Goal: Transaction & Acquisition: Obtain resource

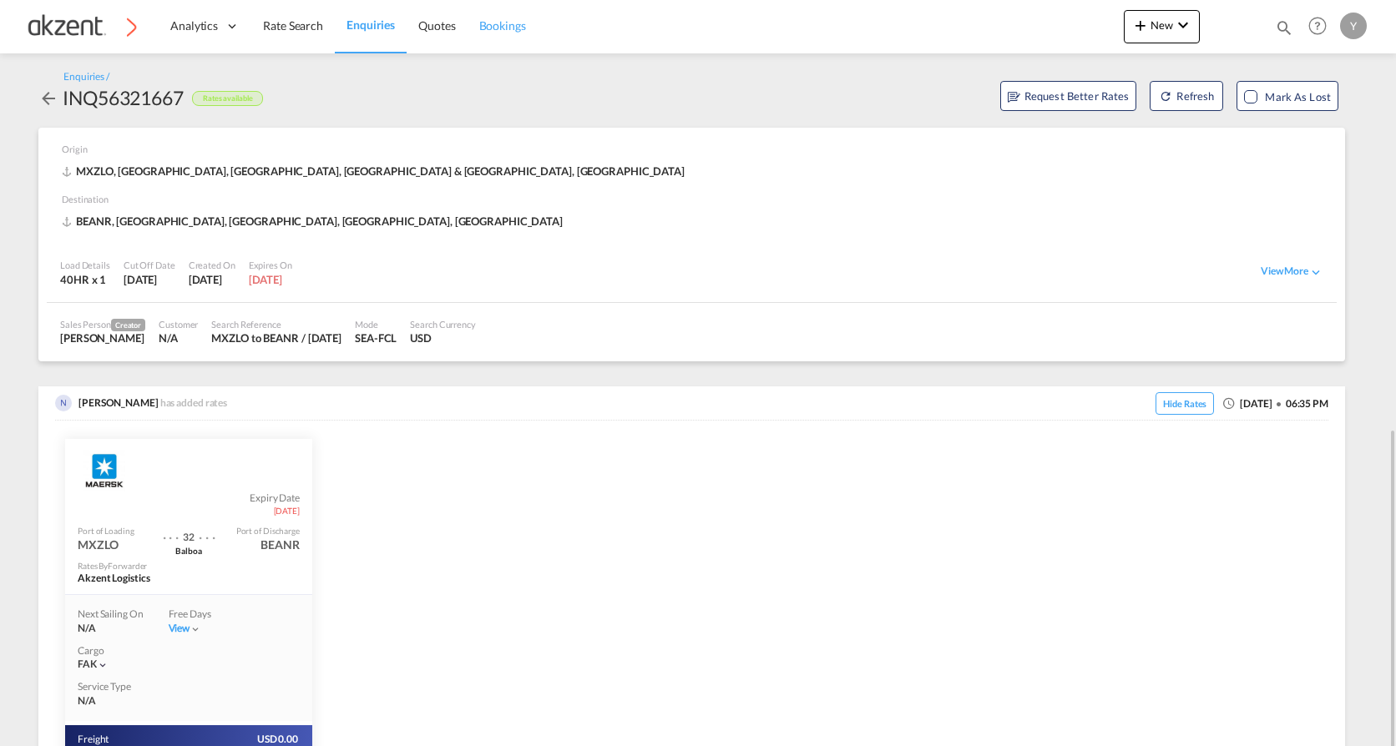
scroll to position [250, 0]
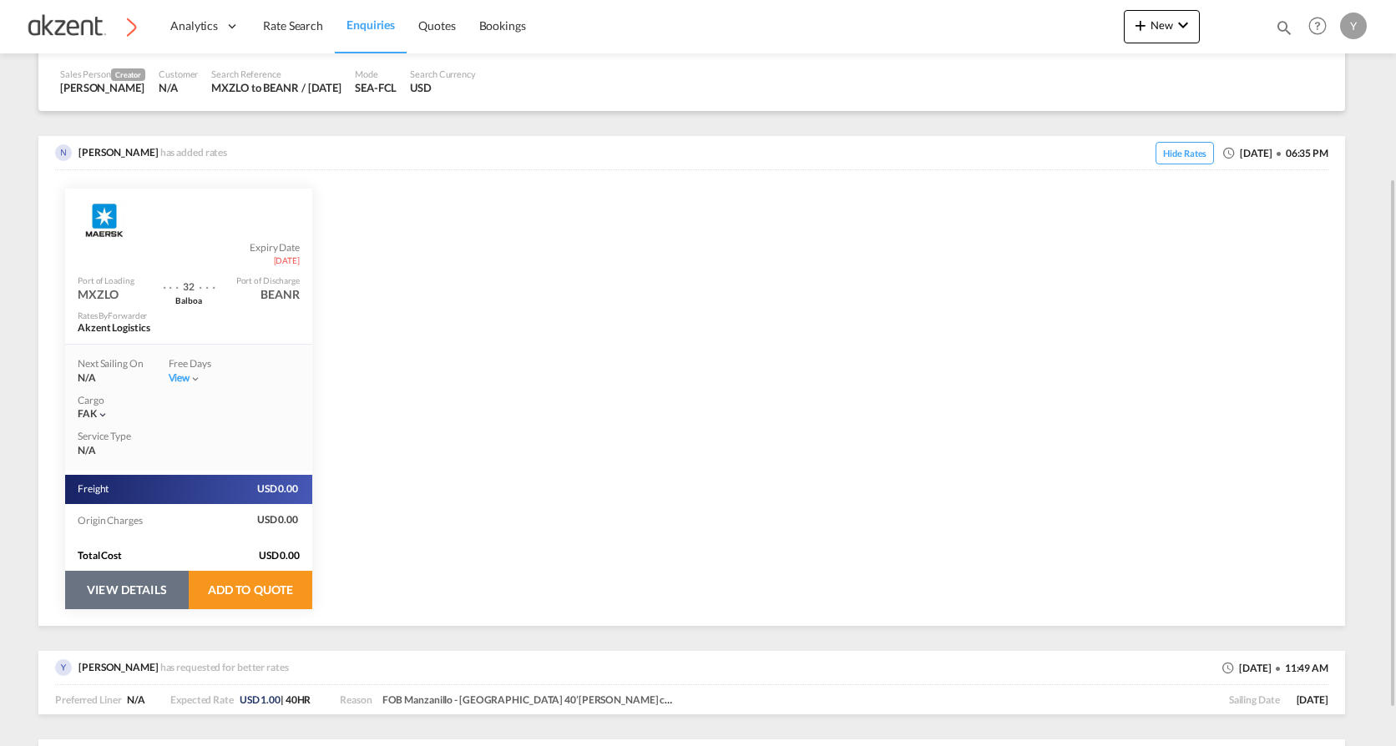
click at [140, 600] on button "VIEW DETAILS" at bounding box center [127, 590] width 124 height 38
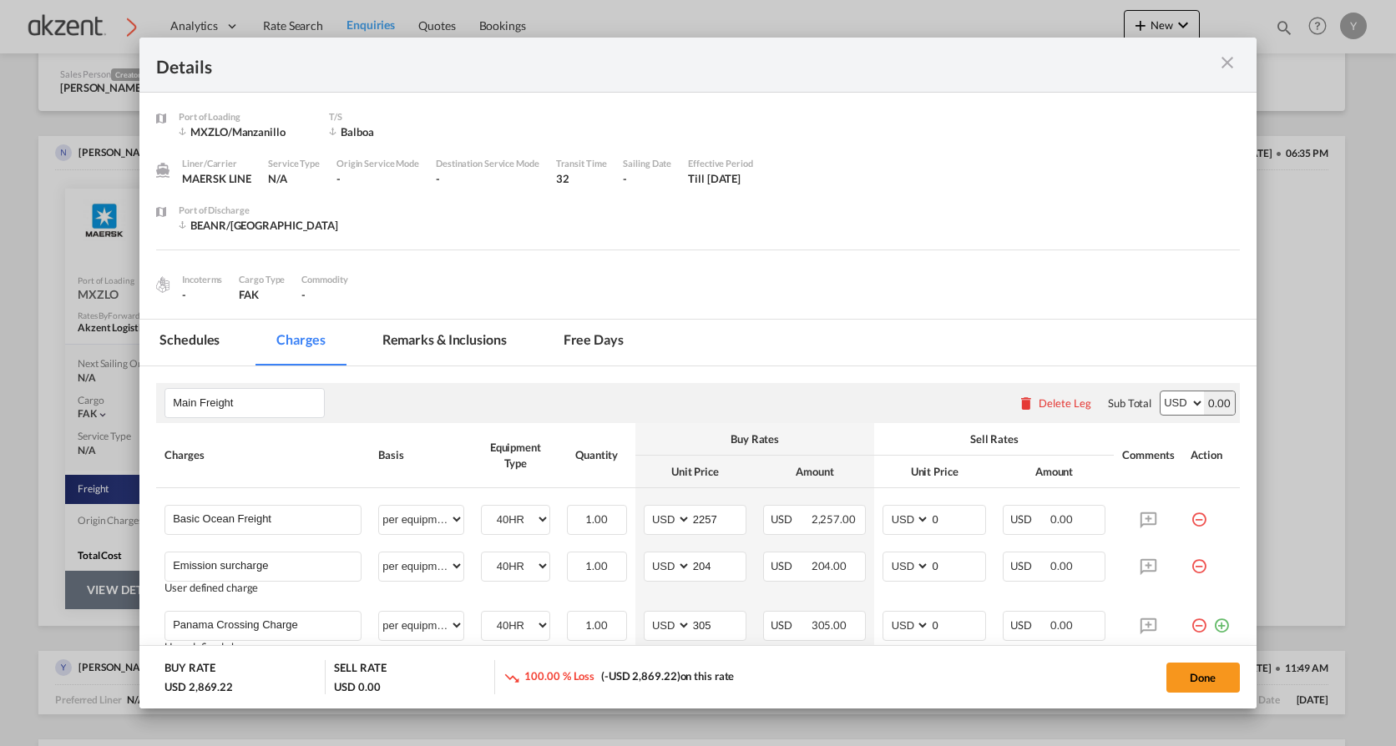
scroll to position [240, 0]
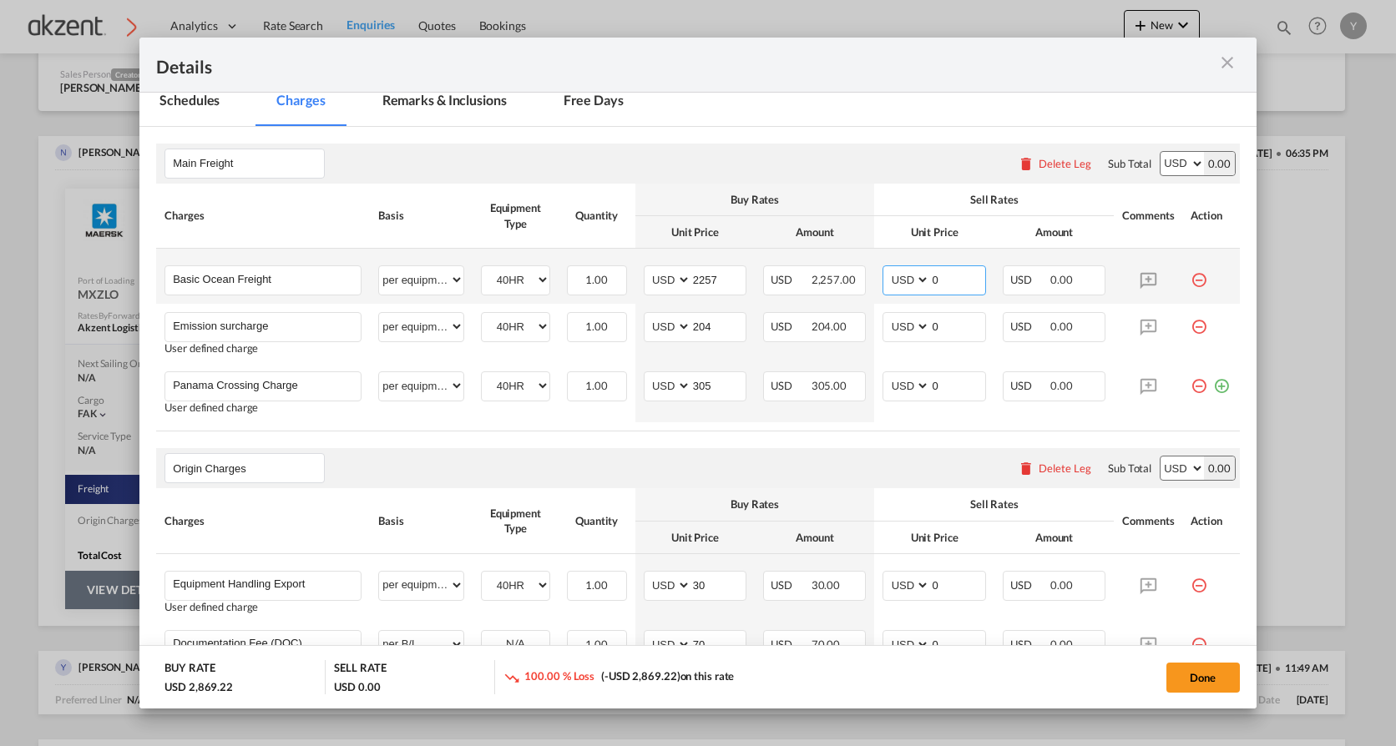
click at [938, 281] on input "0" at bounding box center [957, 278] width 54 height 25
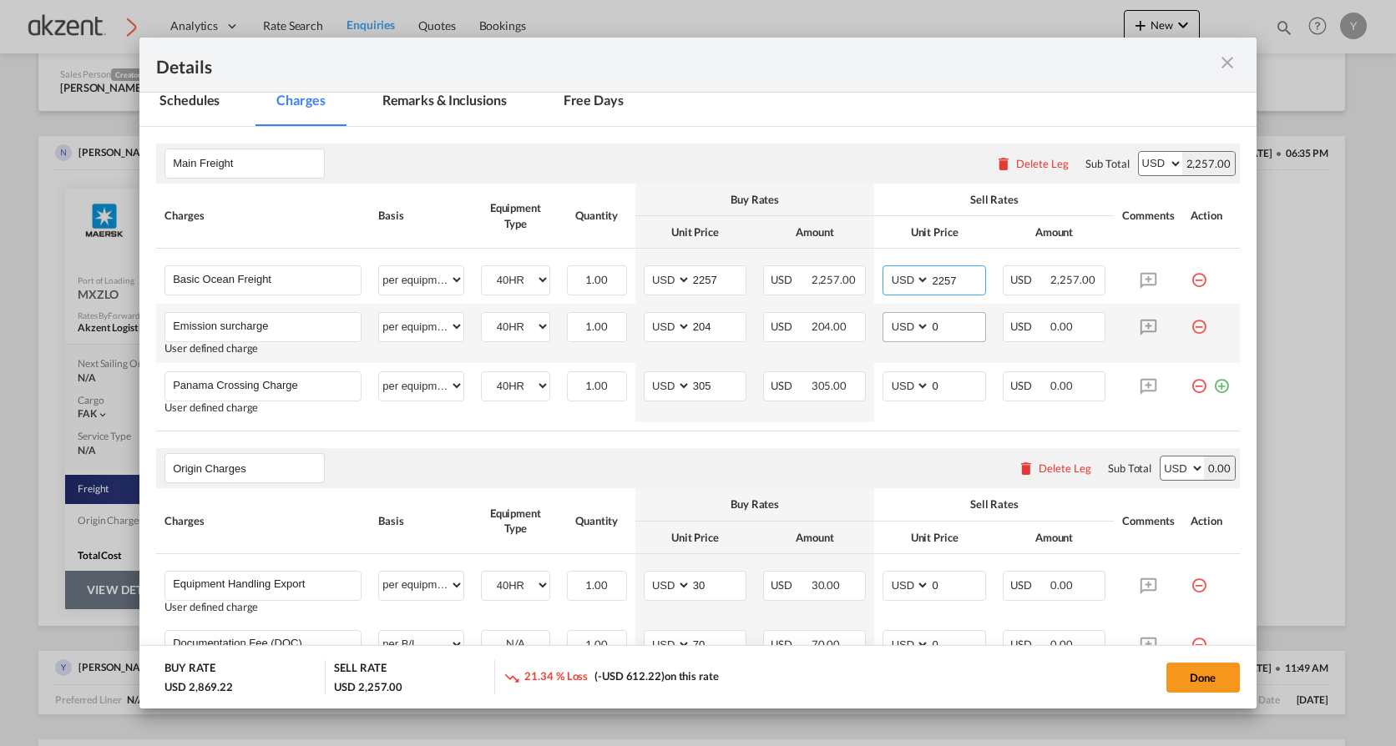
type input "2257"
click at [938, 313] on input "0" at bounding box center [957, 325] width 54 height 25
type input "204"
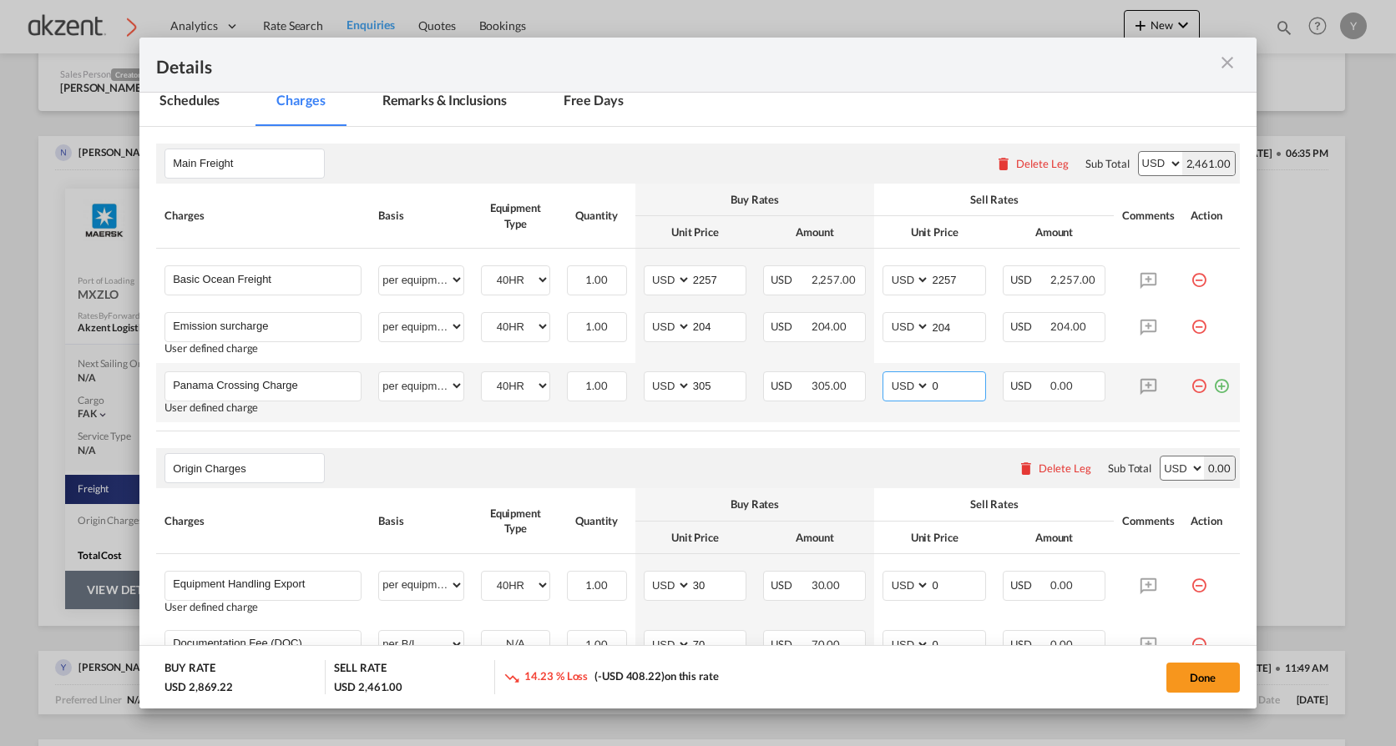
click at [956, 389] on input "0" at bounding box center [957, 384] width 54 height 25
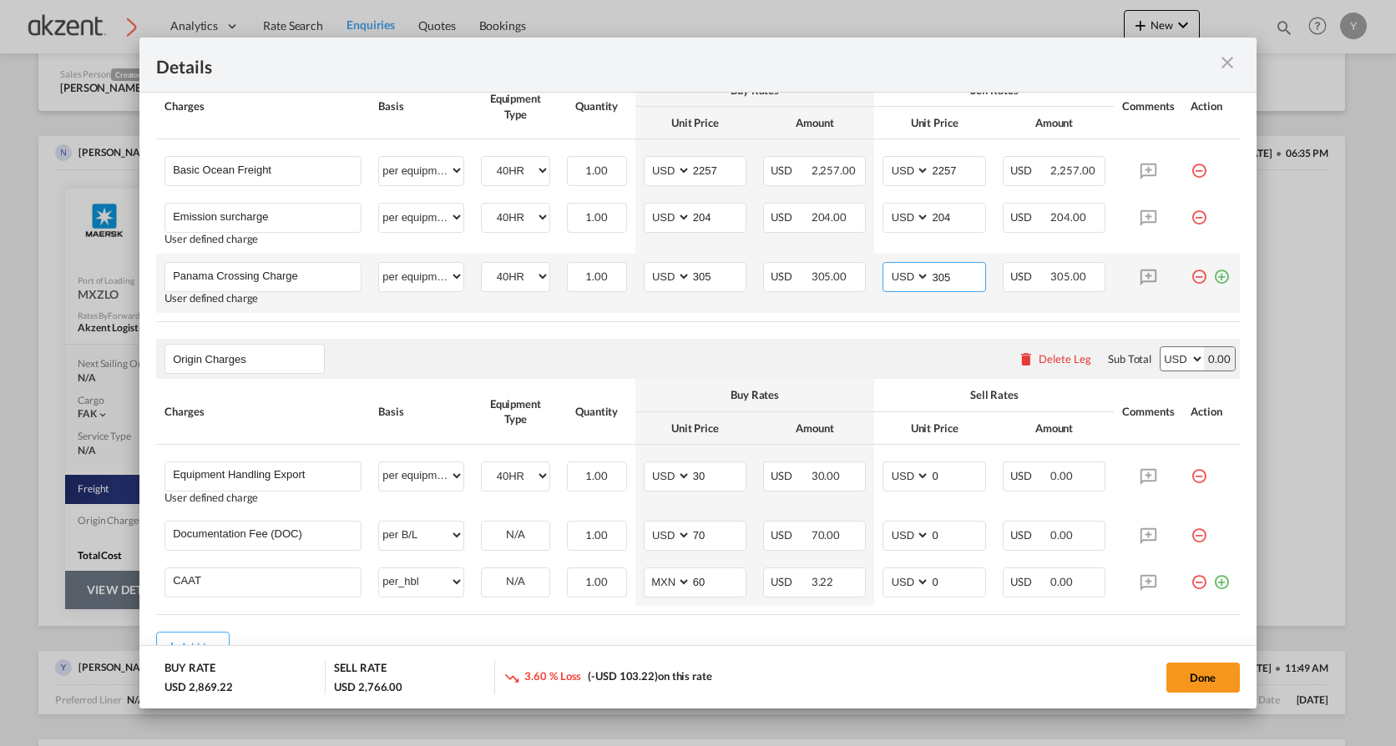
scroll to position [404, 0]
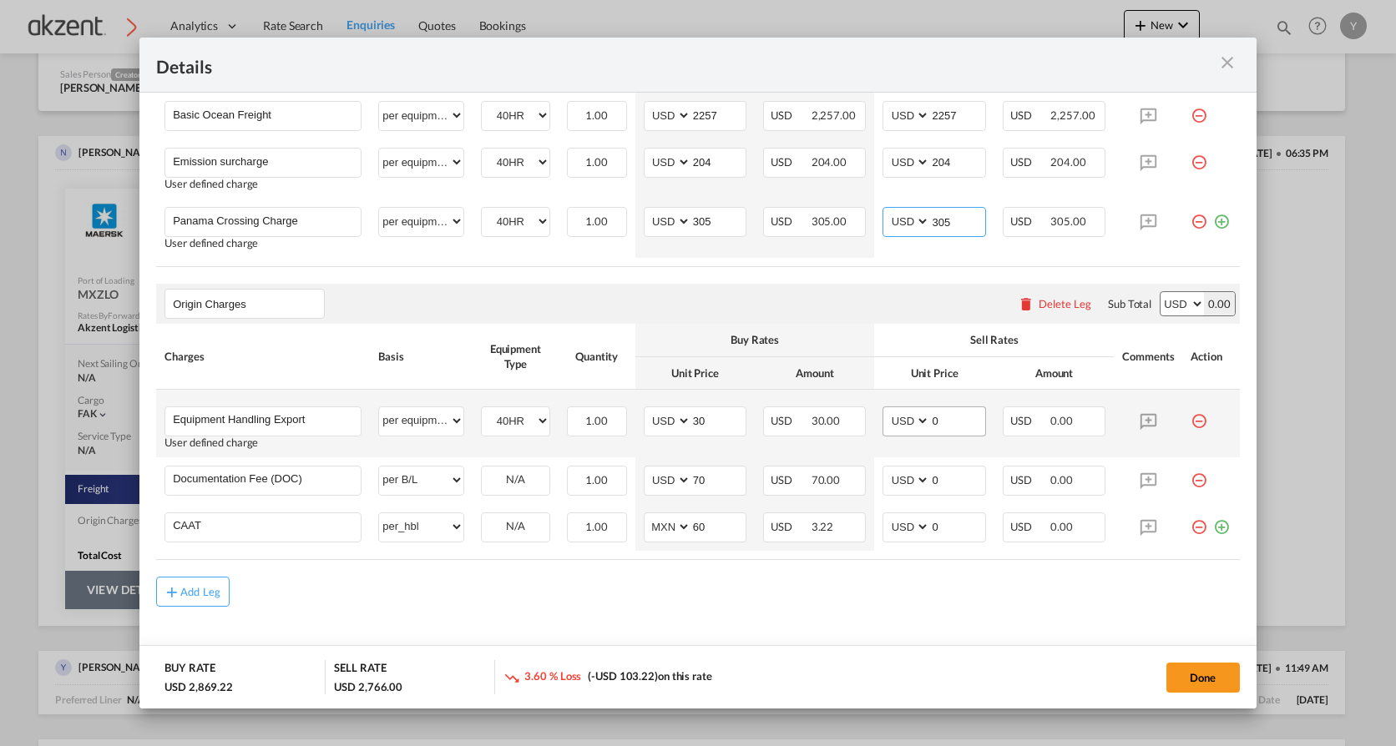
type input "305"
click at [934, 417] on input "0" at bounding box center [957, 419] width 54 height 25
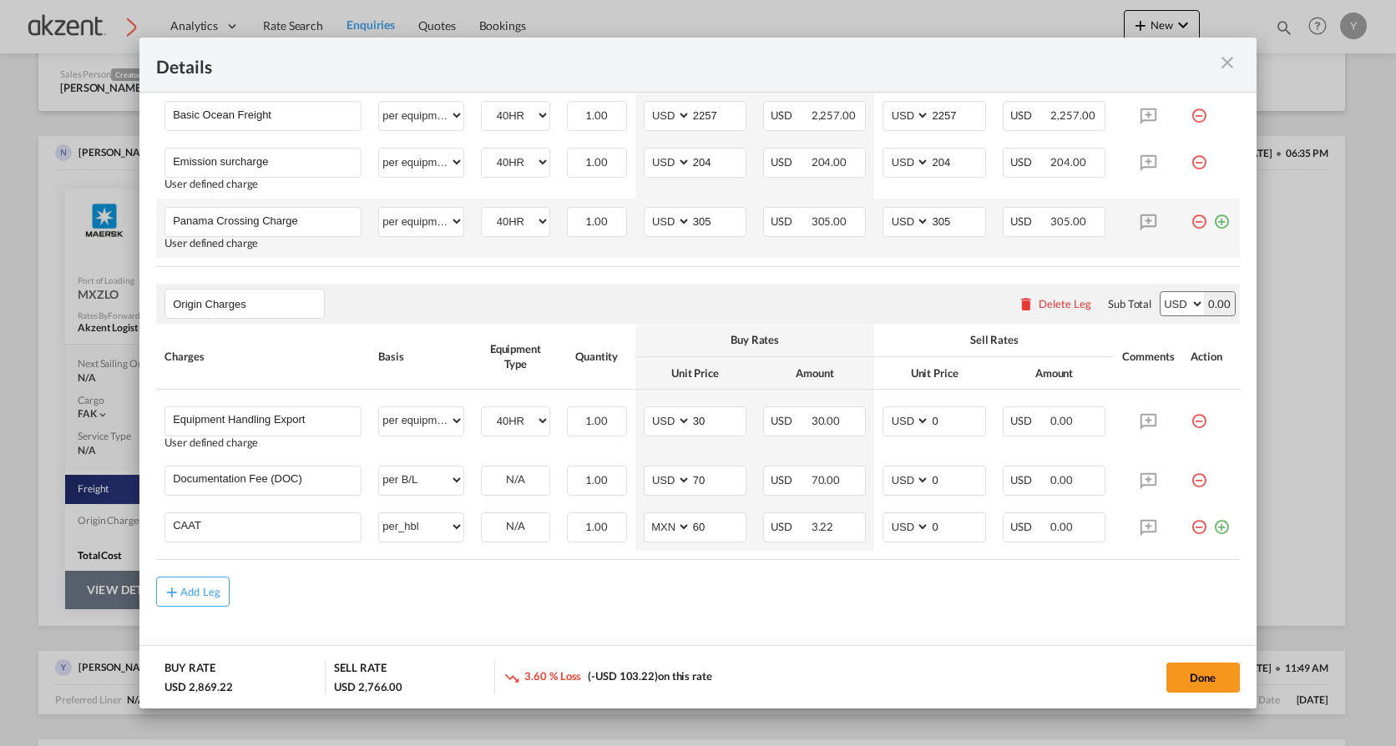
click at [1213, 221] on md-icon "icon-plus-circle-outline green-400-fg" at bounding box center [1221, 215] width 17 height 17
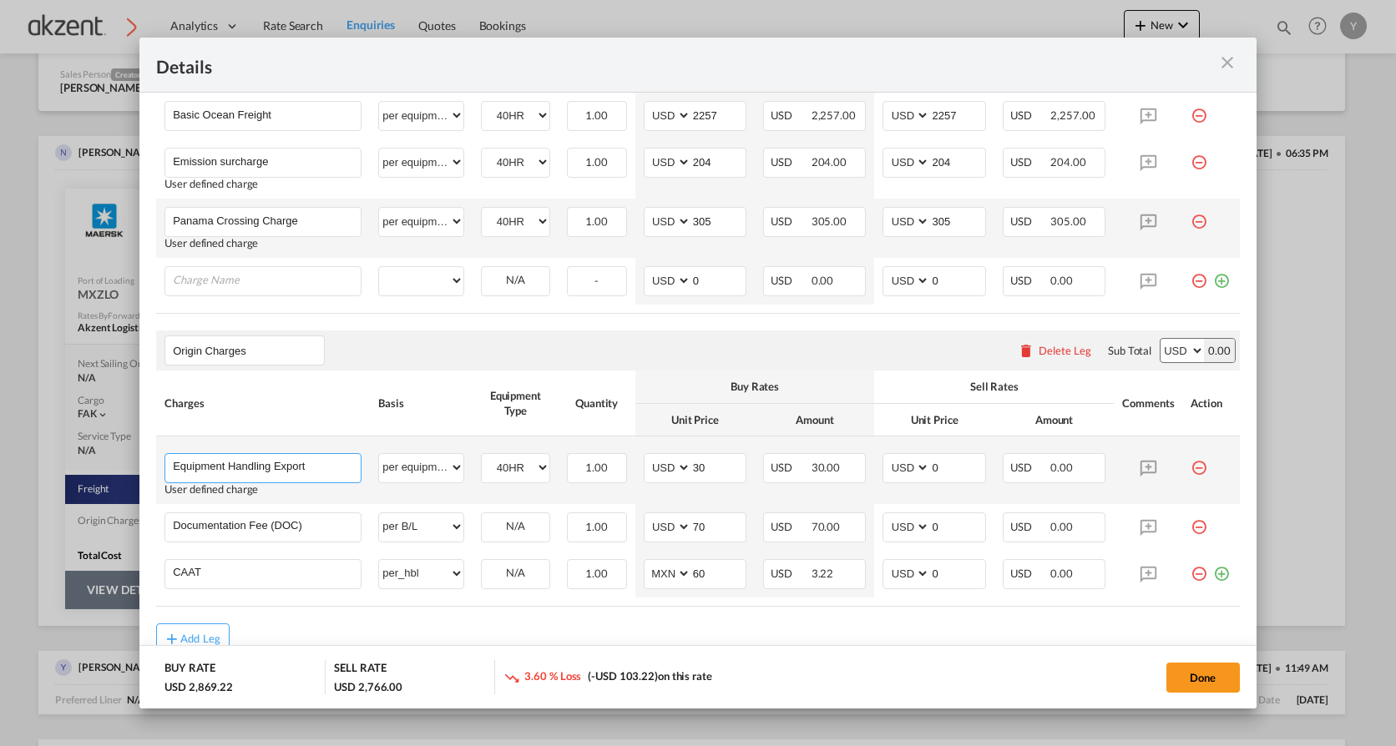
click at [263, 469] on input "Equipment Handling Export" at bounding box center [267, 466] width 188 height 25
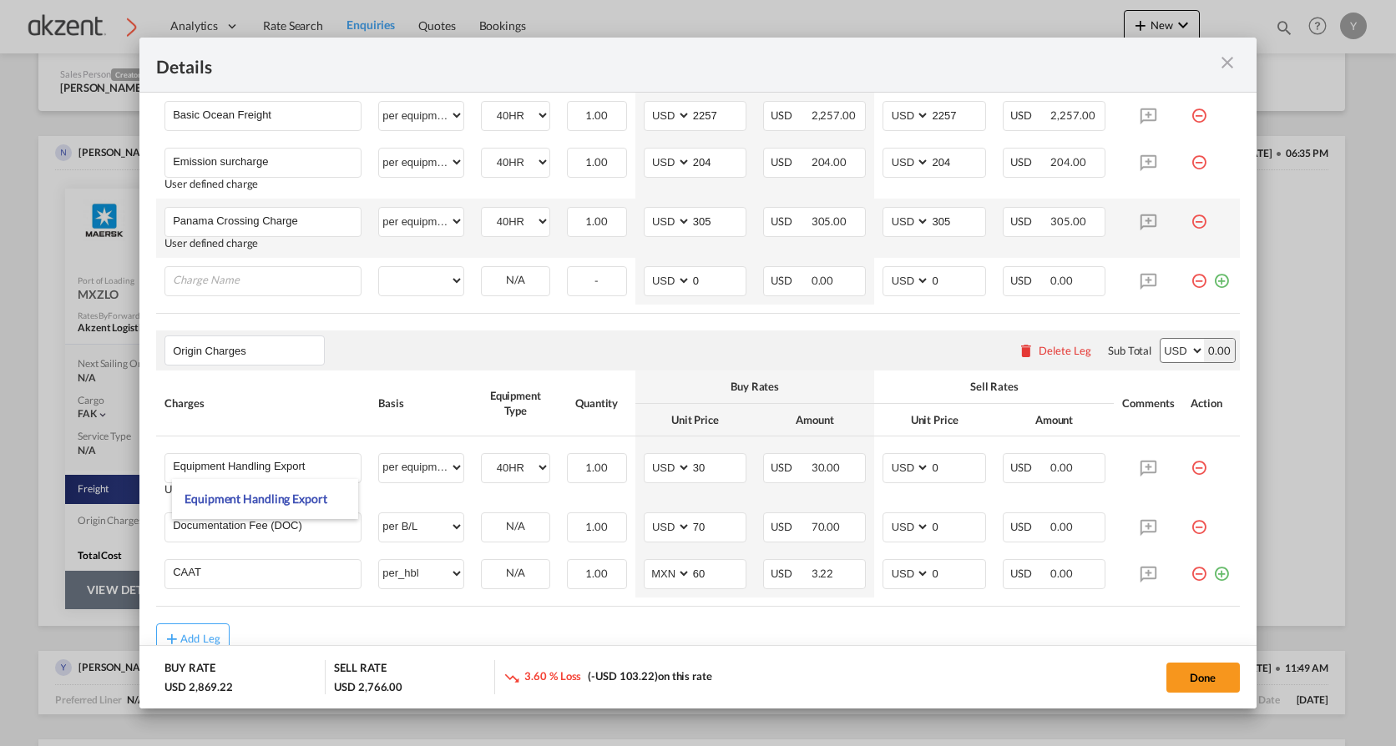
drag, startPoint x: 263, startPoint y: 469, endPoint x: 331, endPoint y: 312, distance: 170.9
click at [331, 312] on table "Charges Basis Equipment Type Quantity Buy Rates Sell Rates Comments Action Unit…" at bounding box center [698, 166] width 1084 height 295
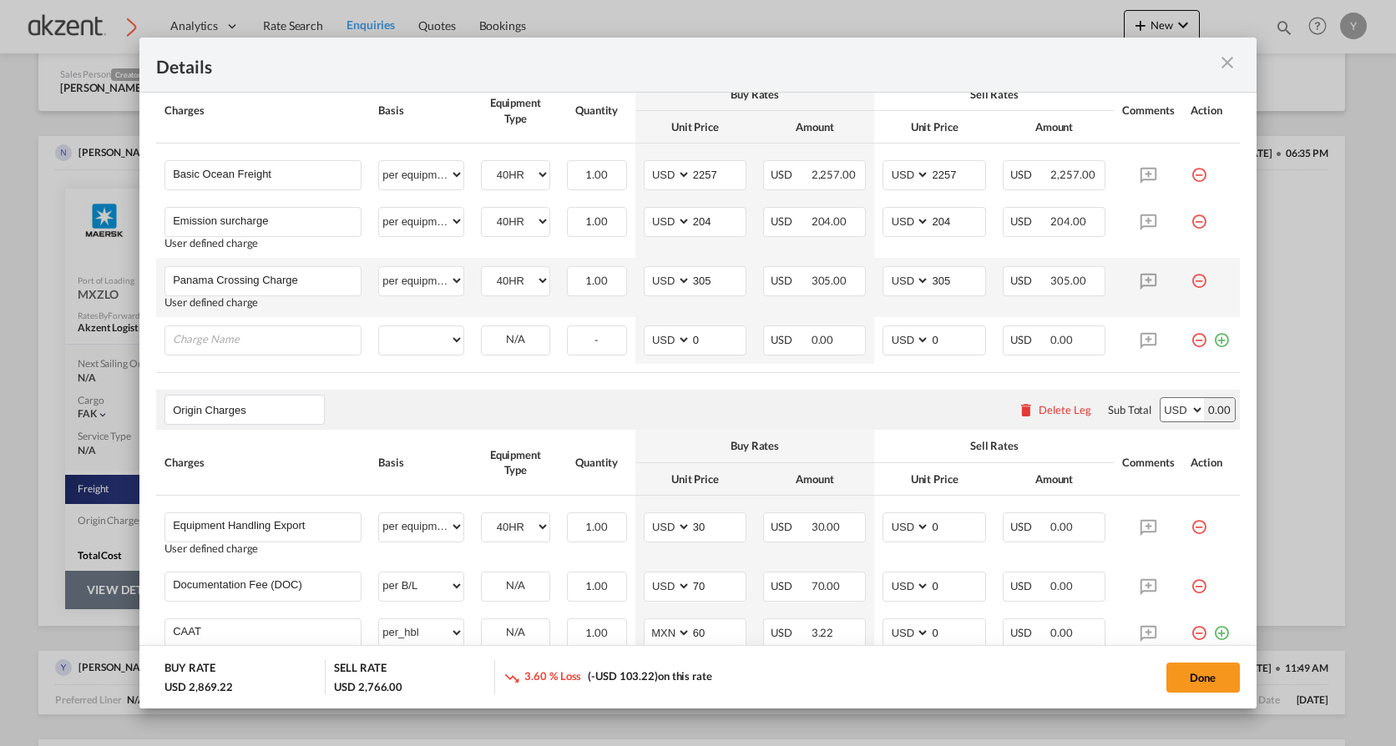
scroll to position [321, 0]
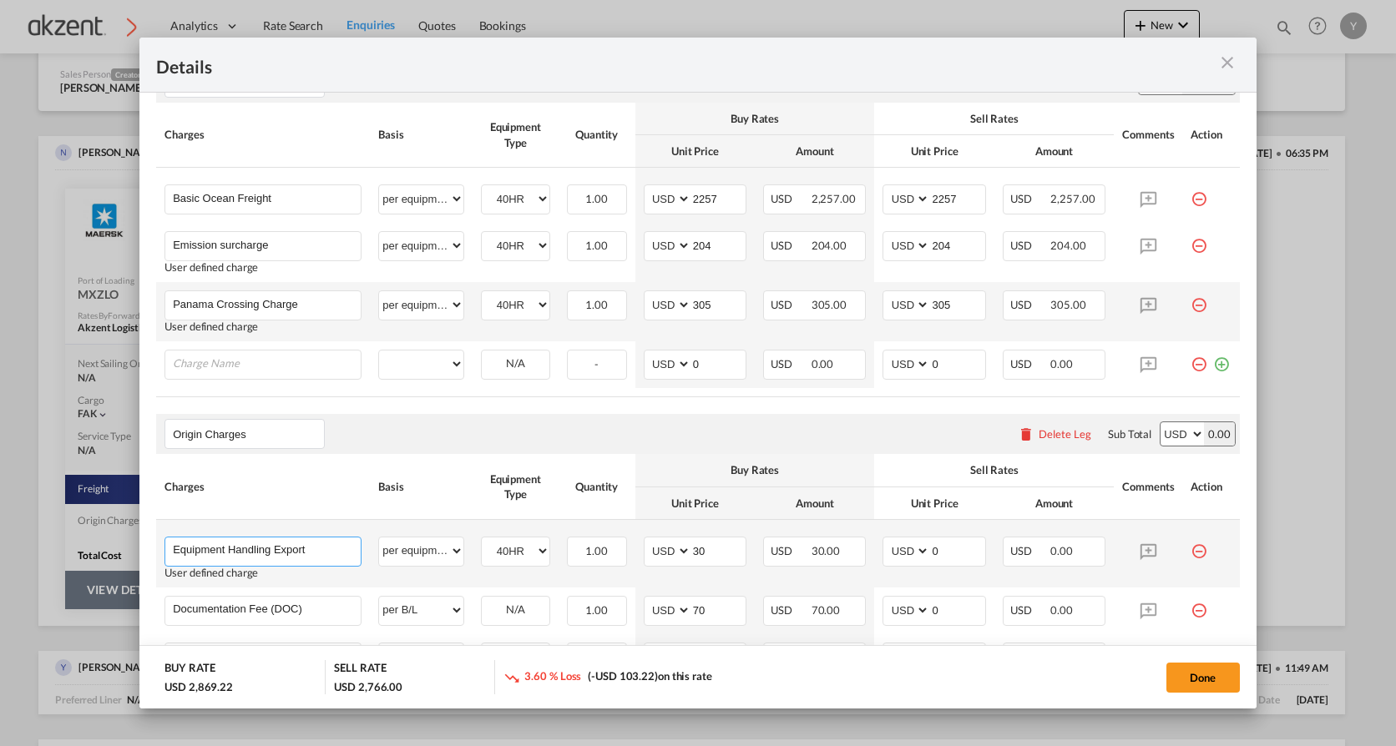
click at [275, 555] on input "Equipment Handling Export" at bounding box center [267, 550] width 188 height 25
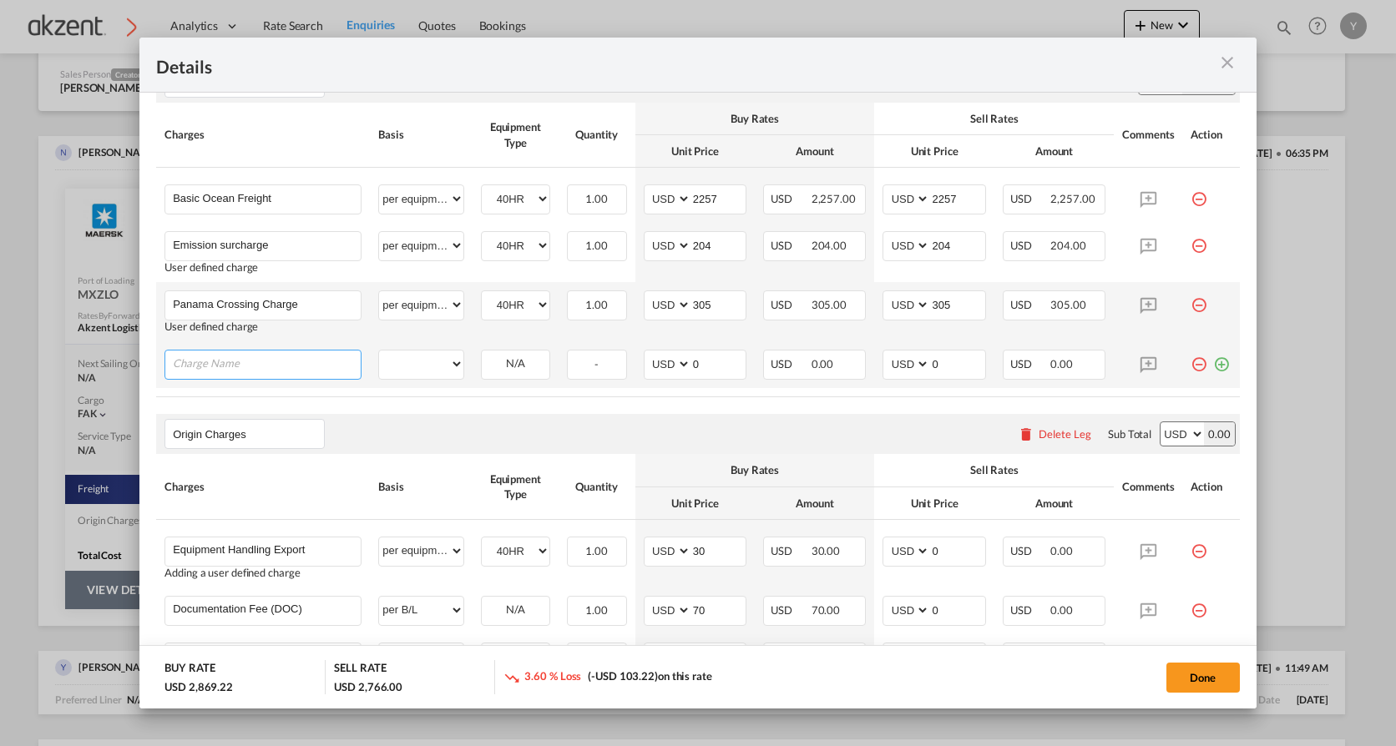
click at [213, 362] on input "Charge Name" at bounding box center [267, 363] width 188 height 25
paste input "Equipment Handling Export"
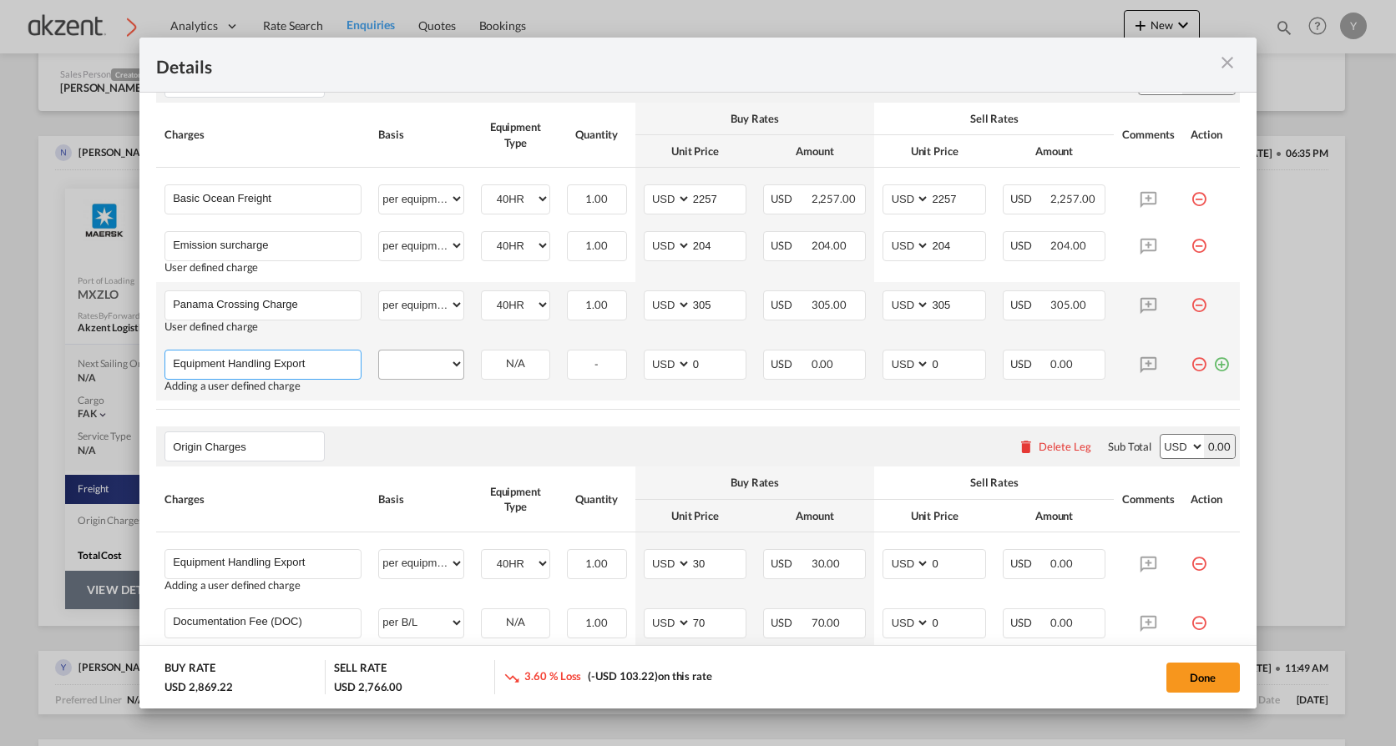
type input "Equipment Handling Export"
click at [448, 363] on select "per equipment per container per B/L per shipping bill per shipment % on freight…" at bounding box center [421, 364] width 84 height 27
select select "per equipment"
click at [379, 351] on select "per equipment per container per B/L per shipping bill per shipment % on freight…" at bounding box center [421, 364] width 84 height 27
click at [514, 364] on select "40HR" at bounding box center [515, 364] width 67 height 23
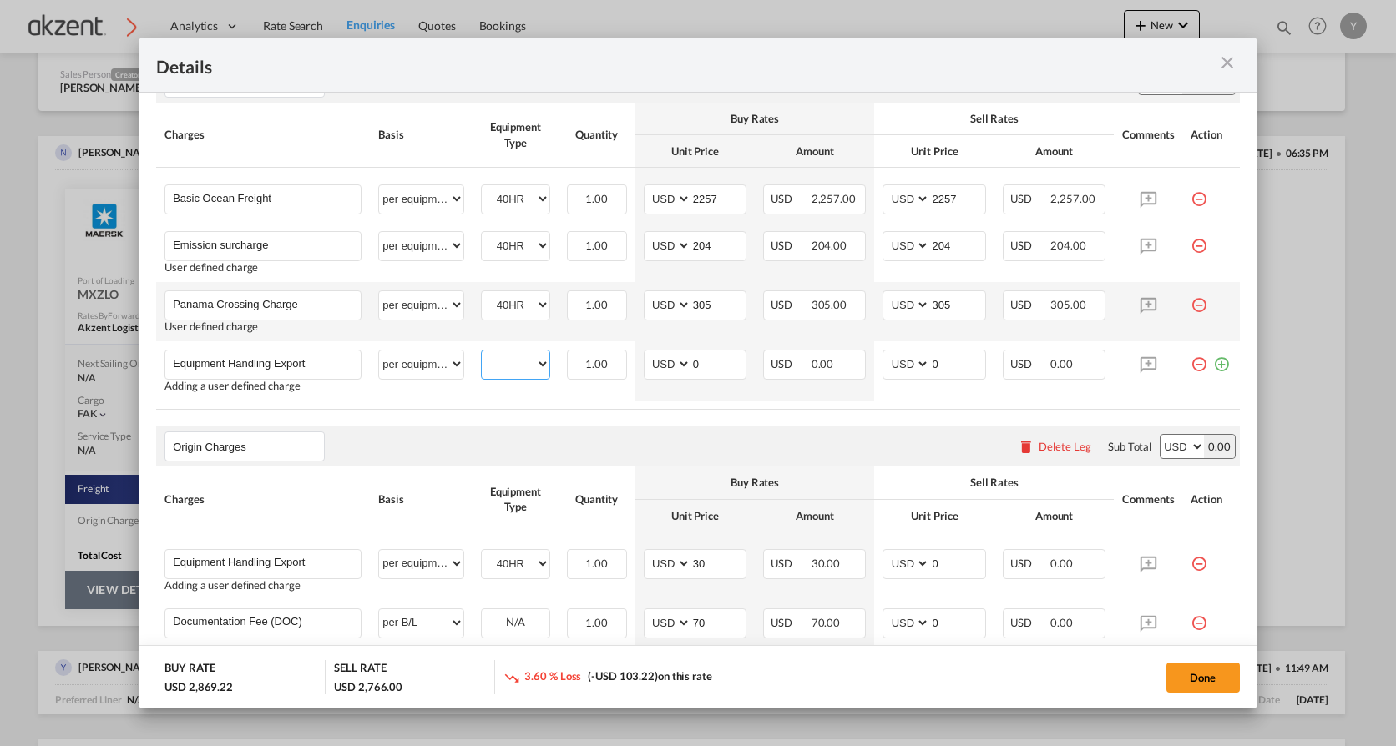
select select "40HR"
click at [482, 353] on select "40HR" at bounding box center [515, 364] width 67 height 23
click at [717, 368] on input "0" at bounding box center [718, 363] width 54 height 25
type input "30"
click at [953, 362] on input "0" at bounding box center [957, 363] width 54 height 25
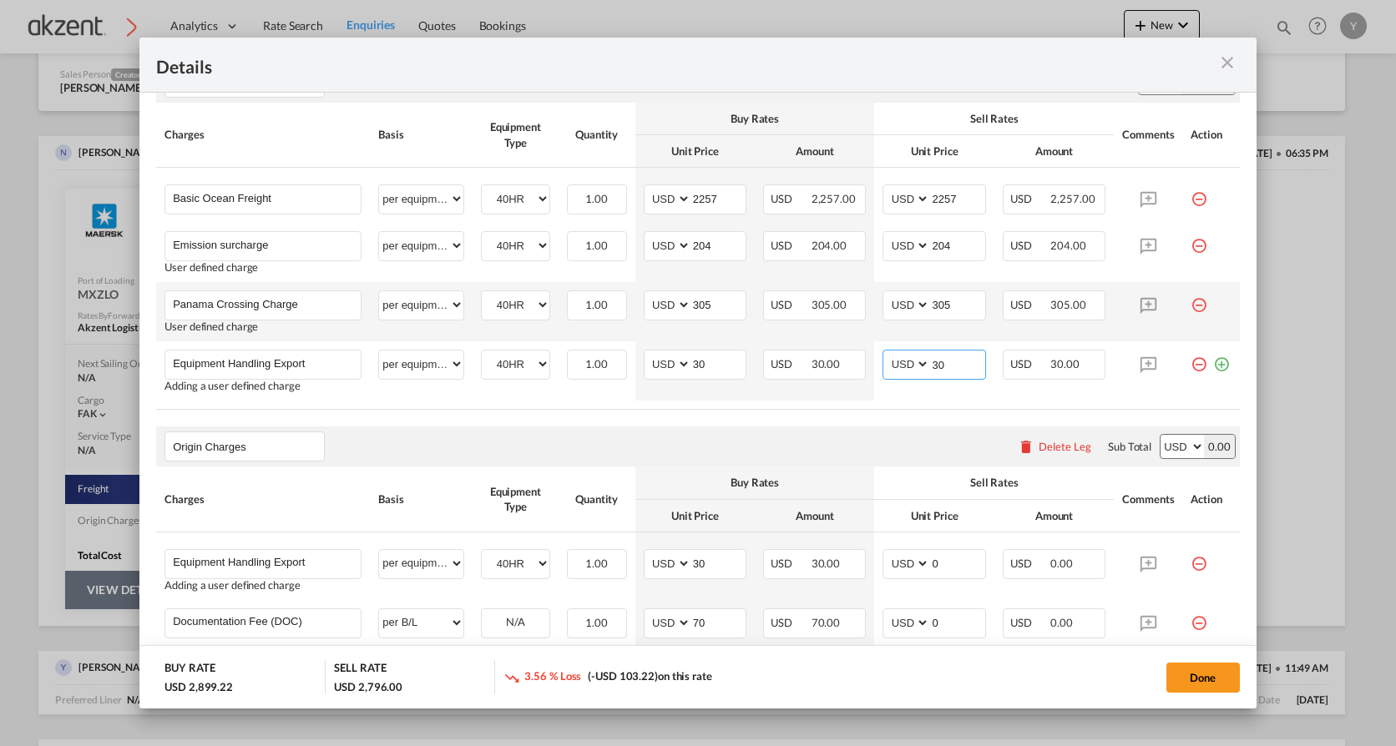
type input "30"
click at [679, 407] on table "Charges Basis Equipment Type Quantity Buy Rates Sell Rates Comments Action Unit…" at bounding box center [698, 256] width 1084 height 307
click at [1213, 367] on md-icon "icon-plus-circle-outline green-400-fg" at bounding box center [1221, 358] width 17 height 17
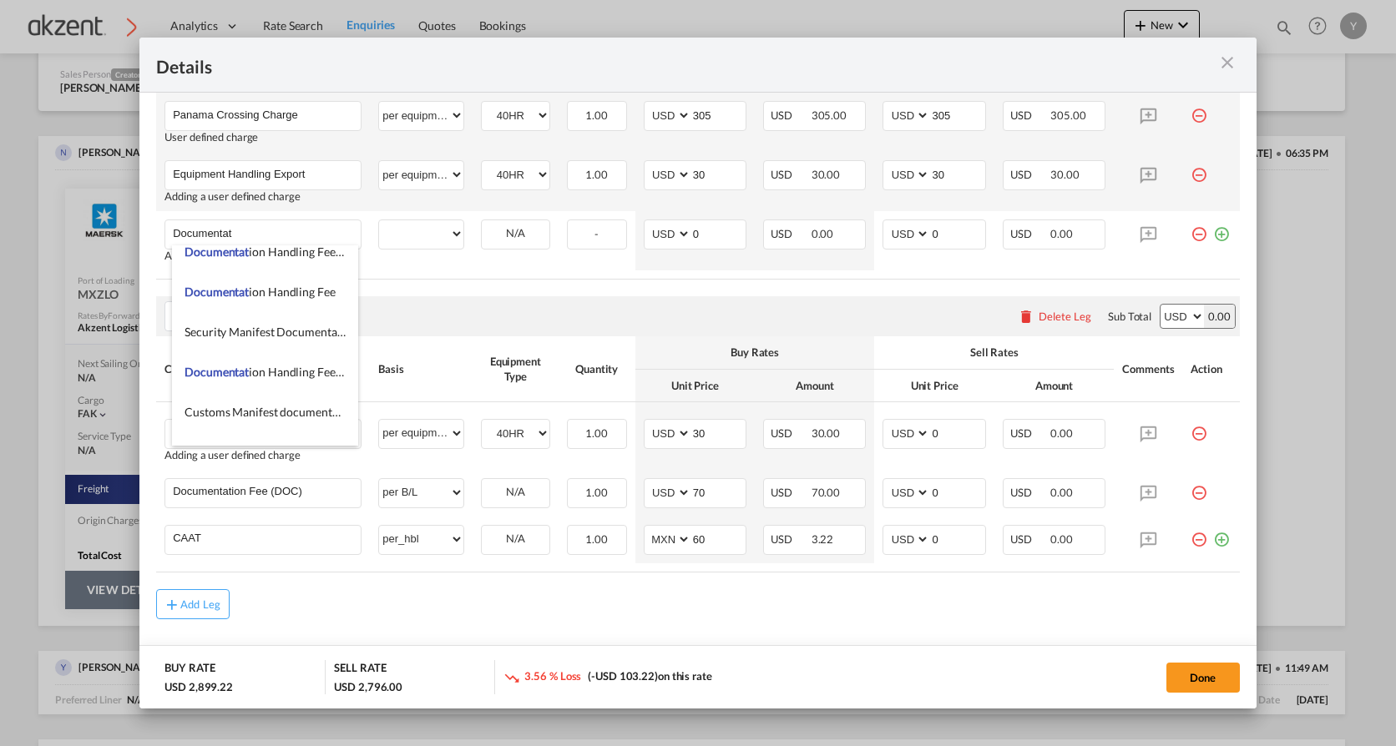
scroll to position [250, 0]
click at [284, 301] on span "Documentat ion Fee (DOC)" at bounding box center [280, 295] width 191 height 14
type input "Documentation Fee (DOC)"
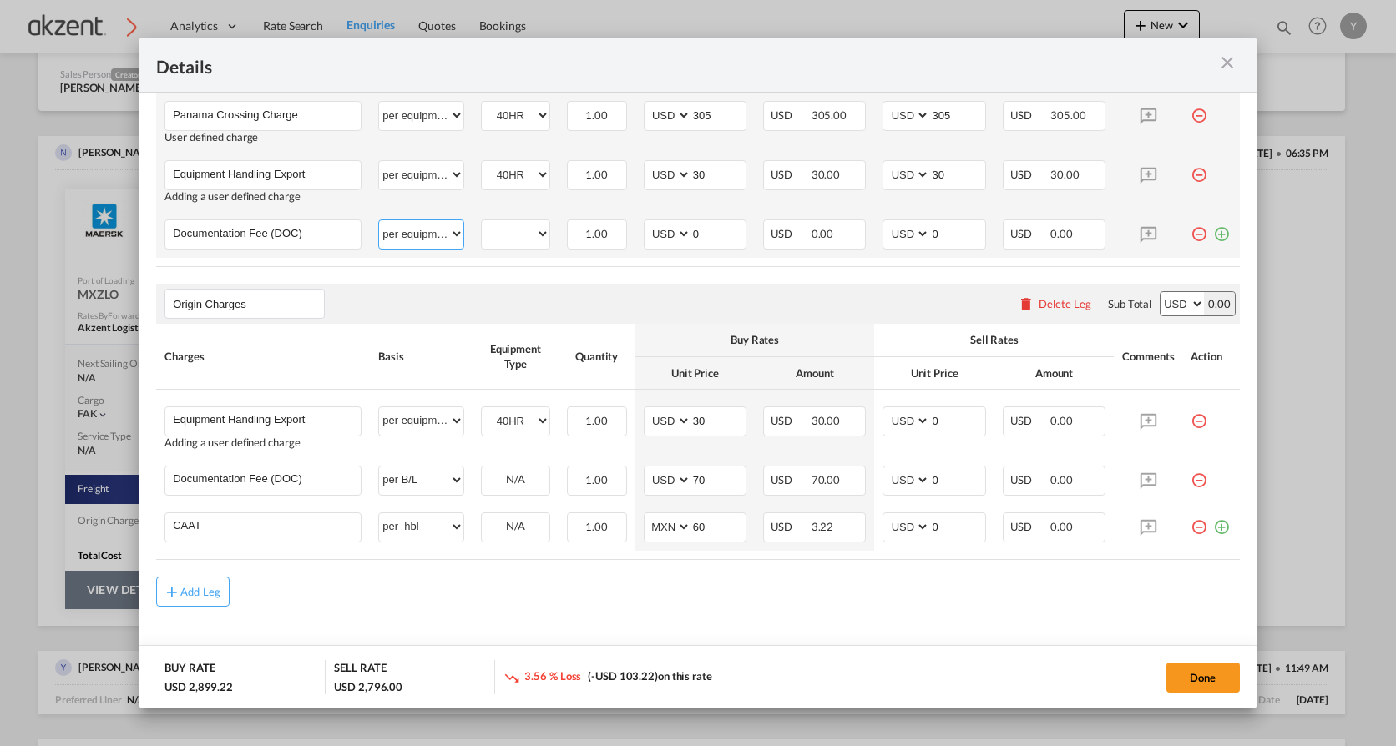
click at [448, 230] on select "per equipment per container per B/L per shipping bill per shipment % on freight…" at bounding box center [421, 233] width 84 height 27
select select "per B/L"
click at [379, 220] on select "per equipment per container per B/L per shipping bill per shipment % on freight…" at bounding box center [421, 233] width 84 height 27
click at [721, 231] on input "0" at bounding box center [718, 232] width 54 height 25
type input "70"
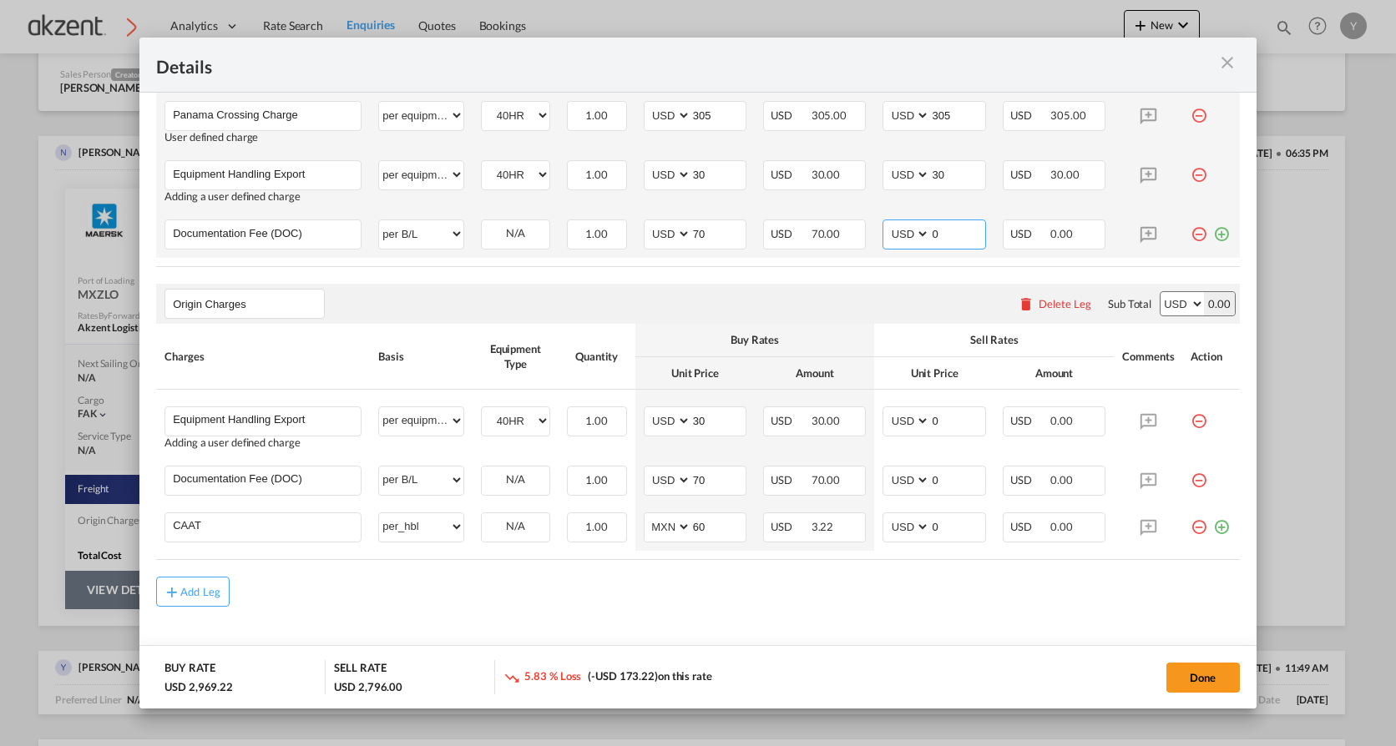
click at [936, 231] on input "0" at bounding box center [957, 232] width 54 height 25
type input "70"
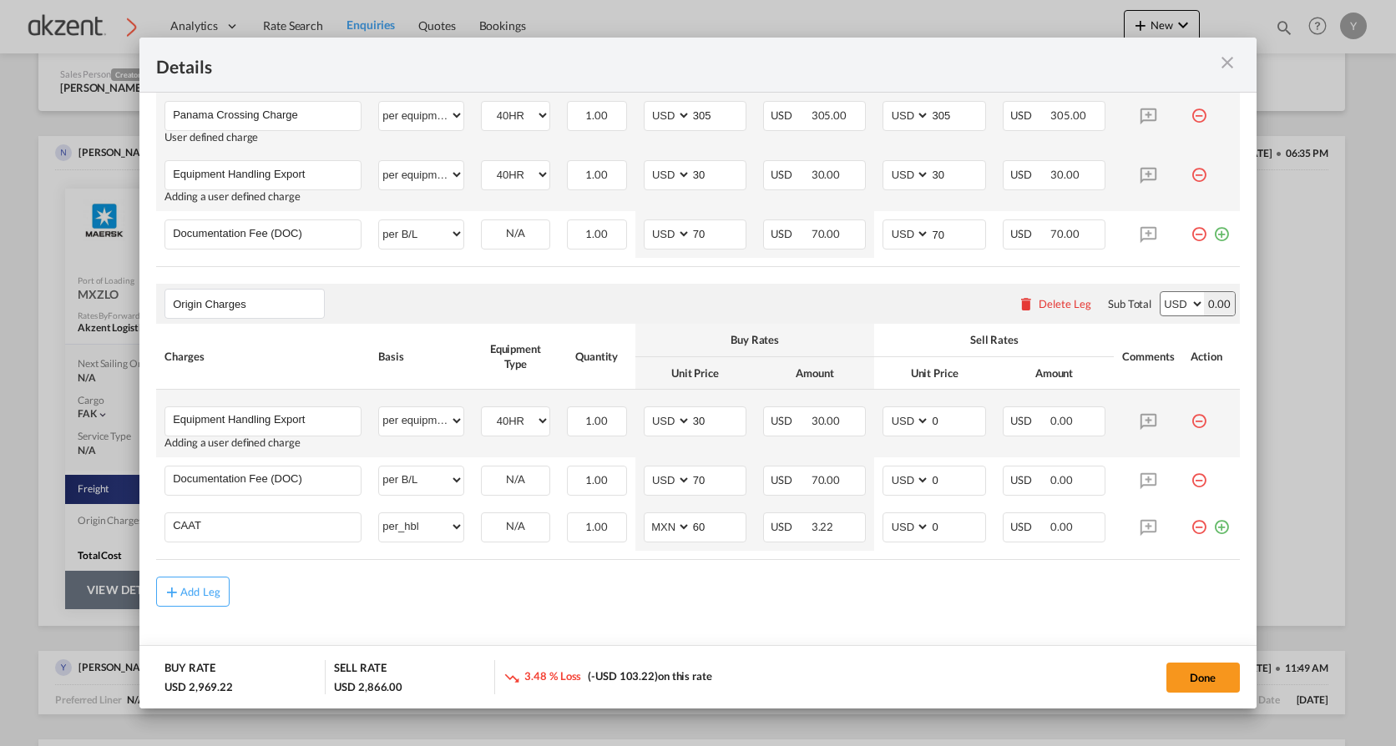
click at [1196, 427] on td "Port of ..." at bounding box center [1211, 424] width 58 height 68
click at [1191, 418] on md-icon "icon-minus-circle-outline red-400-fg" at bounding box center [1199, 415] width 17 height 17
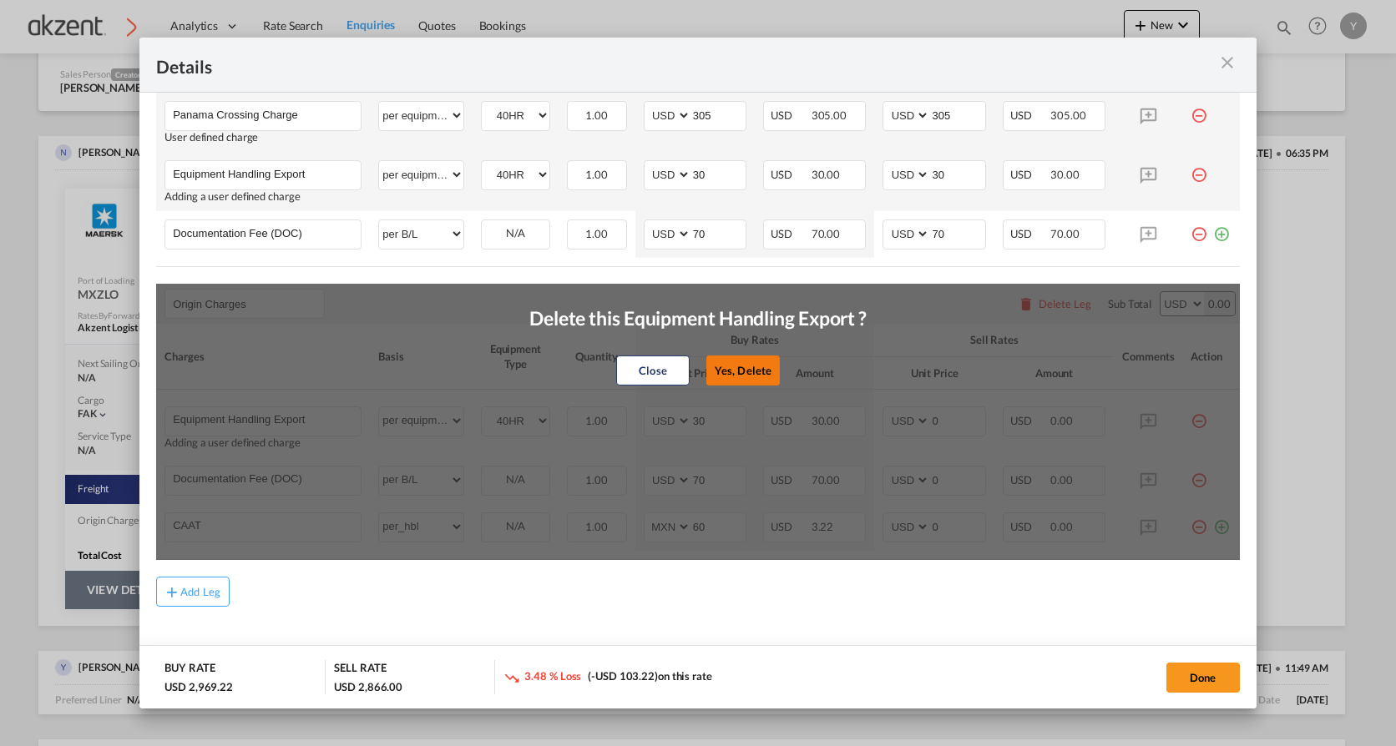
click at [730, 375] on button "Yes, Delete" at bounding box center [742, 371] width 73 height 30
type input "Documentation Fee (DOC)"
select select "per B/L"
type input "70"
type input "CAAT"
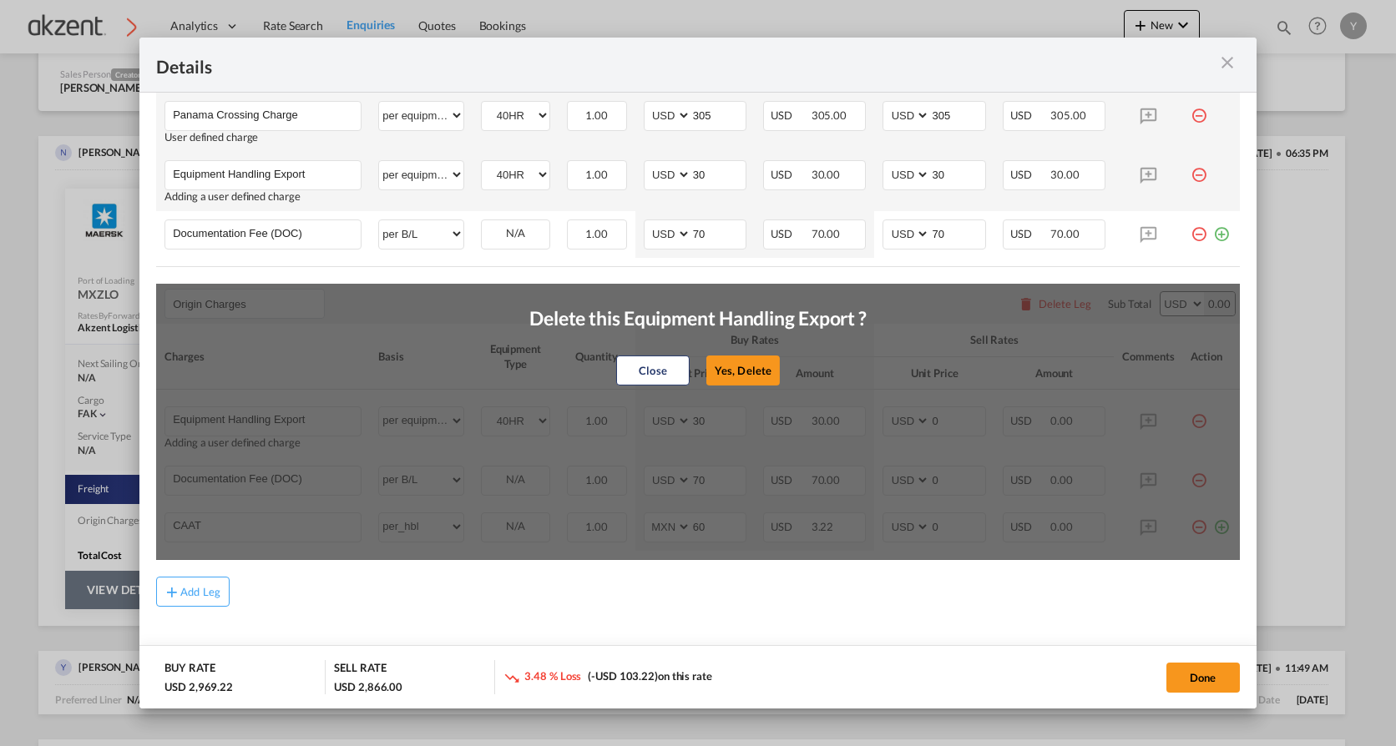
select select "per_hbl"
select select "string:MXN"
type input "60"
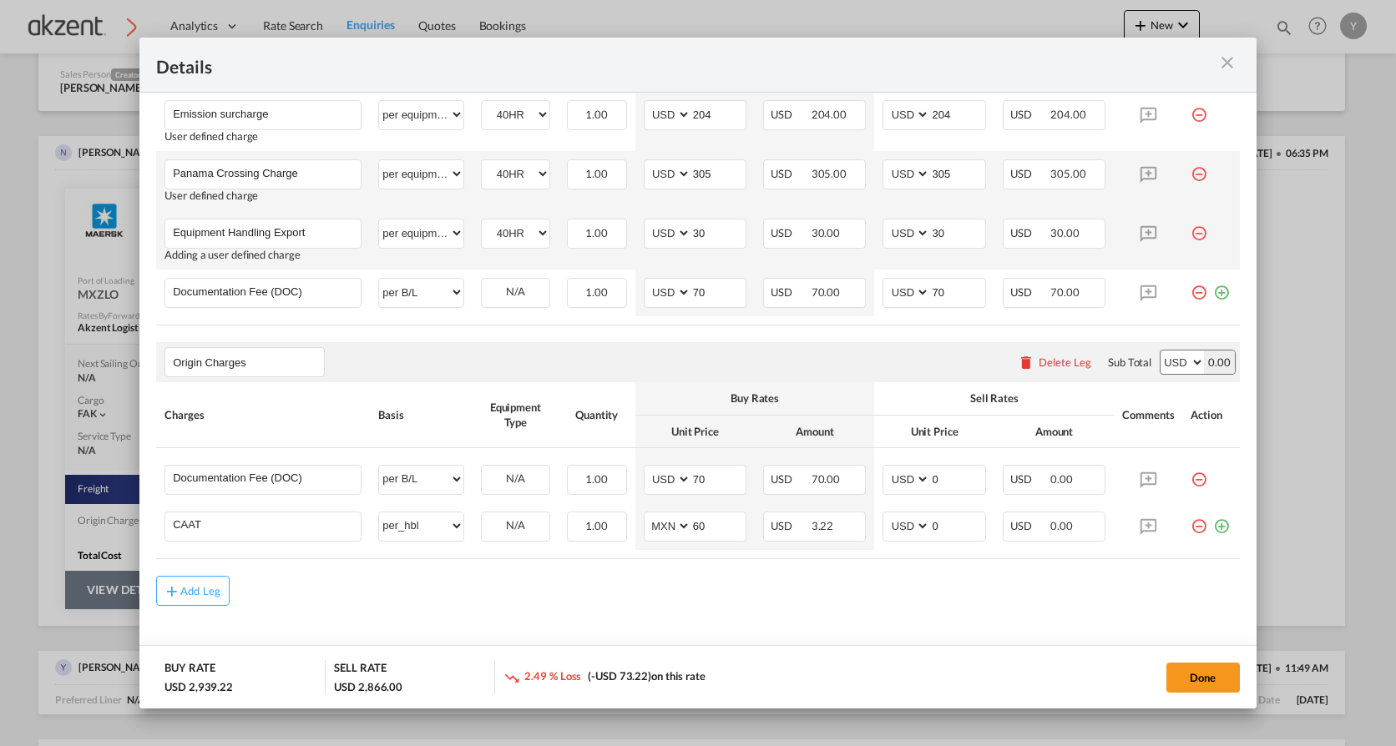
scroll to position [451, 0]
click at [1191, 478] on md-icon "icon-minus-circle-outline red-400-fg" at bounding box center [1199, 474] width 17 height 17
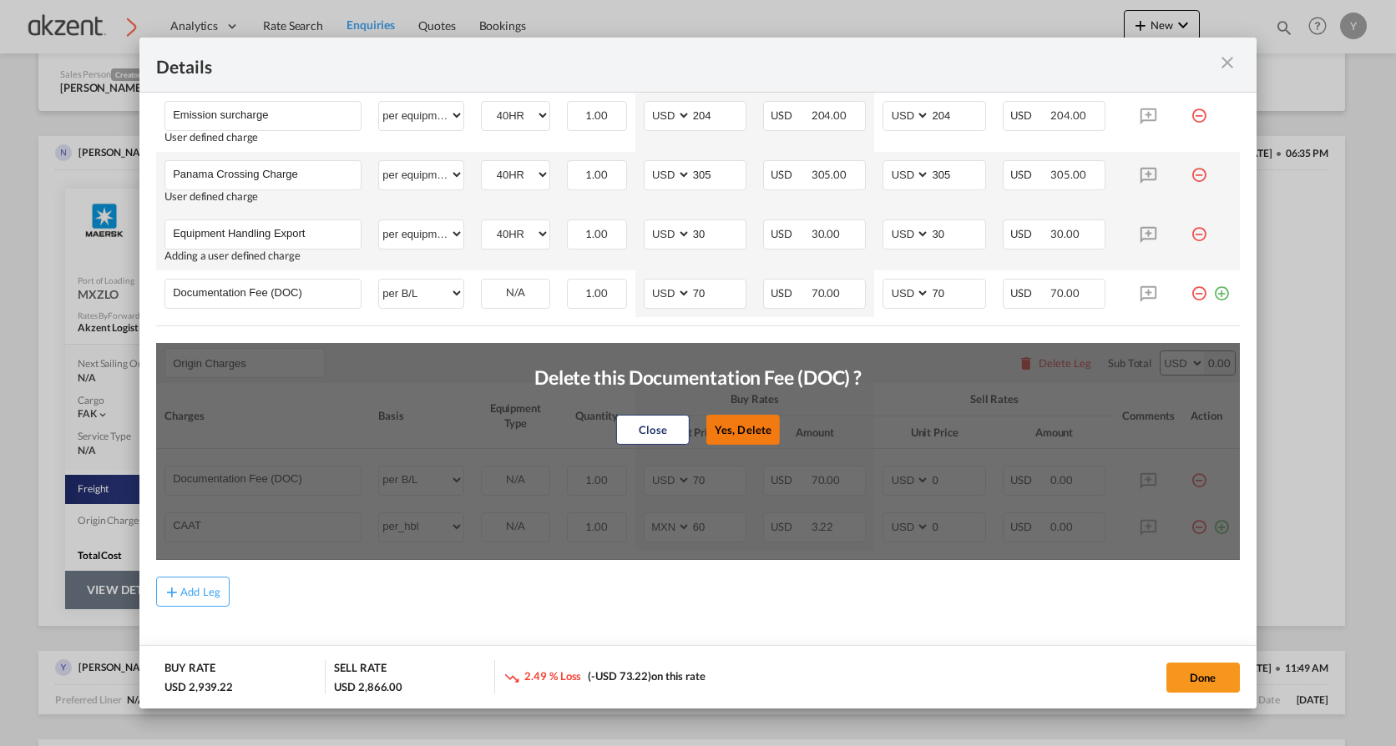
click at [741, 437] on button "Yes, Delete" at bounding box center [742, 430] width 73 height 30
type input "CAAT"
select select "per_hbl"
select select "string:MXN"
type input "60"
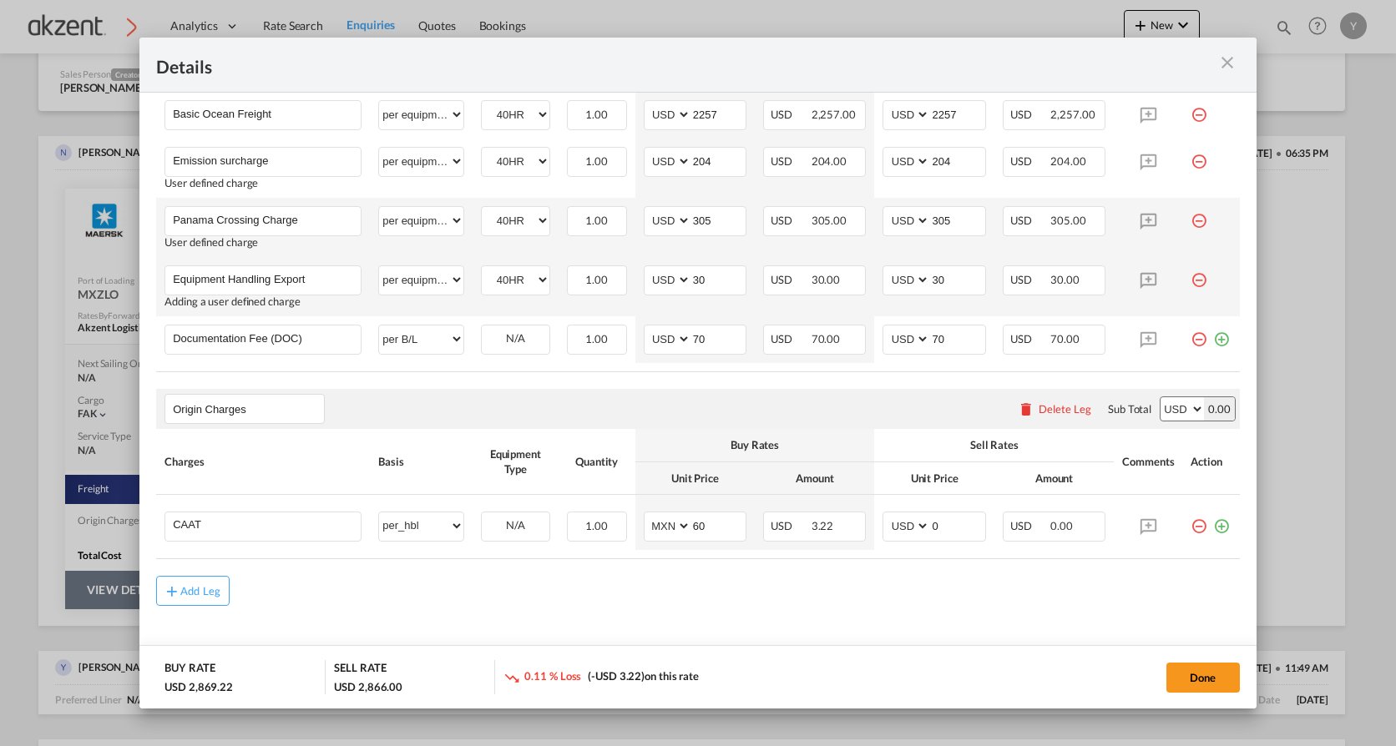
scroll to position [404, 0]
click at [957, 524] on input "0" at bounding box center [957, 525] width 54 height 25
type input "35"
click at [870, 577] on div "Add Leg" at bounding box center [698, 592] width 1084 height 30
click at [1213, 529] on md-icon "icon-plus-circle-outline green-400-fg" at bounding box center [1221, 521] width 17 height 17
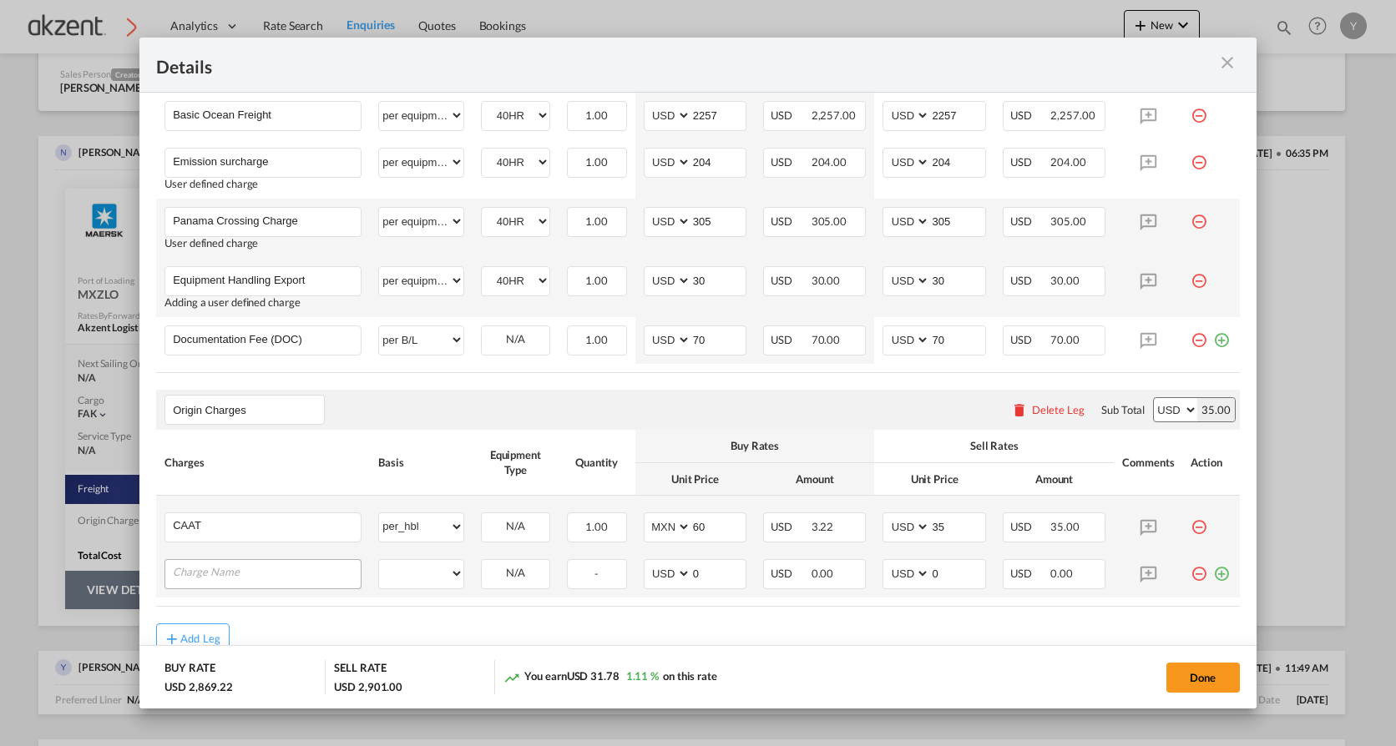
click at [195, 577] on input "Charge Name" at bounding box center [267, 572] width 188 height 25
click at [208, 550] on li "Admon Fee" at bounding box center [265, 540] width 186 height 40
type input "Admon Fee"
select select "per container"
click at [960, 564] on input "0" at bounding box center [957, 572] width 54 height 25
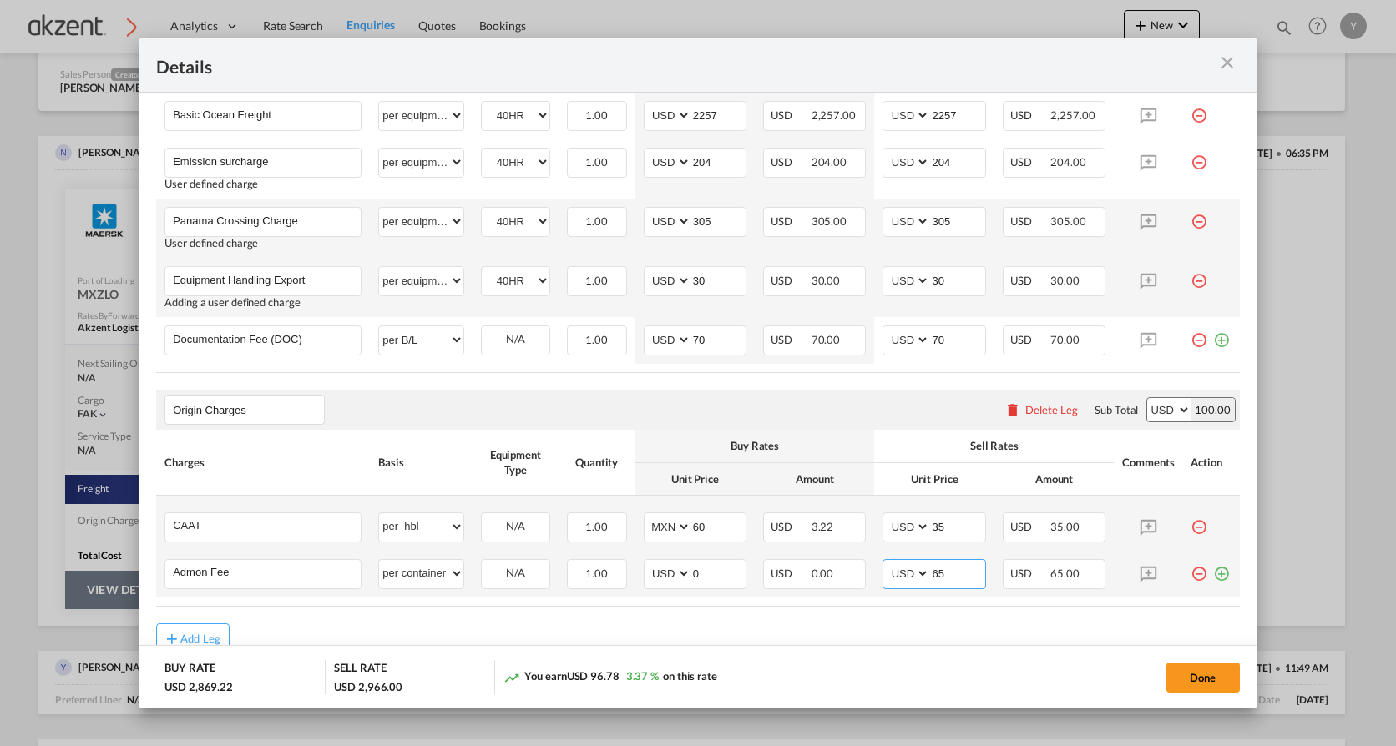
type input "65"
click at [1213, 576] on md-icon "icon-plus-circle-outline green-400-fg" at bounding box center [1221, 567] width 17 height 17
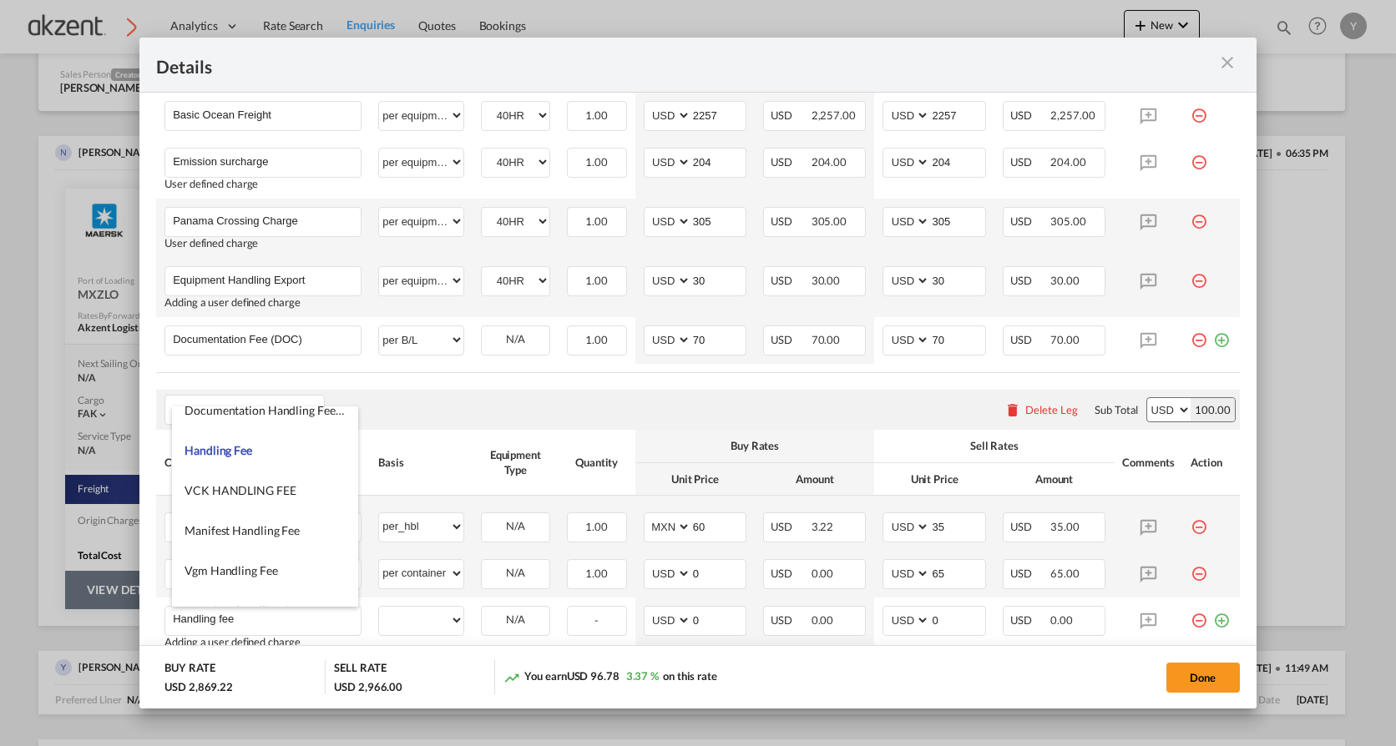
scroll to position [83, 0]
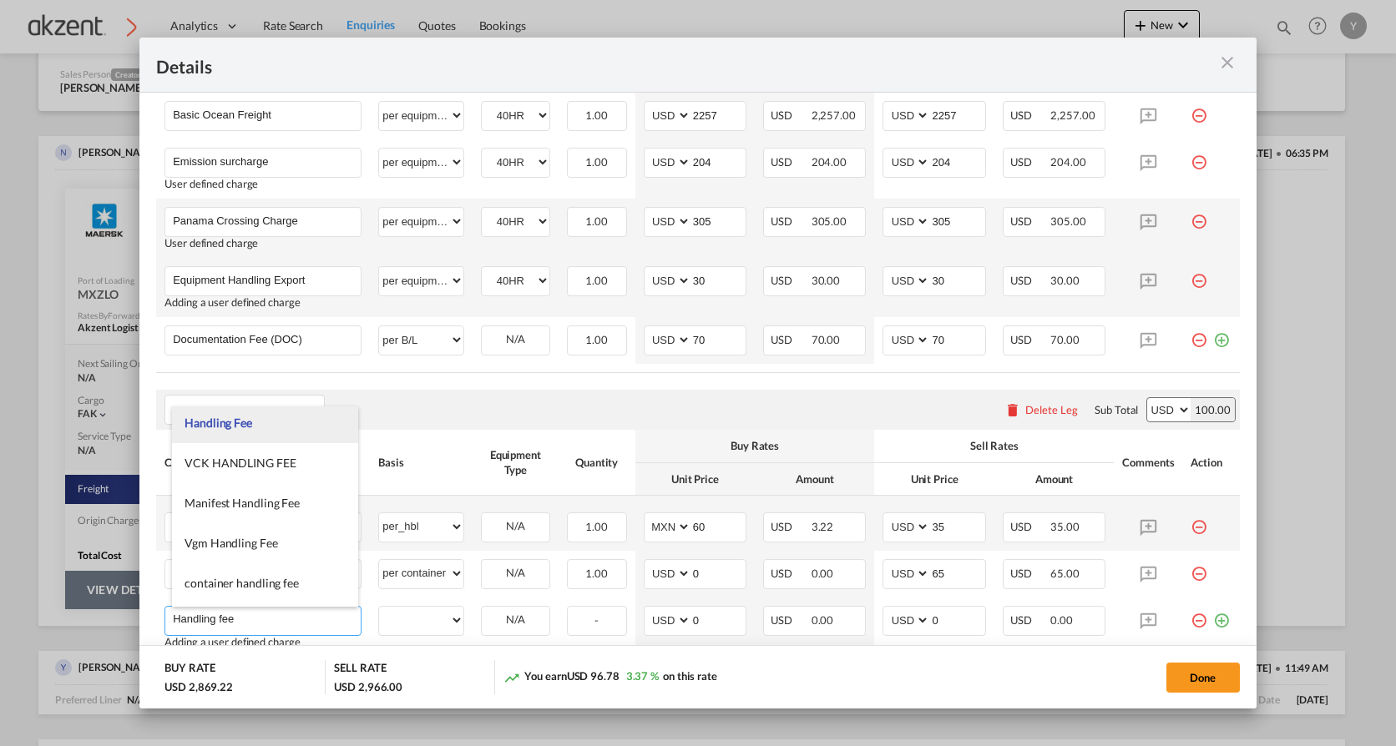
click at [266, 425] on li "Handling Fee" at bounding box center [265, 423] width 186 height 40
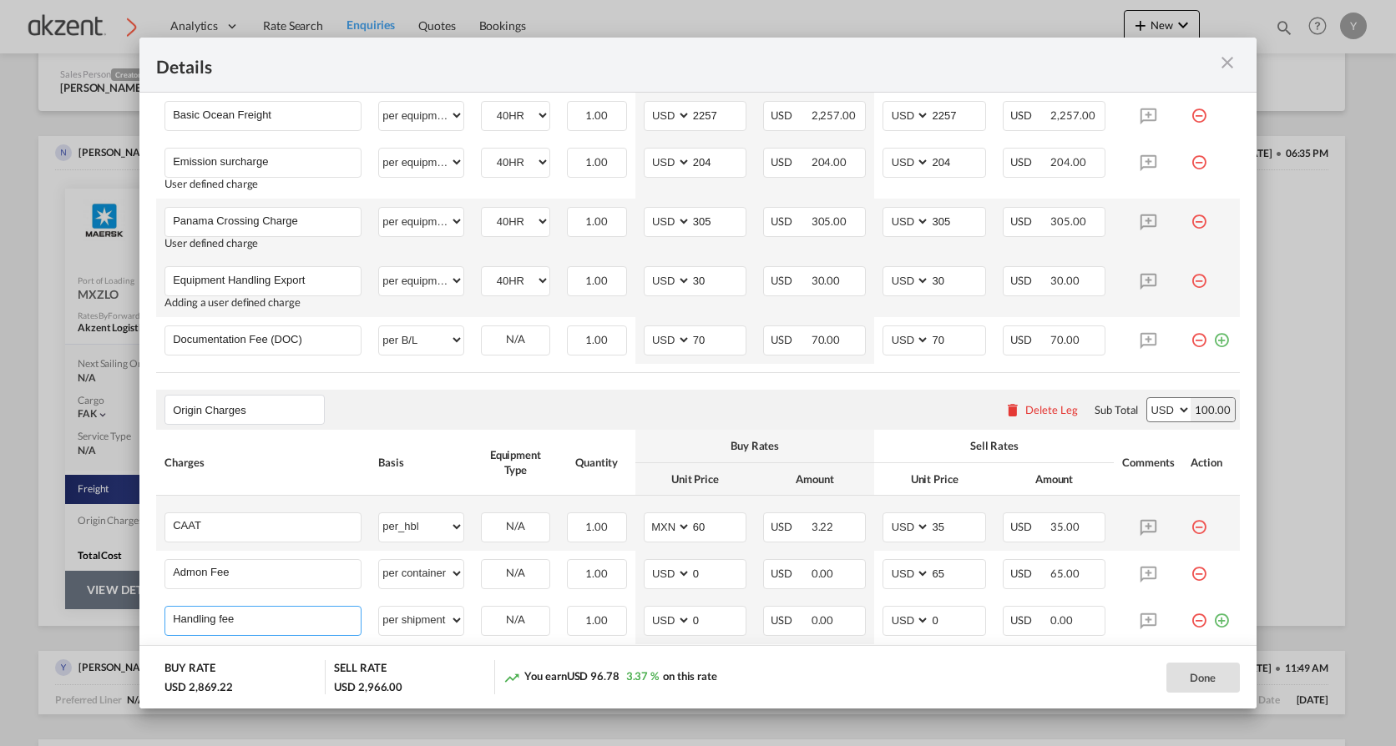
type input "Handling Fee"
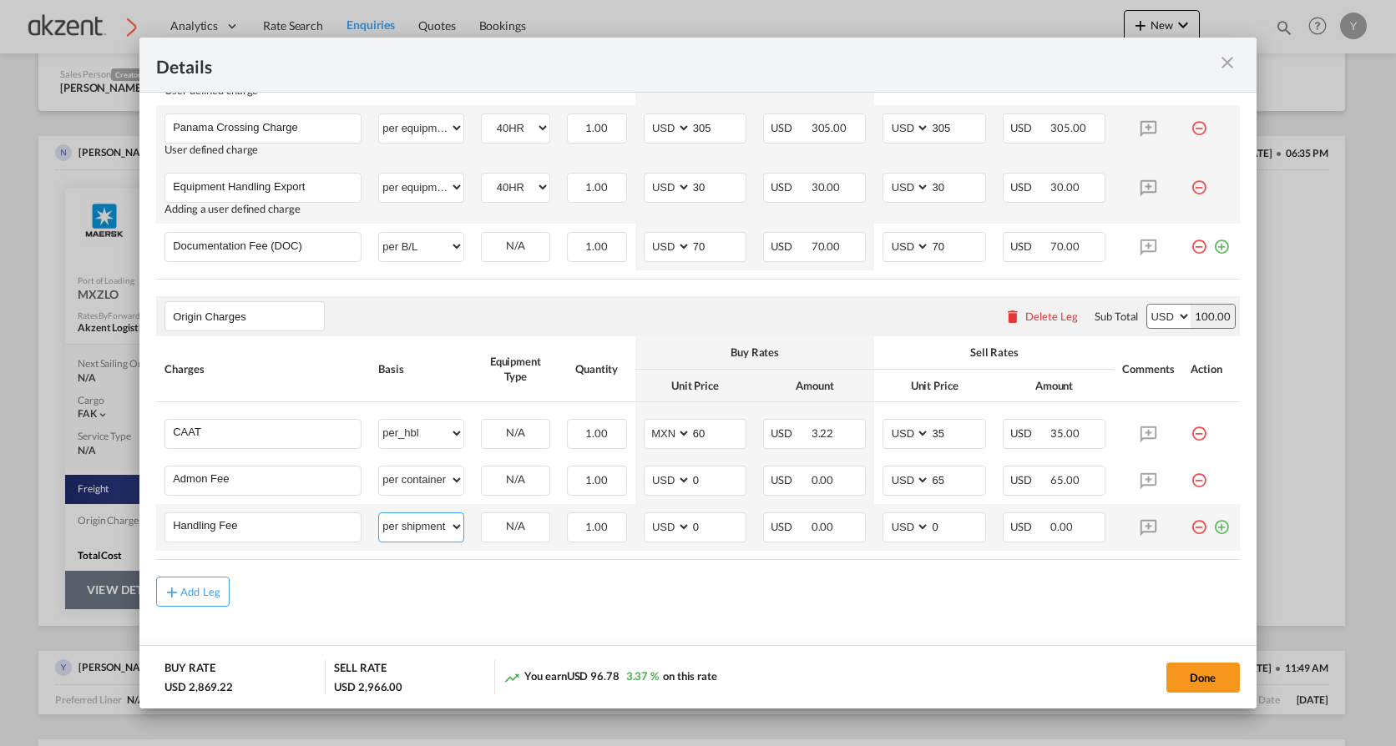
click at [419, 521] on select "per equipment per container per B/L per shipping bill per shipment per pallet p…" at bounding box center [421, 526] width 84 height 27
select select "per container"
click at [379, 513] on select "per equipment per container per B/L per shipping bill per shipment per pallet p…" at bounding box center [421, 526] width 84 height 27
click at [1081, 525] on div "USD 0.00" at bounding box center [1054, 528] width 103 height 30
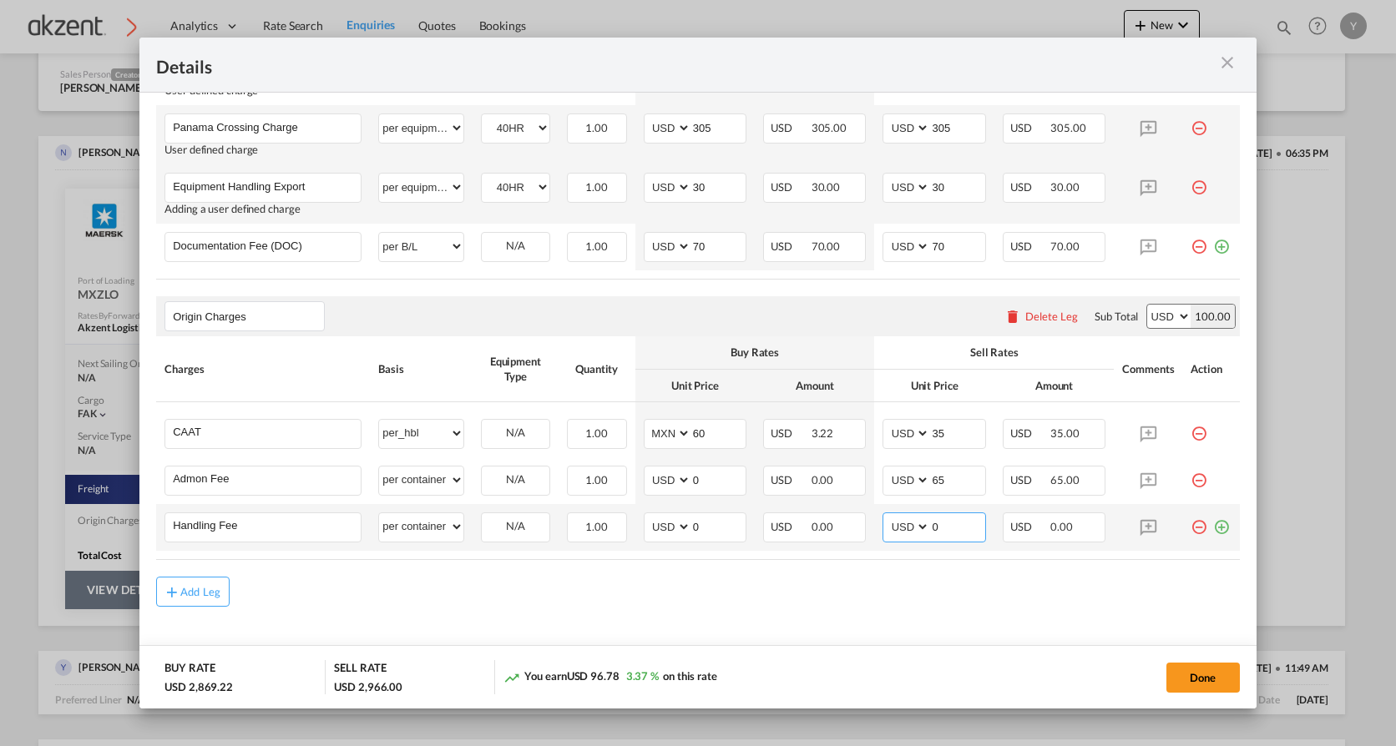
click at [930, 526] on input "0" at bounding box center [957, 525] width 54 height 25
type input "65"
click at [904, 582] on div "Add Leg" at bounding box center [698, 592] width 1084 height 30
click at [1217, 529] on md-icon "icon-plus-circle-outline green-400-fg" at bounding box center [1221, 521] width 17 height 17
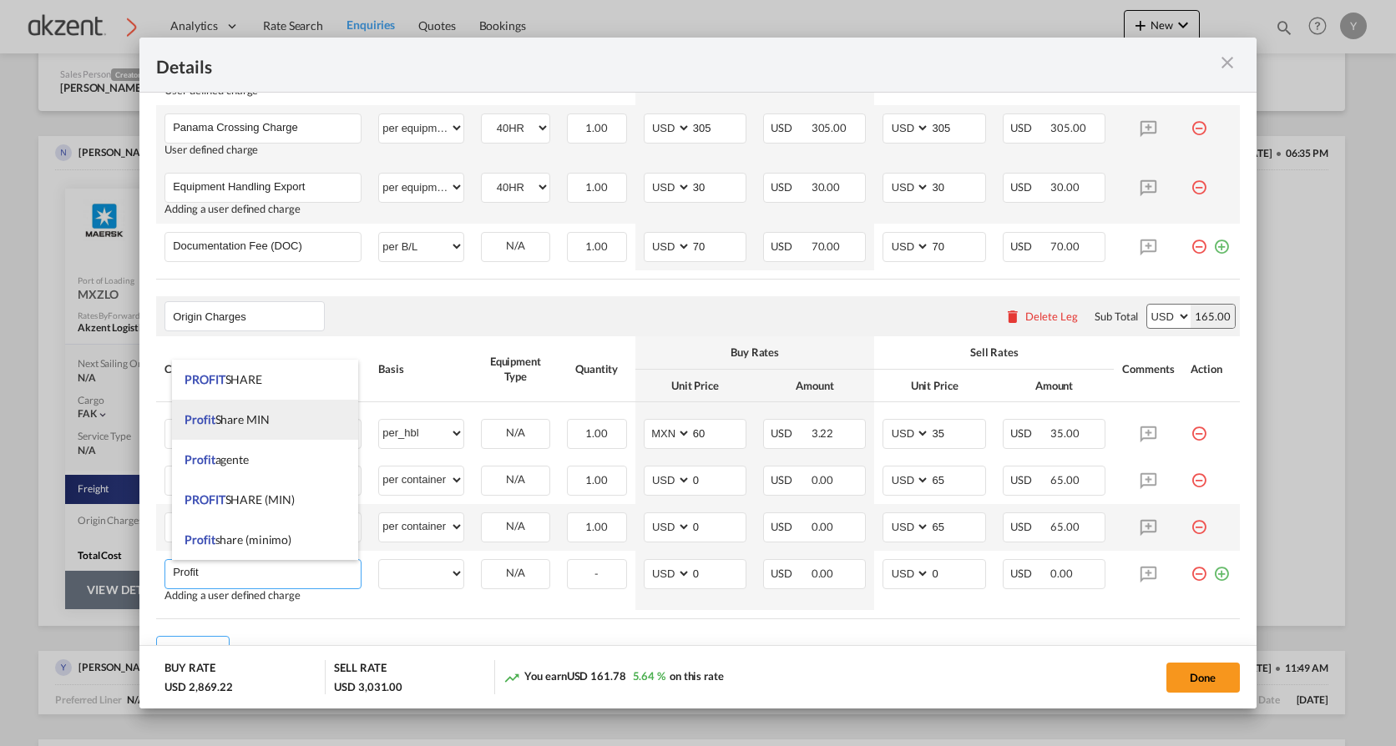
click at [260, 428] on li "Profit Share MIN" at bounding box center [265, 420] width 186 height 40
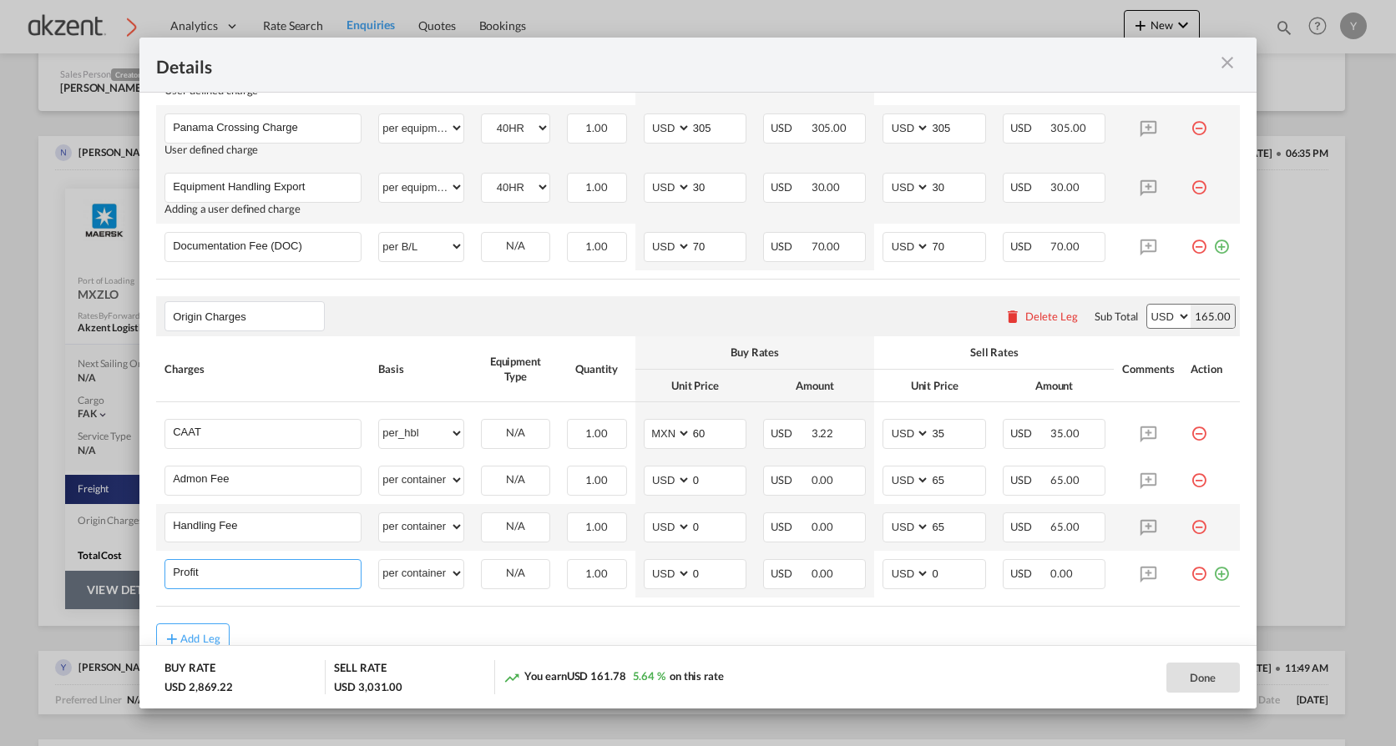
type input "Profit Share MIN"
select select "per container"
click at [1191, 576] on md-icon "icon-minus-circle-outline red-400-fg" at bounding box center [1199, 567] width 17 height 17
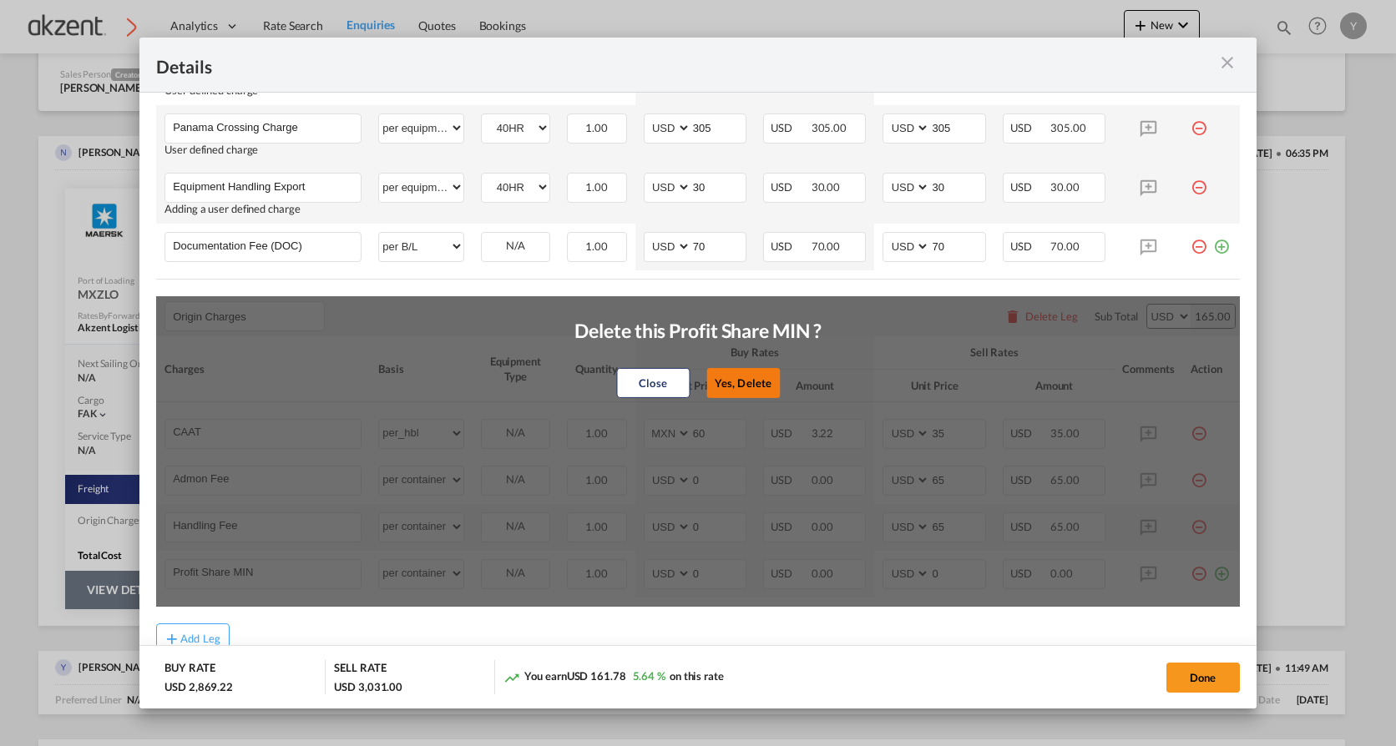
click at [746, 370] on button "Yes, Delete" at bounding box center [742, 383] width 73 height 30
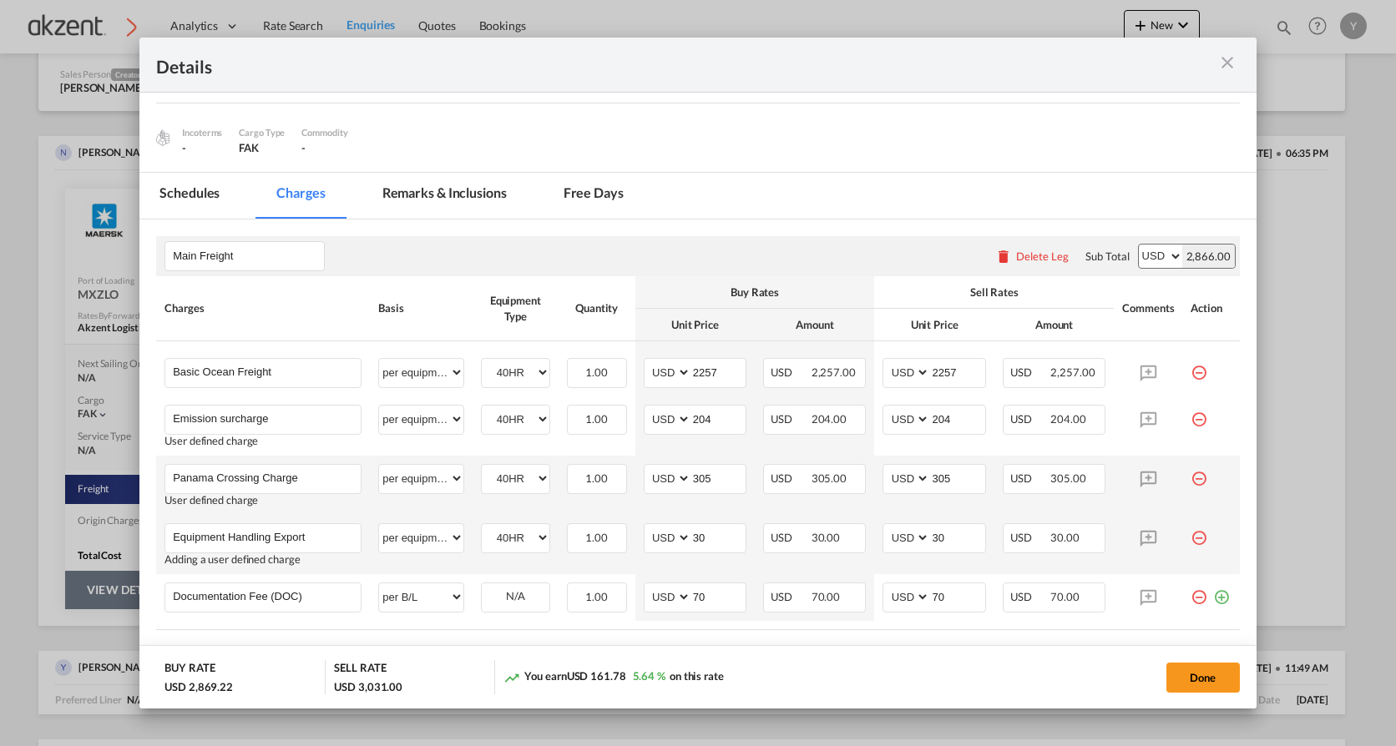
scroll to position [0, 0]
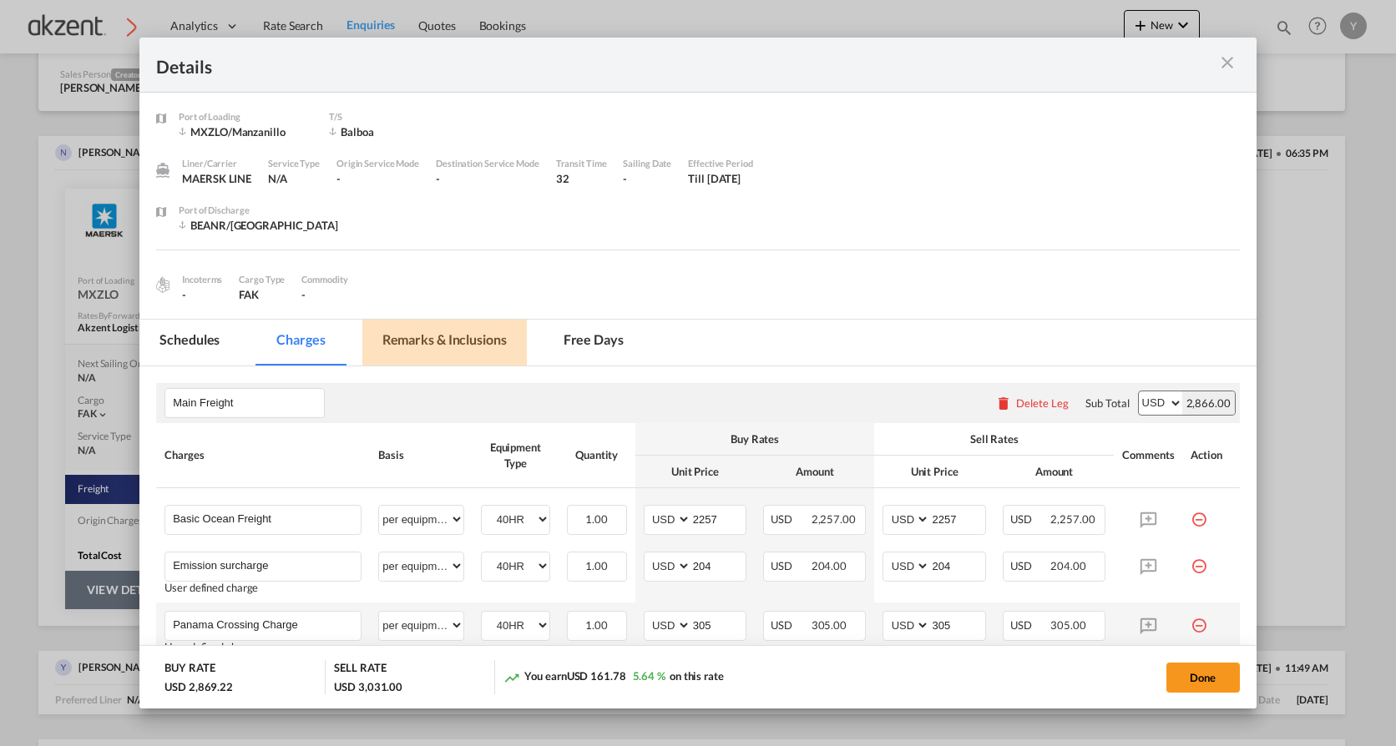
click at [483, 334] on md-tab-item "Remarks & Inclusions" at bounding box center [444, 343] width 164 height 46
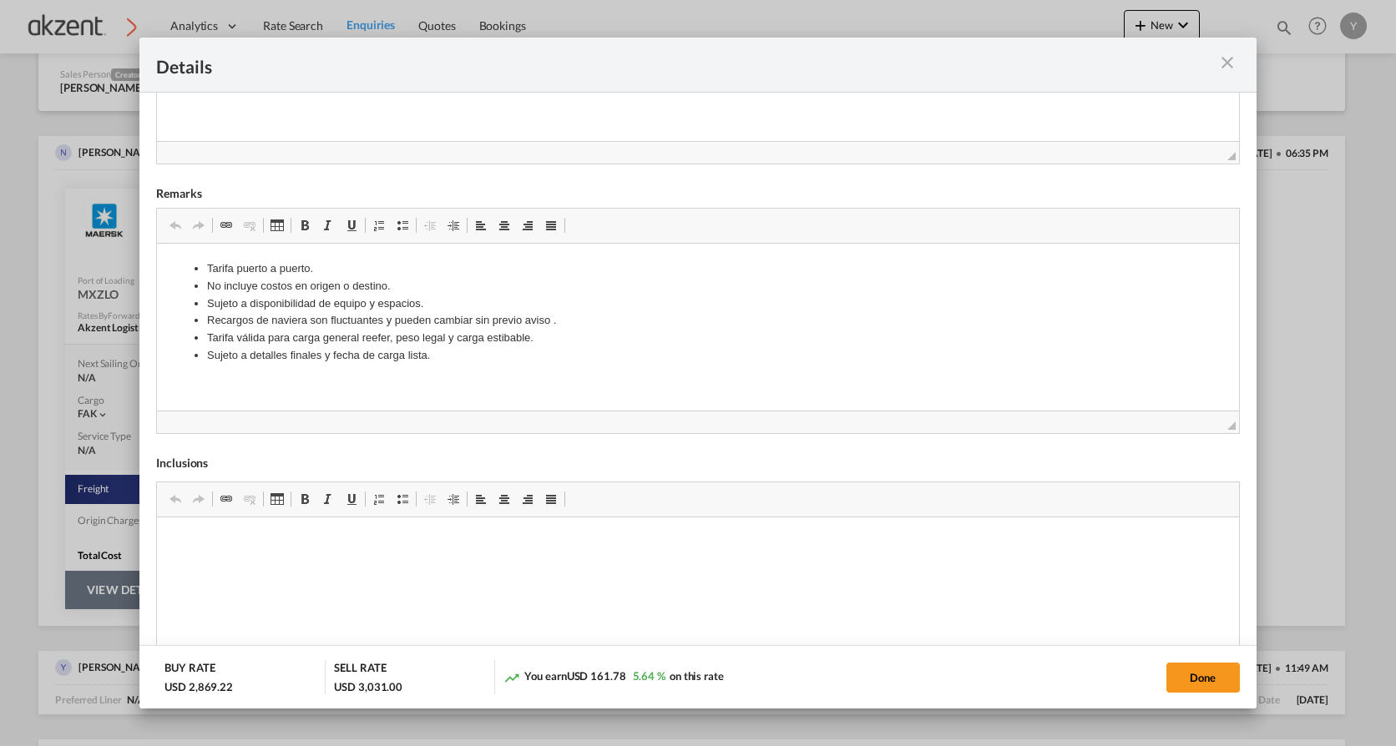
scroll to position [501, 0]
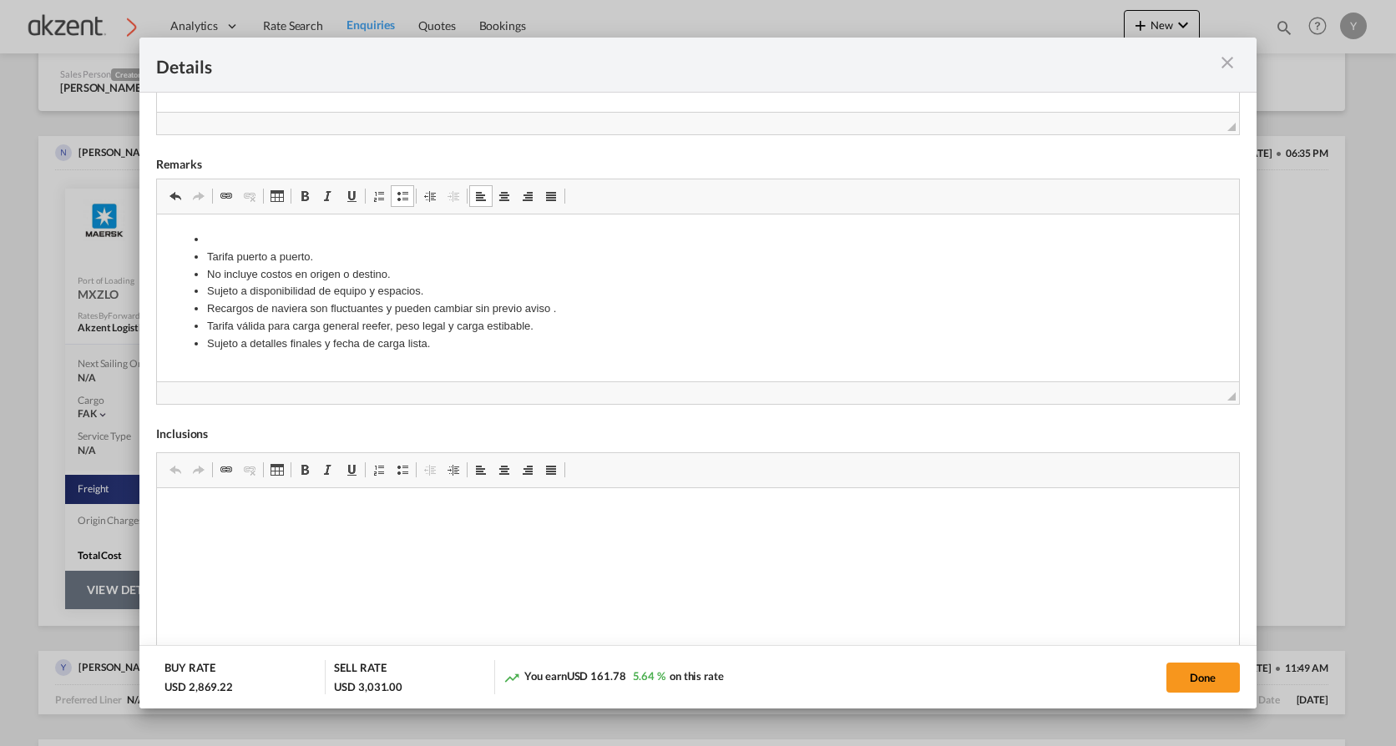
drag, startPoint x: 346, startPoint y: 361, endPoint x: 241, endPoint y: 236, distance: 162.9
click at [241, 236] on li "Editor de Texto Enriquecido, editor10" at bounding box center [698, 239] width 982 height 18
click at [215, 237] on li "*Shipment needs to be paid in advance, if not WCA or TWIG members" at bounding box center [698, 239] width 982 height 18
click at [561, 239] on li "Shipment needs to be paid in advance, if not WCA or TWIG members" at bounding box center [698, 239] width 982 height 18
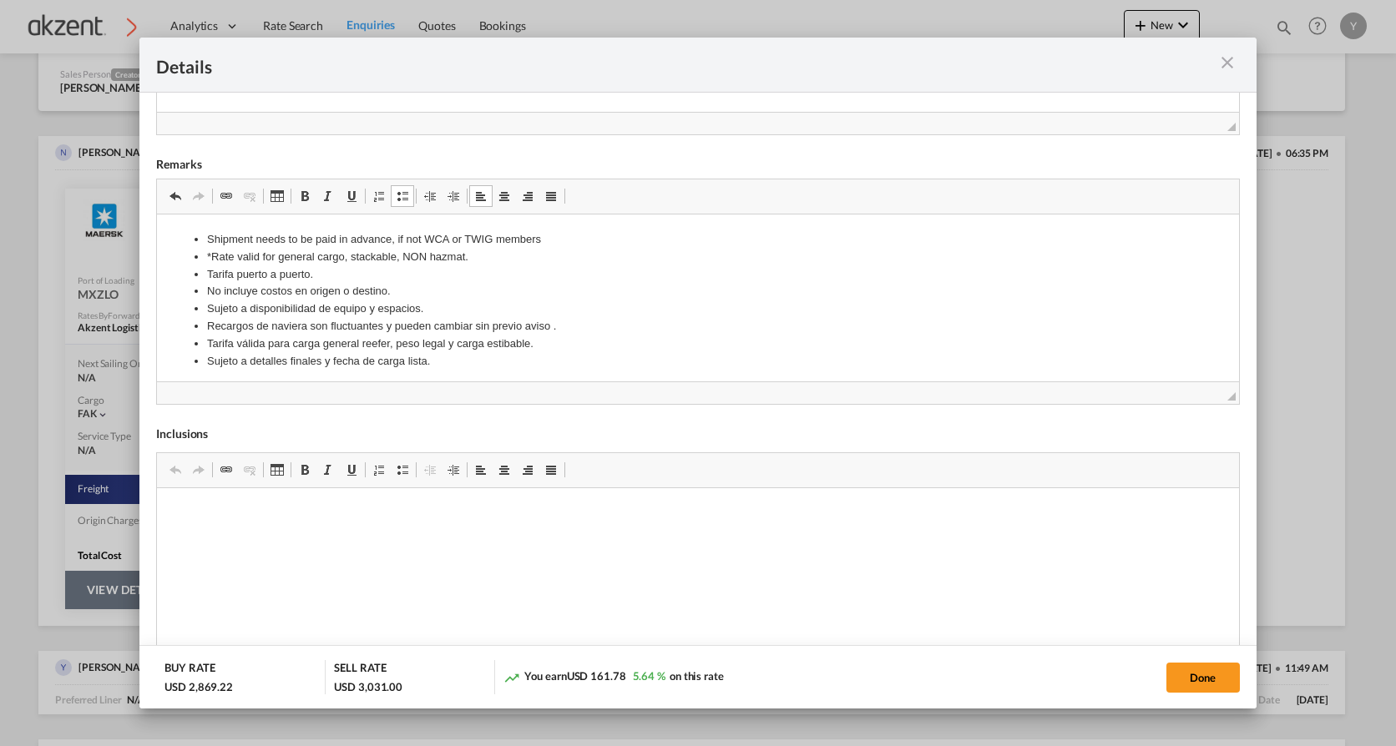
click at [216, 253] on li "*Rate valid for general cargo, stackable, NON hazmat." at bounding box center [698, 257] width 982 height 18
click at [284, 252] on li "Rate valid for general cargo, stackable, NON hazmat." at bounding box center [698, 257] width 982 height 18
click at [367, 260] on li "Rate valid for Reefer cargo, stackable, NON hazmat." at bounding box center [698, 257] width 982 height 18
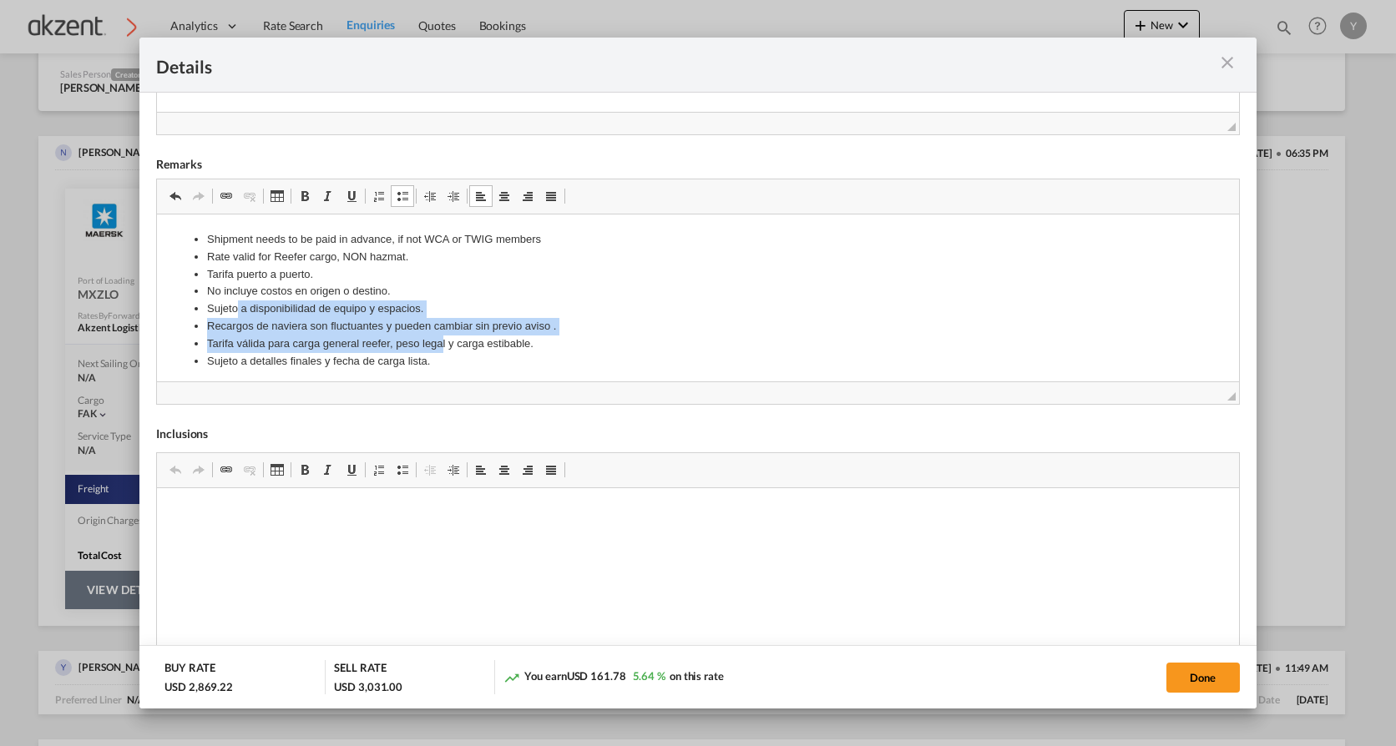
click at [235, 315] on ul "Shipment needs to be paid in advance, if not WCA or TWIG members Rate valid for…" at bounding box center [698, 299] width 1049 height 139
click at [235, 315] on li "Sujeto a disponibilidad de equipo y espacios." at bounding box center [698, 309] width 982 height 18
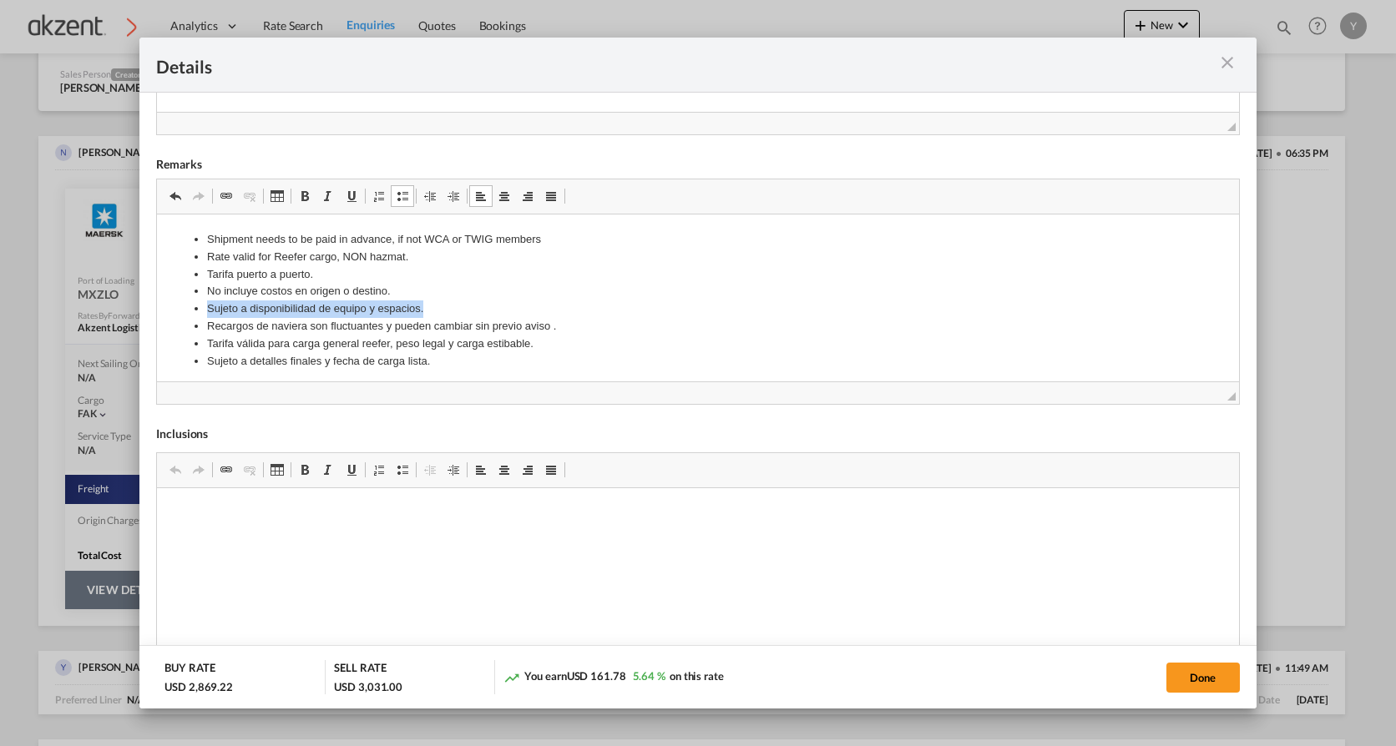
drag, startPoint x: 430, startPoint y: 304, endPoint x: 210, endPoint y: 311, distance: 220.5
click at [210, 311] on li "Sujeto a disponibilidad de equipo y espacios." at bounding box center [698, 309] width 982 height 18
click at [210, 312] on li "*Subject to space and booking confirmation" at bounding box center [698, 309] width 982 height 18
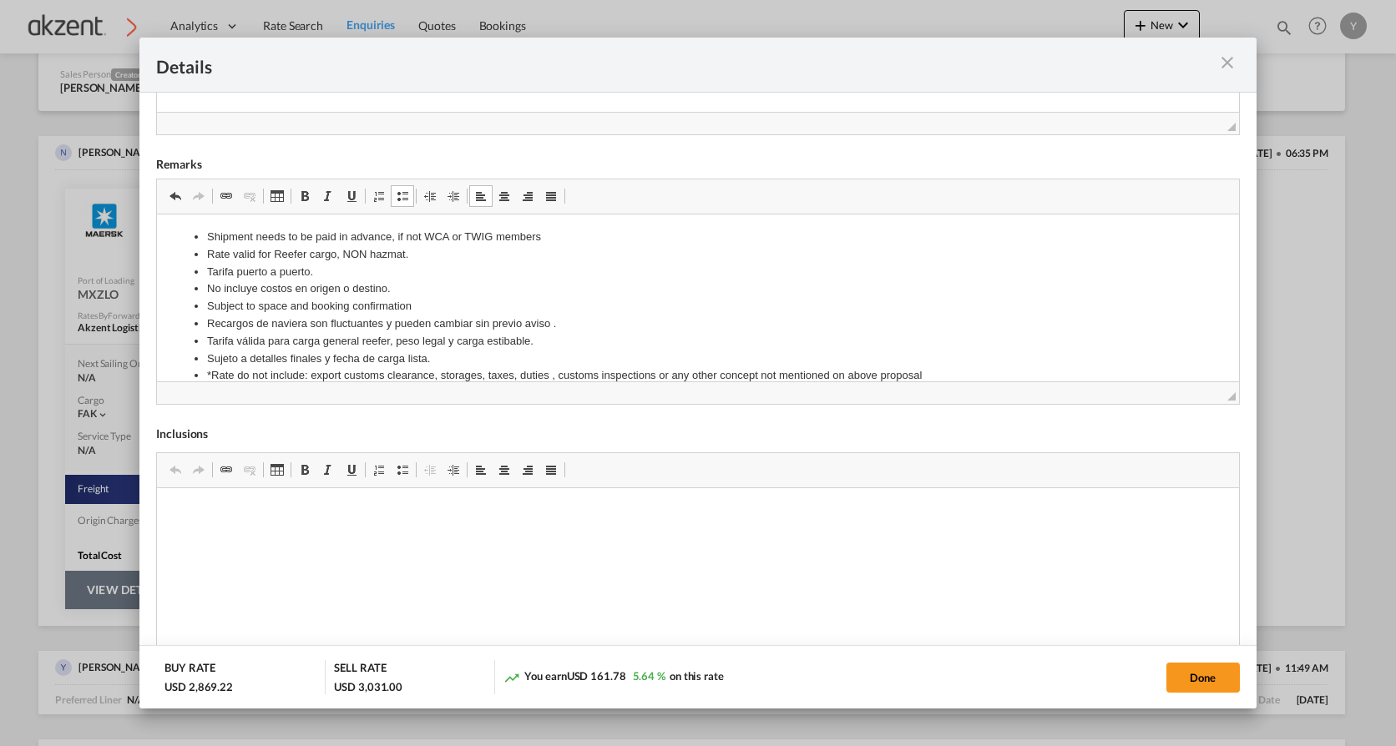
click at [211, 374] on li "*Rate do not include: export customs clearance, storages, taxes, duties , custo…" at bounding box center [698, 376] width 982 height 18
click at [207, 238] on li "Shipment needs to be paid in advance, if not WCA or TWIG members" at bounding box center [698, 239] width 982 height 18
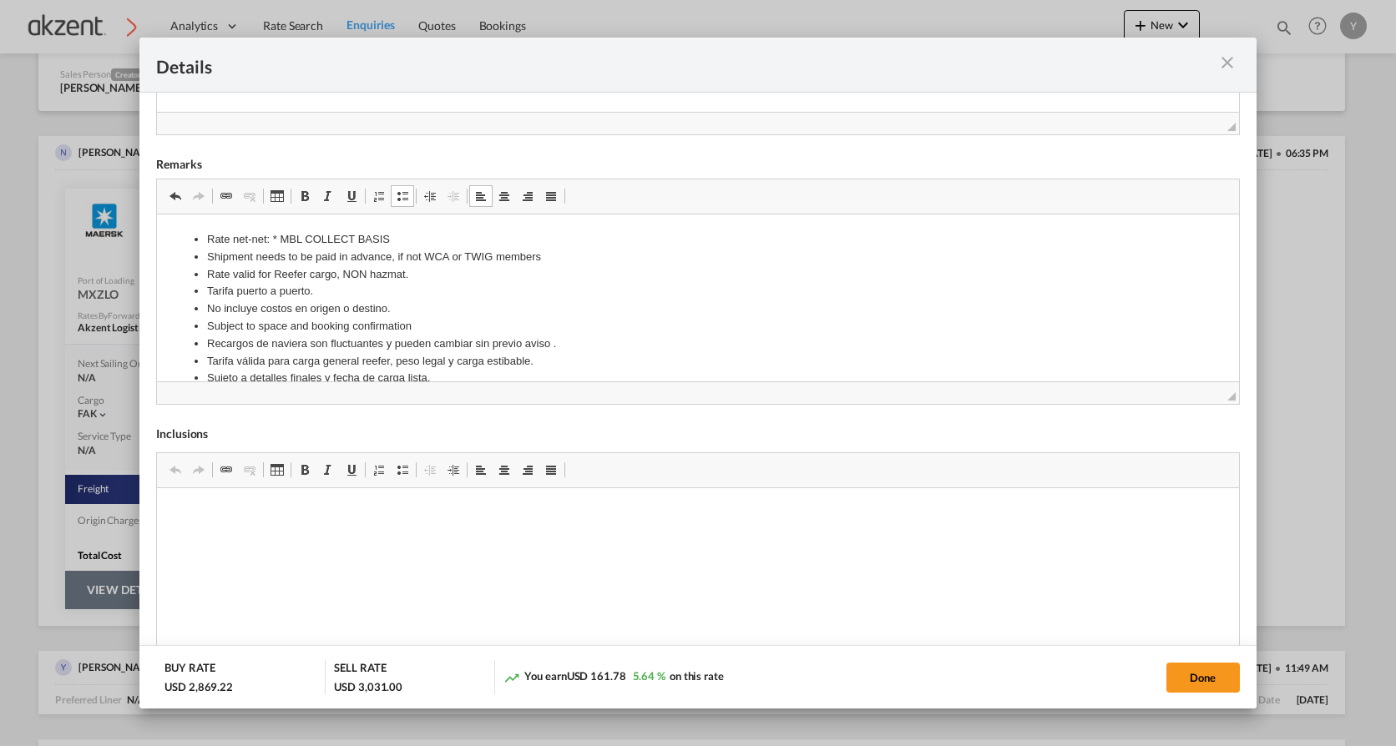
click at [402, 241] on li "Rate net-net: * MBL COLLECT BASIS" at bounding box center [698, 239] width 982 height 18
drag, startPoint x: 389, startPoint y: 304, endPoint x: 210, endPoint y: 306, distance: 178.7
click at [210, 306] on li "No incluye costos en origen o destino." at bounding box center [698, 309] width 982 height 18
click at [485, 353] on li "Tarifa válida para carga general reefer, peso legal y carga estibable." at bounding box center [698, 361] width 982 height 18
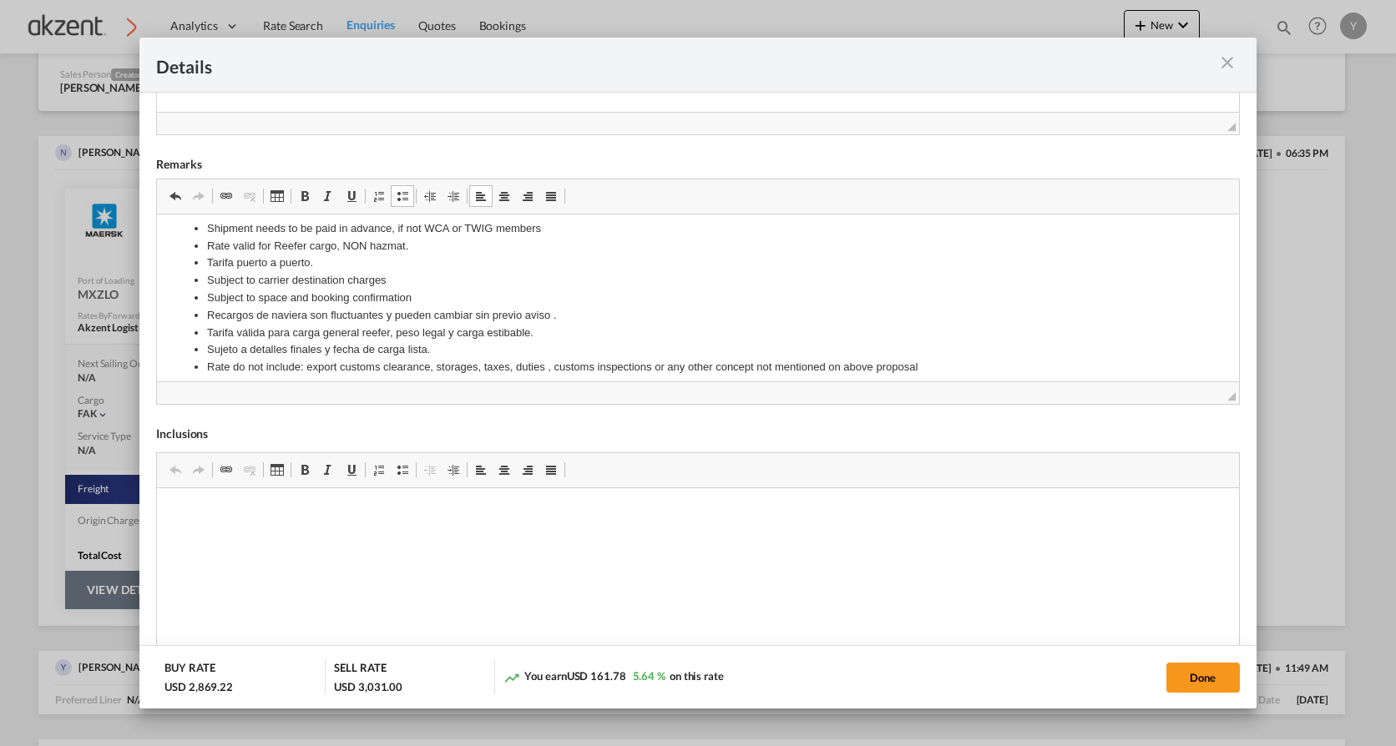
scroll to position [40, 0]
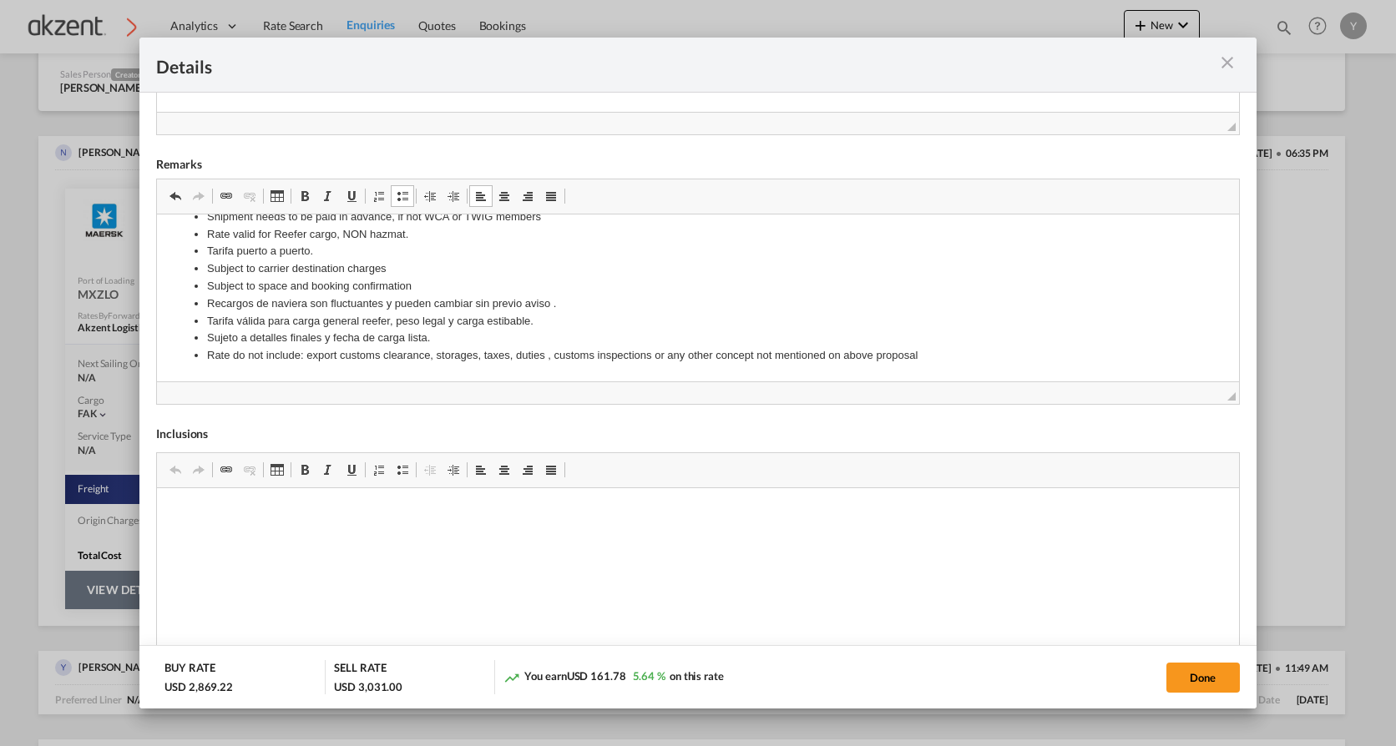
click at [480, 353] on li "Rate do not include: export customs clearance, storages, taxes, duties , custom…" at bounding box center [698, 355] width 982 height 18
click at [984, 357] on li "Rate do not include: export customs clearance, storages, demurrages, taxes, dut…" at bounding box center [698, 355] width 982 height 18
click at [210, 367] on li "* Transit times are estimated and are not considering waiting days at transhipm…" at bounding box center [698, 373] width 982 height 18
click at [300, 343] on li "Sujeto a detalles finales y fecha de carga lista." at bounding box center [698, 338] width 982 height 18
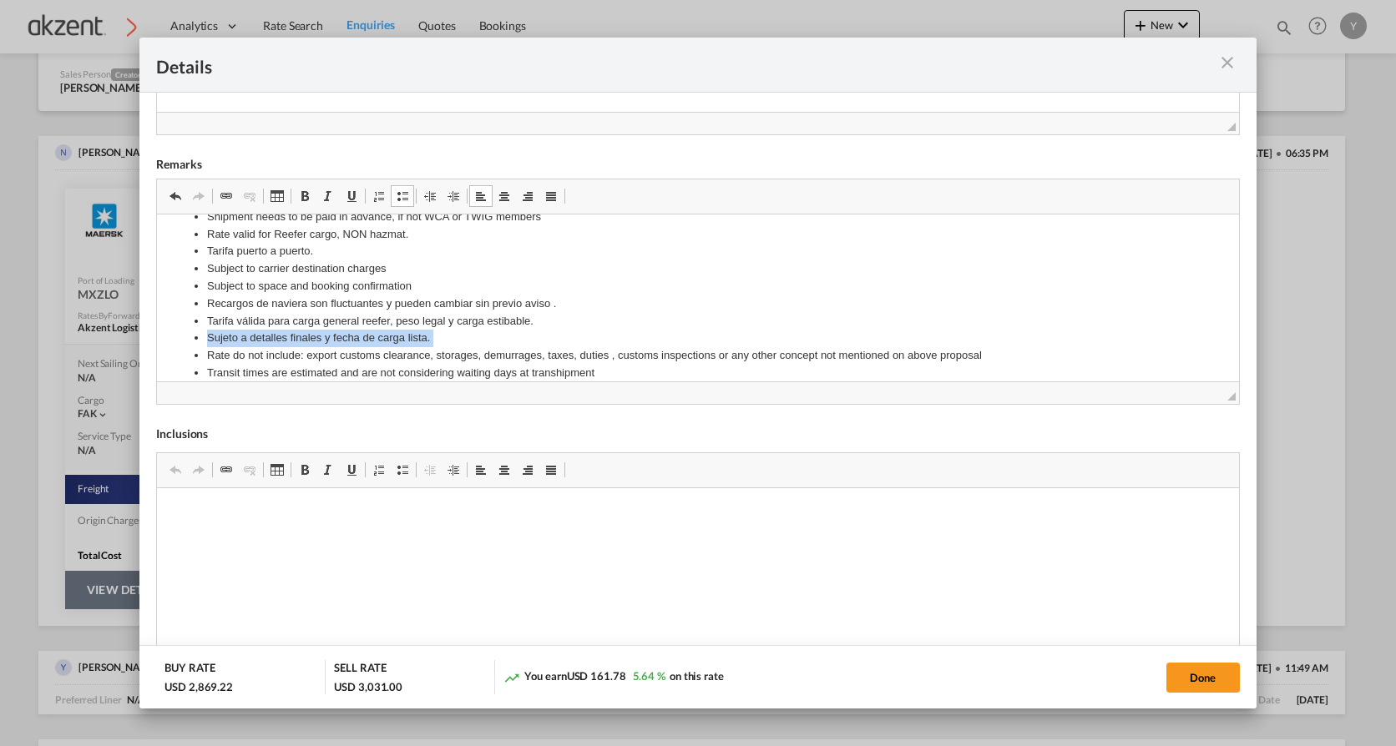
click at [300, 343] on li "Sujeto a detalles finales y fecha de carga lista." at bounding box center [698, 338] width 982 height 18
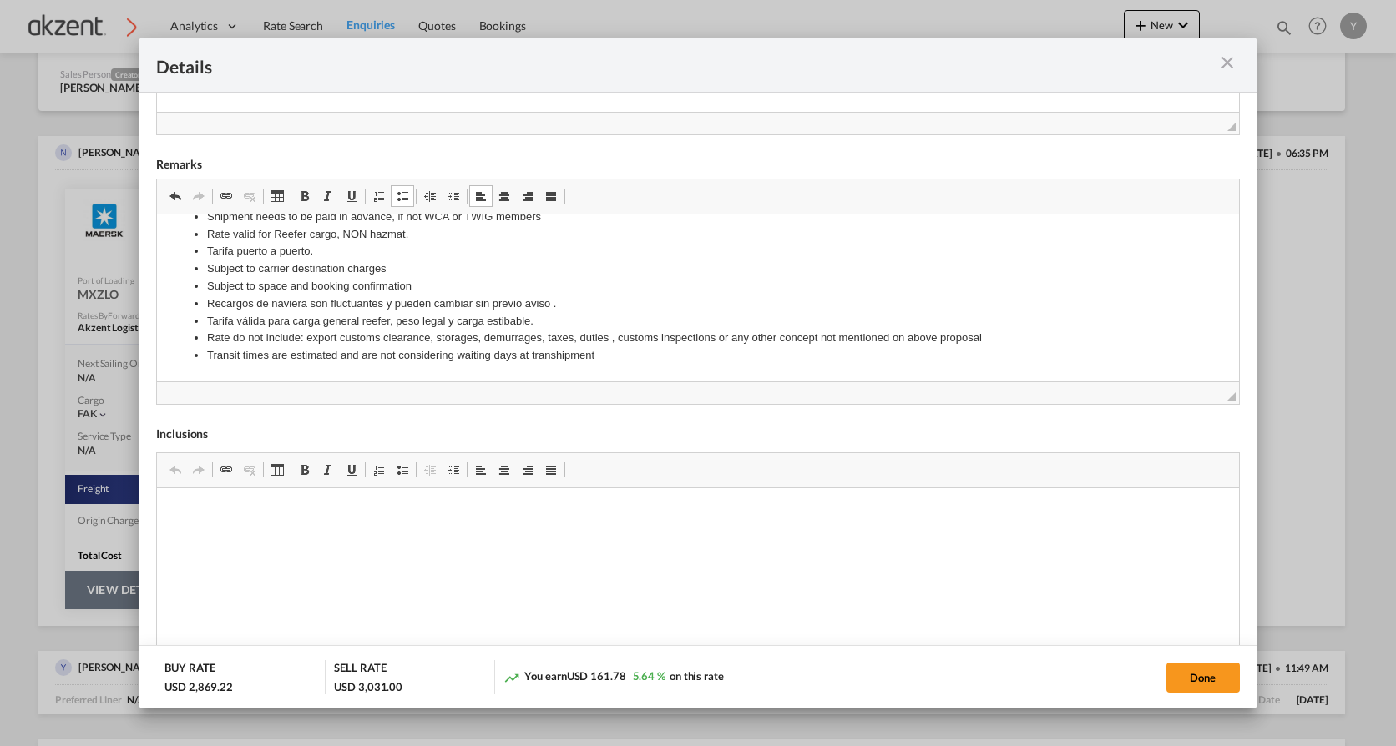
click at [458, 318] on li "Tarifa válida para carga general reefer, peso legal y carga estibable." at bounding box center [698, 321] width 982 height 18
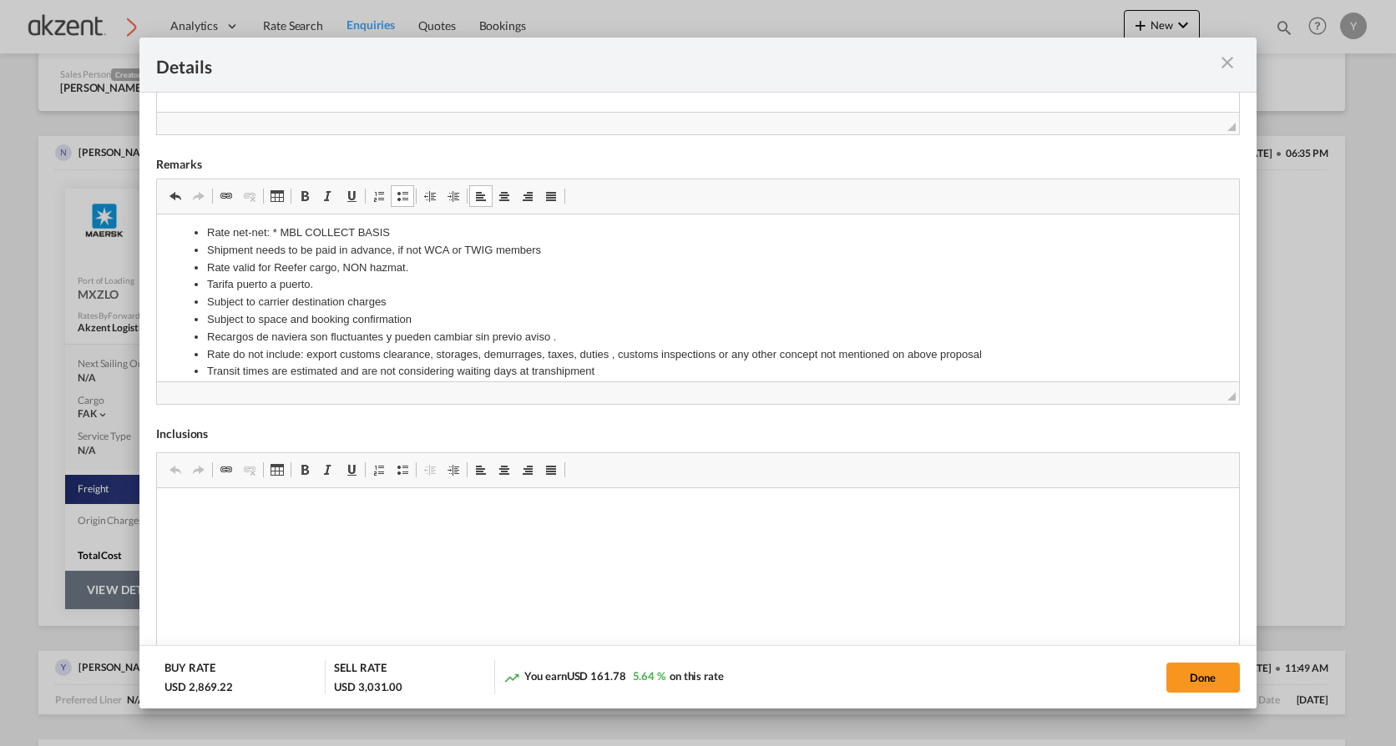
scroll to position [0, 0]
click at [425, 271] on li "Rate valid for Reefer cargo, NON hazmat." at bounding box center [698, 275] width 982 height 18
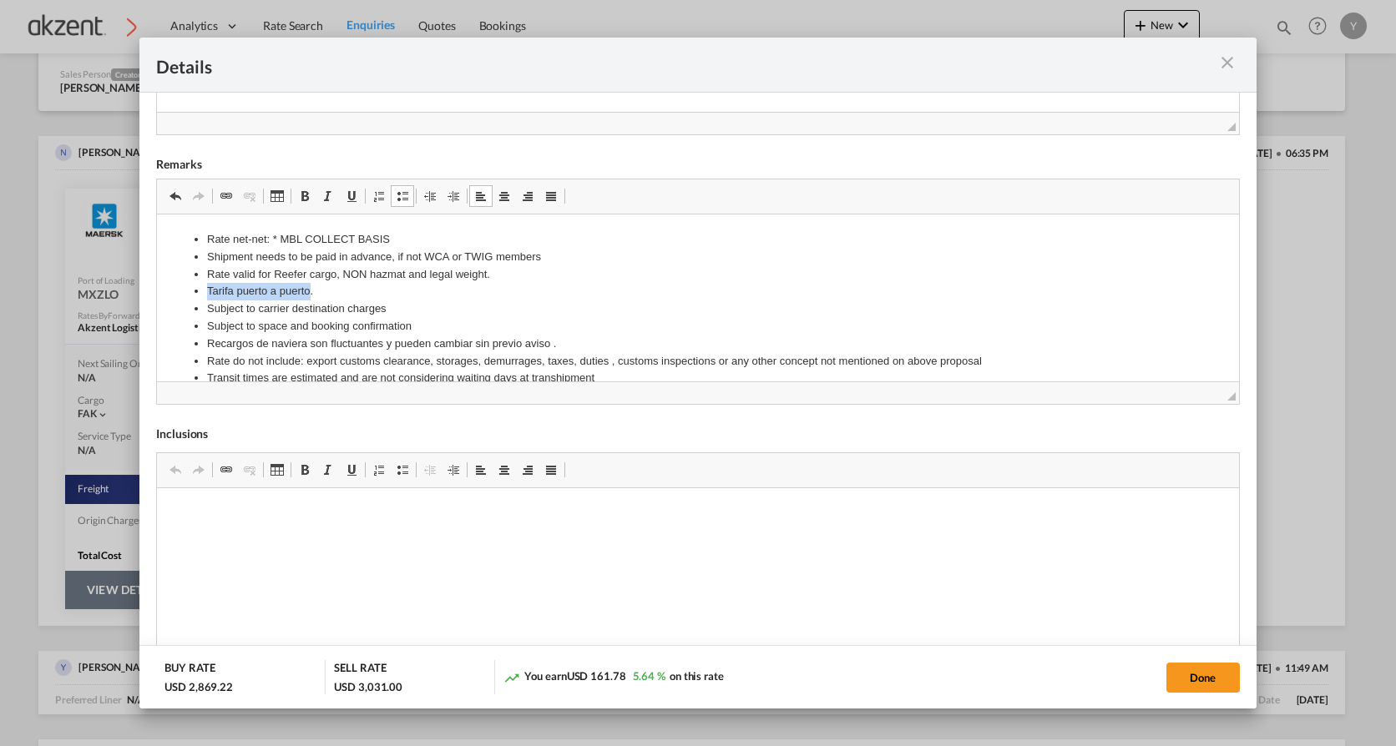
drag, startPoint x: 308, startPoint y: 285, endPoint x: 208, endPoint y: 289, distance: 100.3
click at [208, 289] on li "Tarifa puerto a puerto." at bounding box center [698, 291] width 982 height 18
click at [386, 236] on li "Rate net-net: * MBL COLLECT BASIS" at bounding box center [698, 239] width 982 height 18
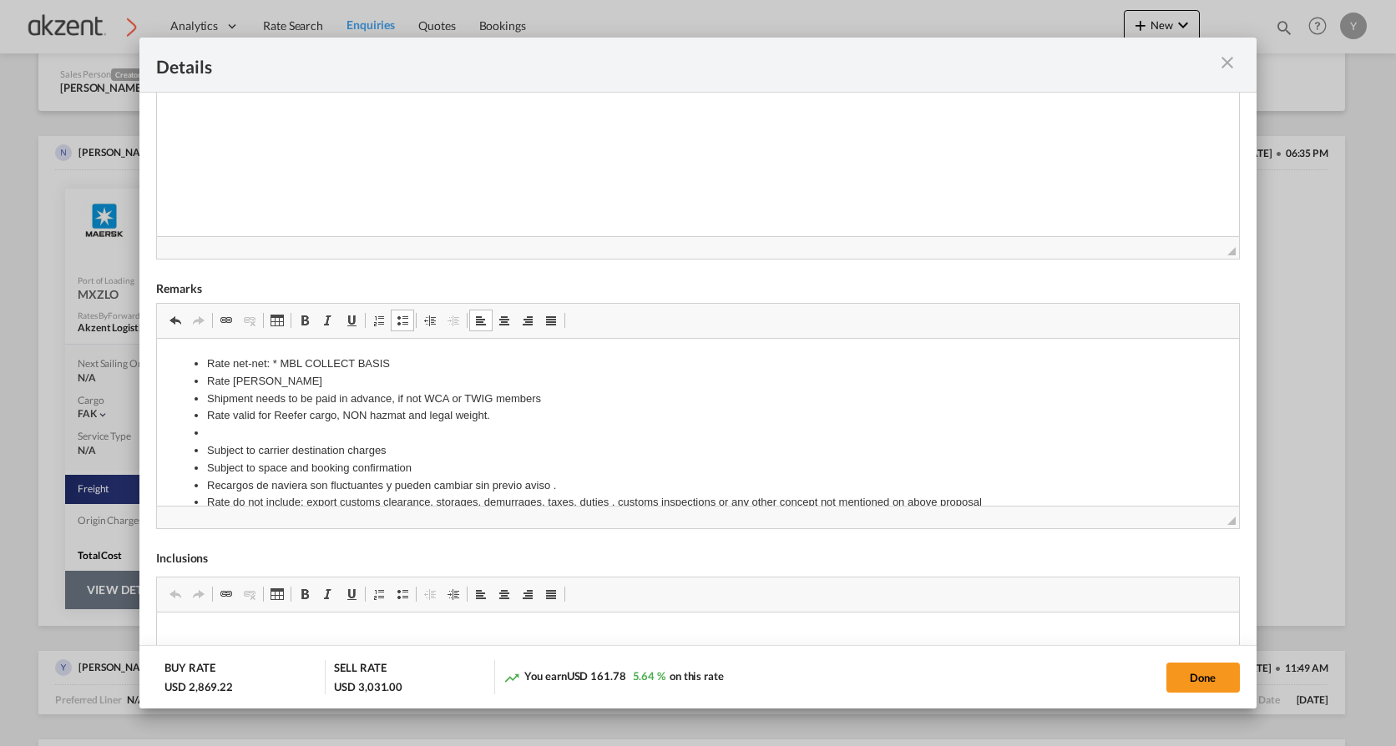
scroll to position [437, 0]
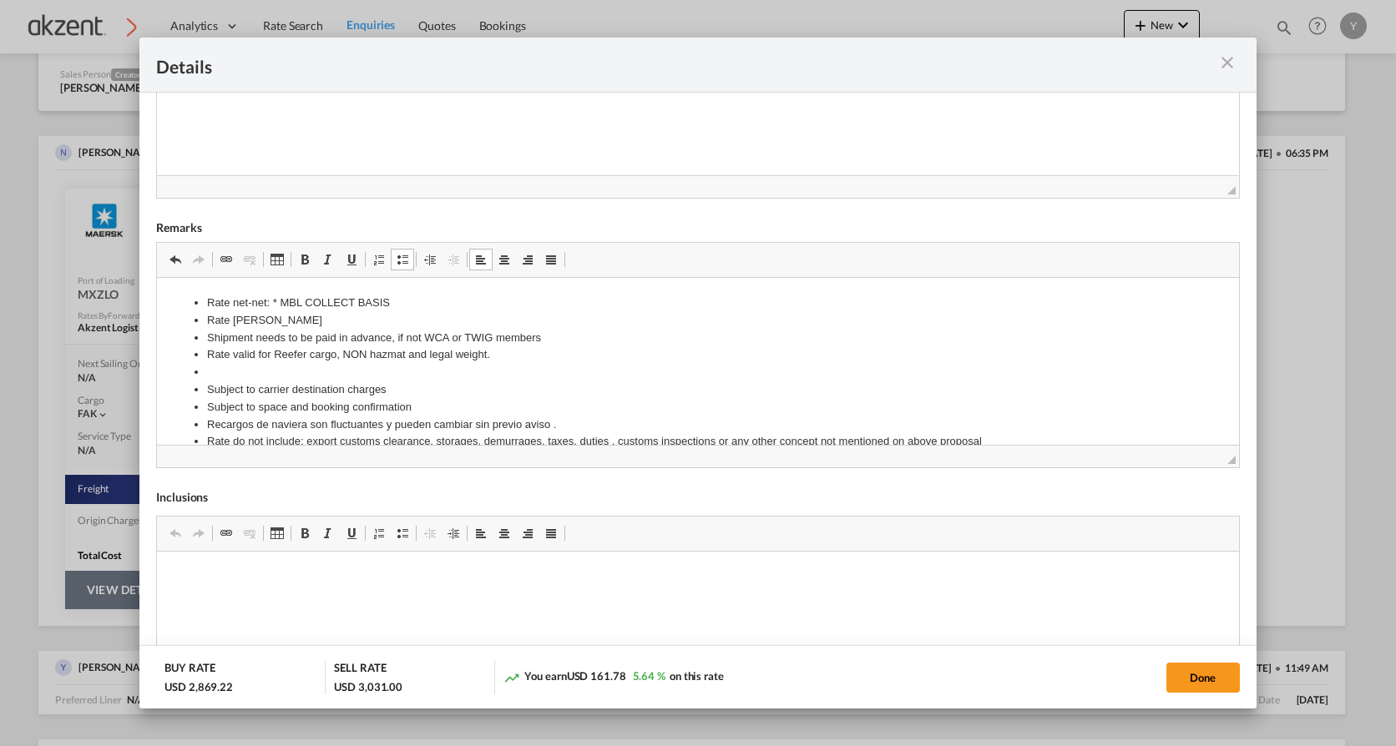
click at [286, 370] on li "Editor de Texto Enriquecido, editor10" at bounding box center [698, 372] width 982 height 18
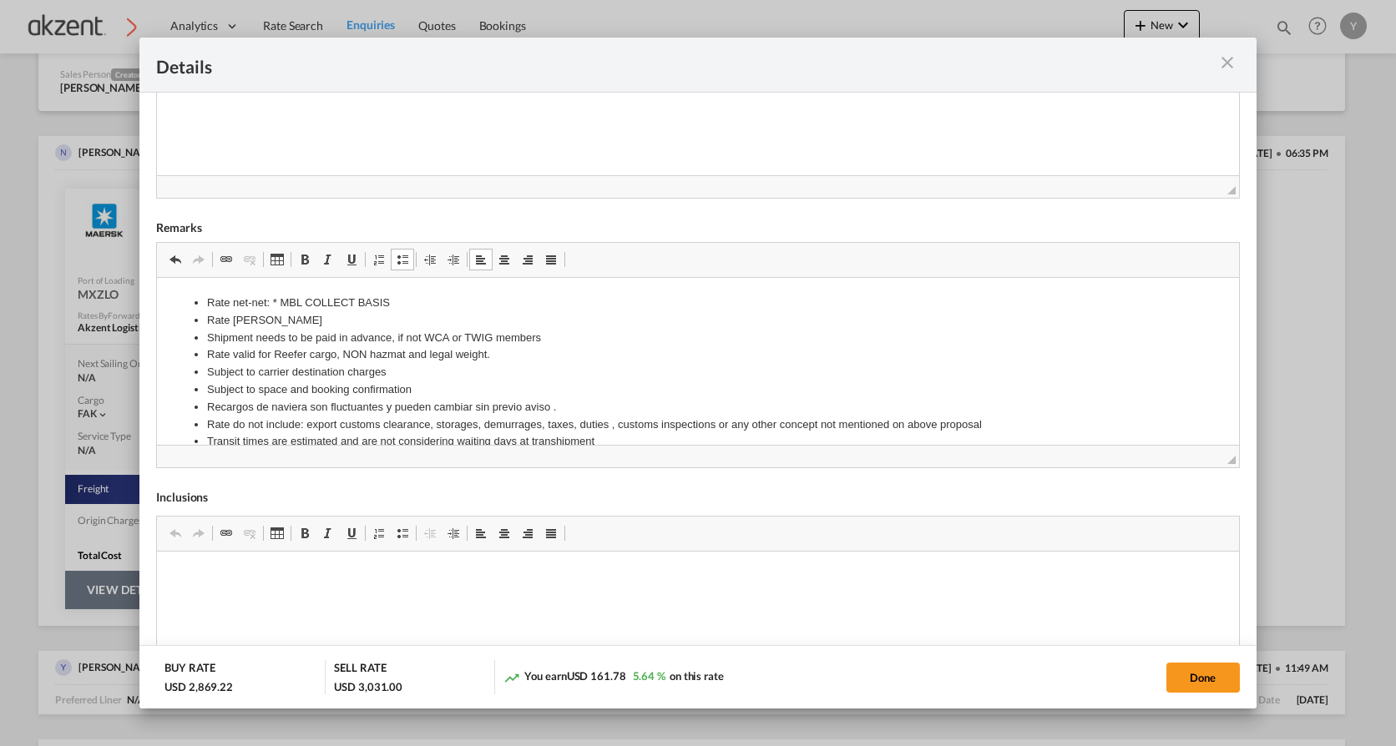
click at [321, 367] on li "Subject to carrier destination charges" at bounding box center [698, 372] width 982 height 18
click at [311, 388] on li "Subject to space and booking confirmation" at bounding box center [698, 390] width 982 height 18
click at [285, 409] on li "Recargos de naviera son fluctuantes y pueden cambiar sin previo aviso ." at bounding box center [698, 407] width 982 height 18
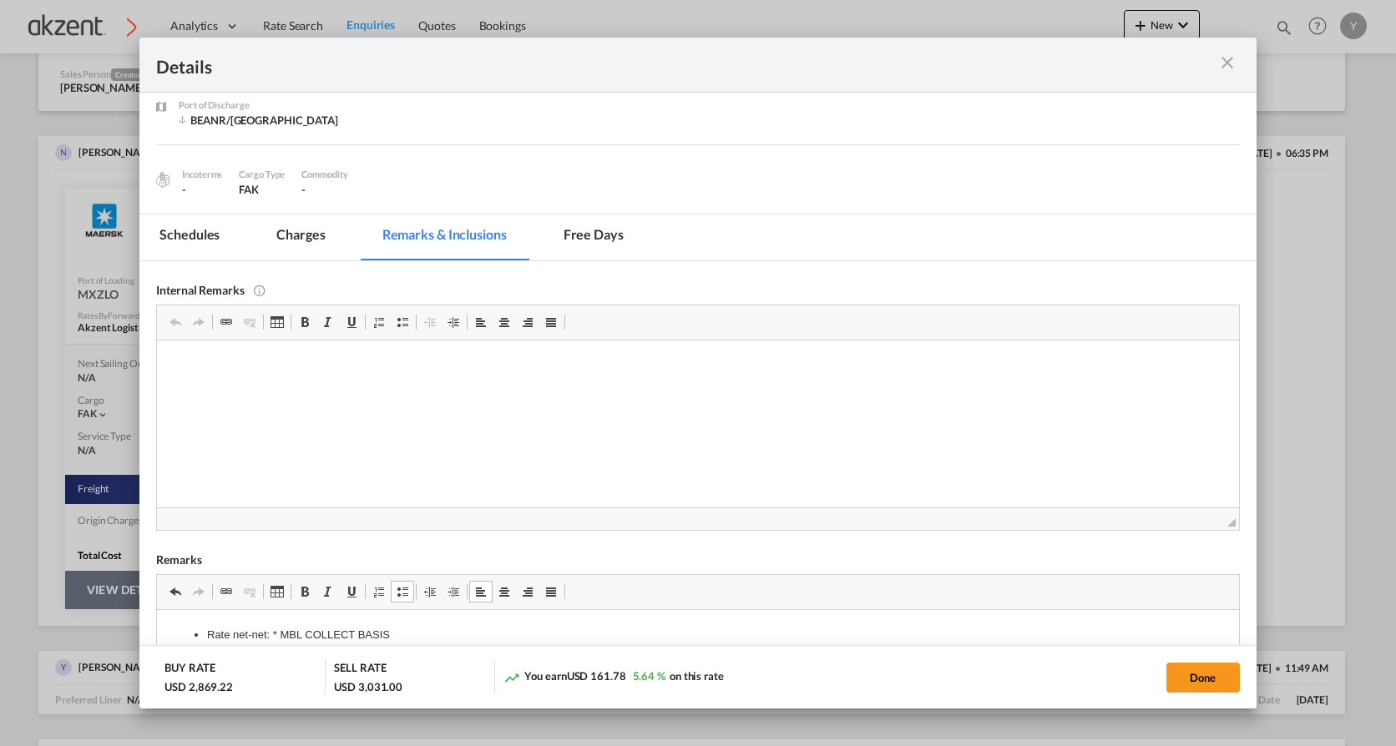
scroll to position [104, 0]
click at [592, 234] on md-tab-item "Free days" at bounding box center [594, 239] width 100 height 46
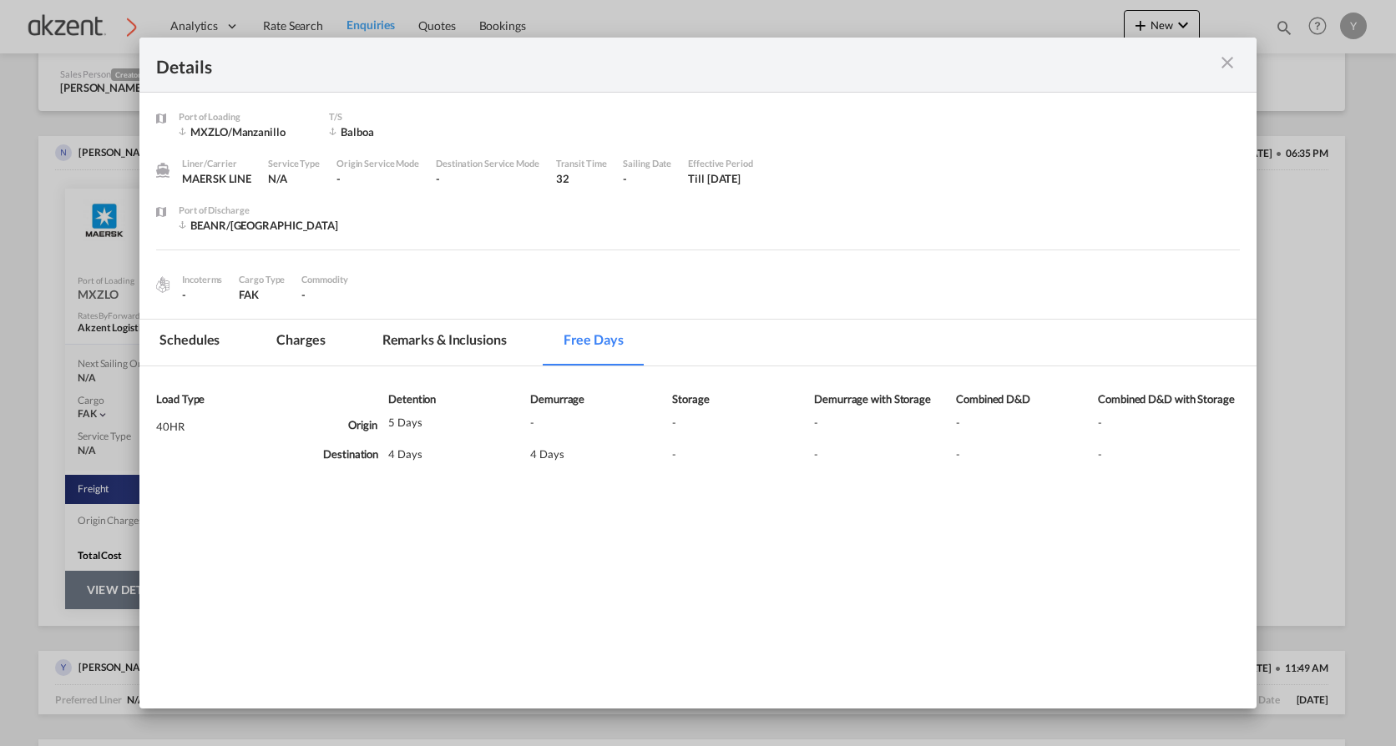
scroll to position [0, 0]
click at [457, 331] on md-tab-item "Remarks & Inclusions" at bounding box center [444, 343] width 164 height 46
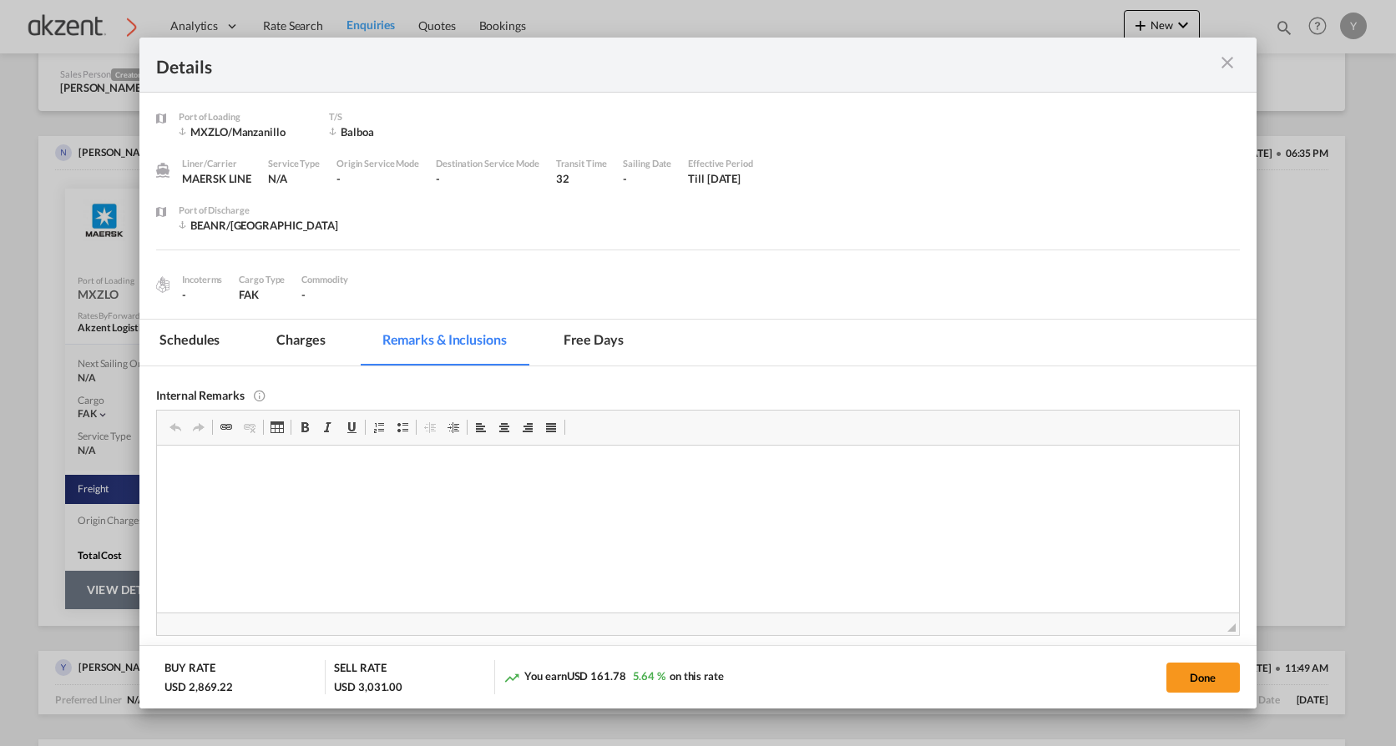
click at [321, 337] on md-tab-item "Charges" at bounding box center [300, 343] width 89 height 46
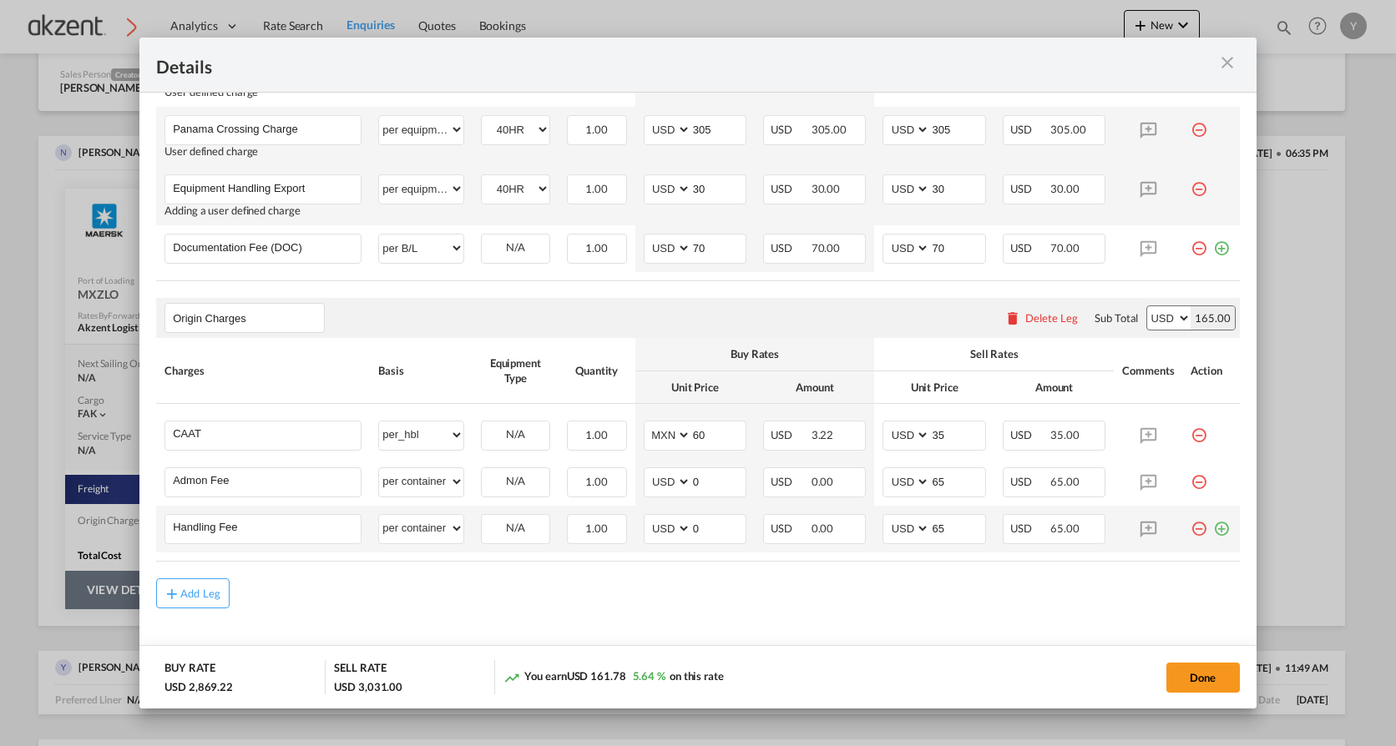
scroll to position [498, 0]
click at [225, 321] on input "Origin Charges" at bounding box center [248, 316] width 151 height 25
click at [1035, 316] on div "Delete Leg" at bounding box center [1051, 316] width 53 height 13
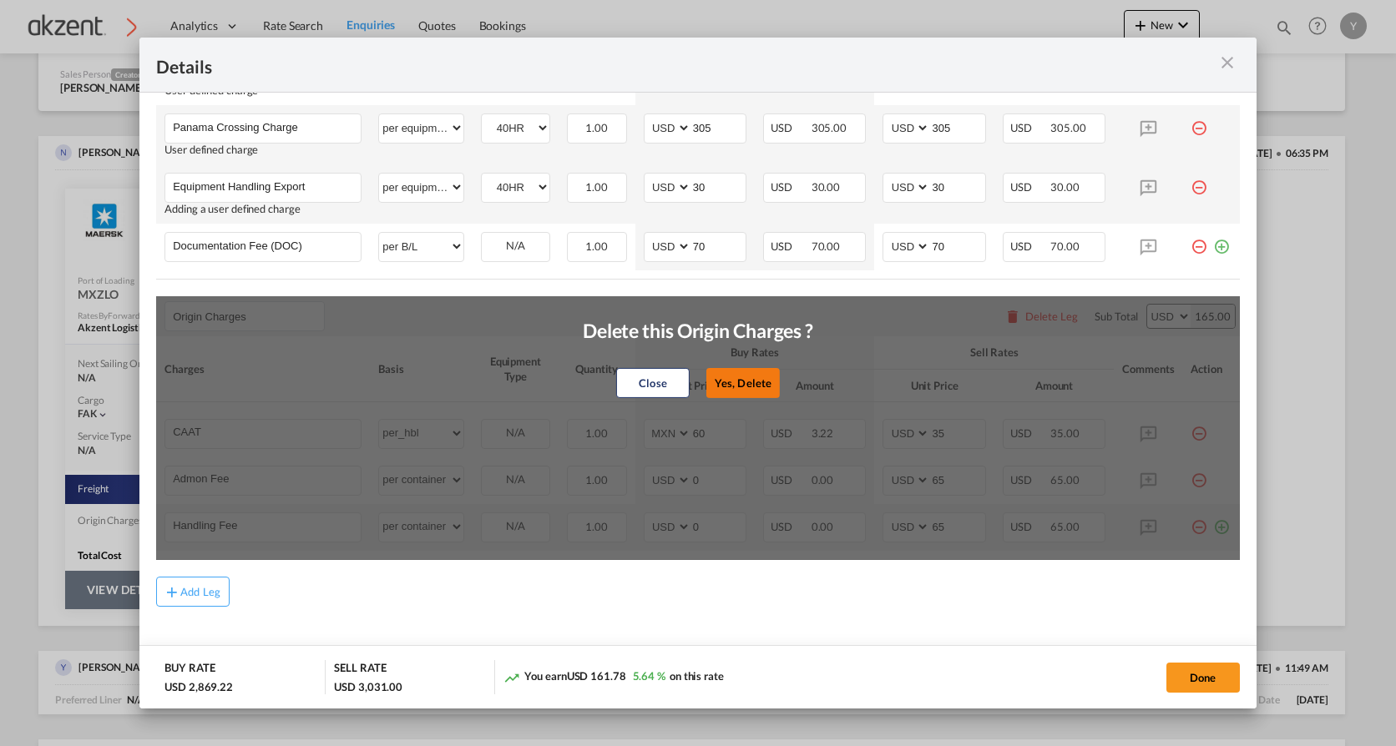
click at [762, 386] on button "Yes, Delete" at bounding box center [742, 383] width 73 height 30
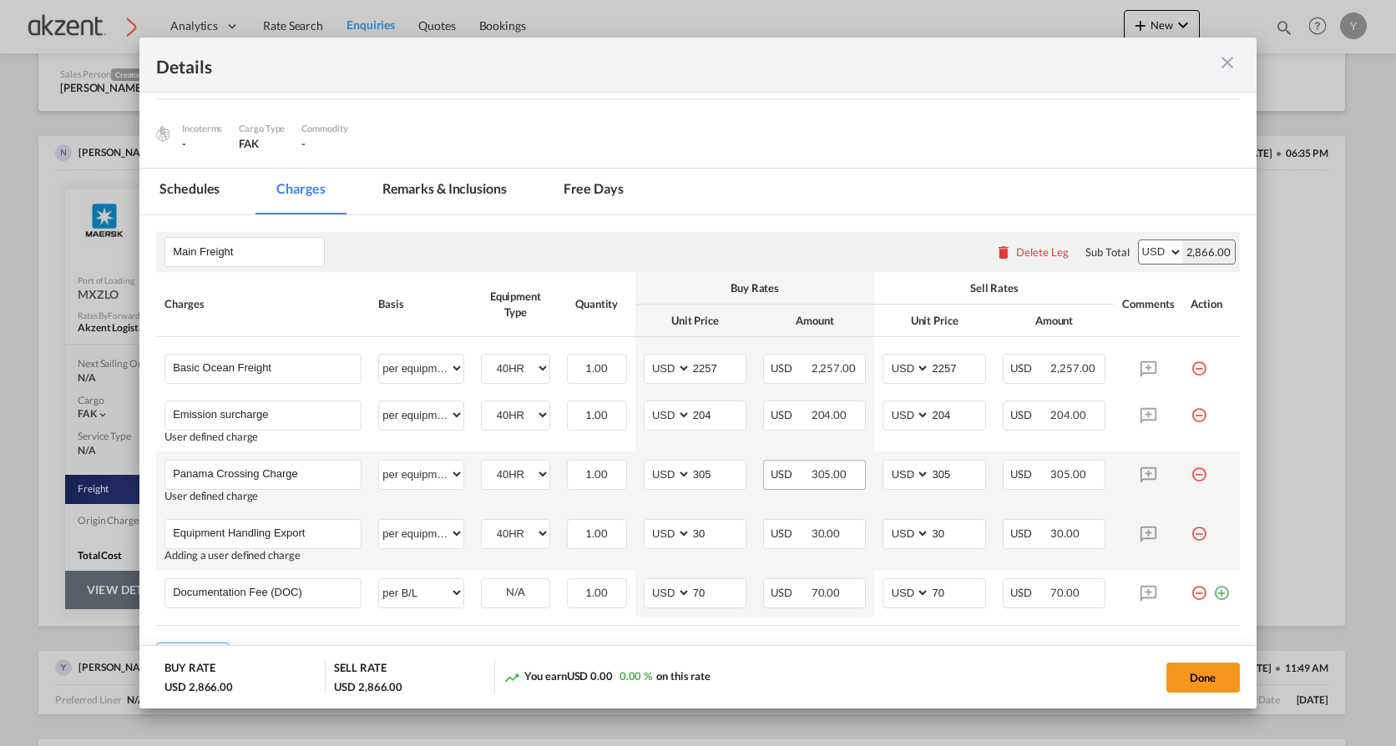
scroll to position [217, 0]
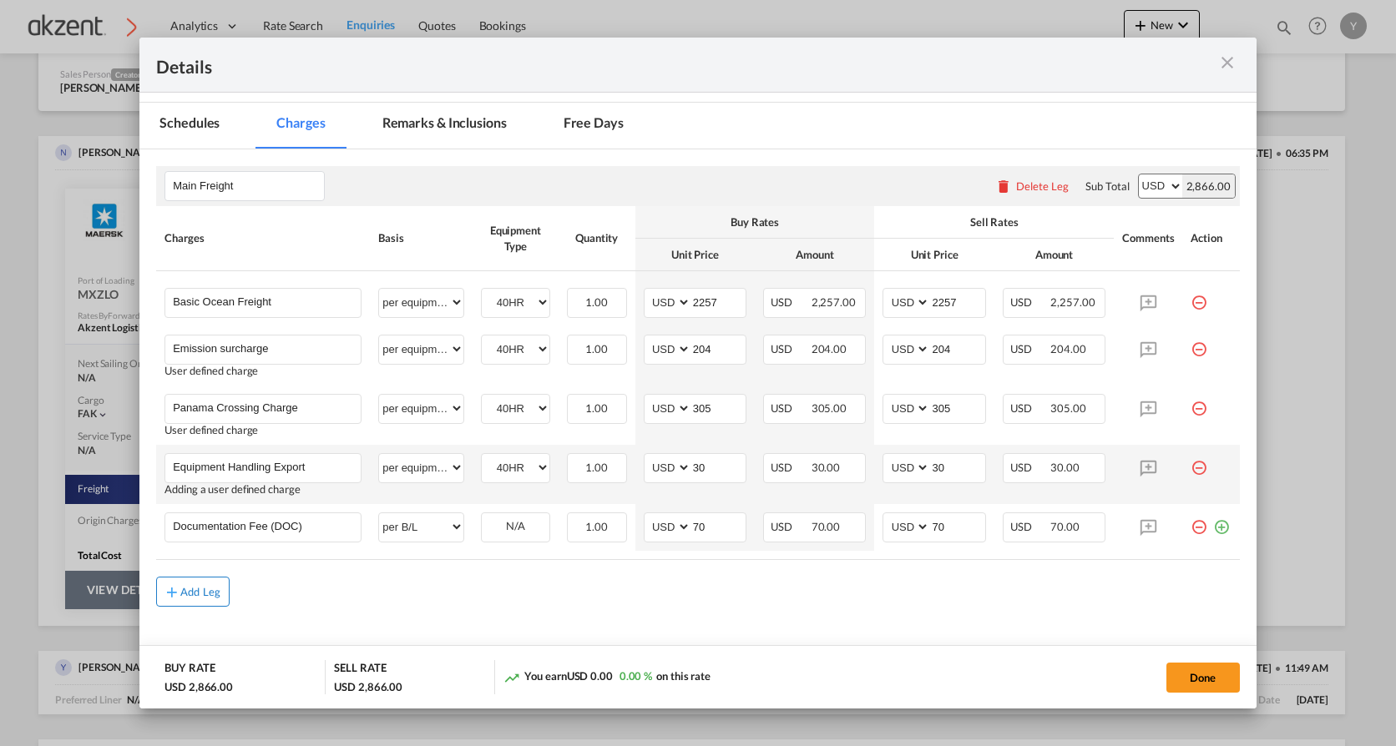
click at [185, 591] on div "Add Leg" at bounding box center [200, 592] width 40 height 10
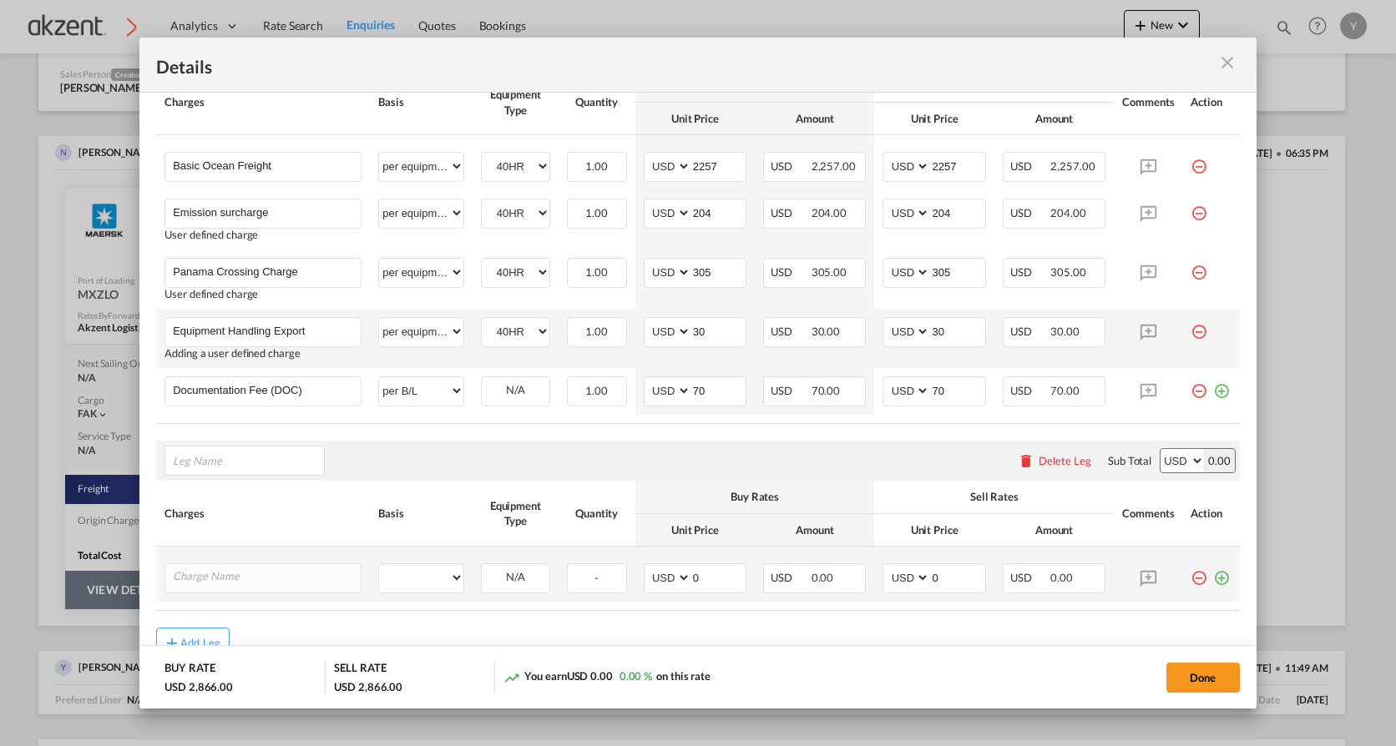
scroll to position [384, 0]
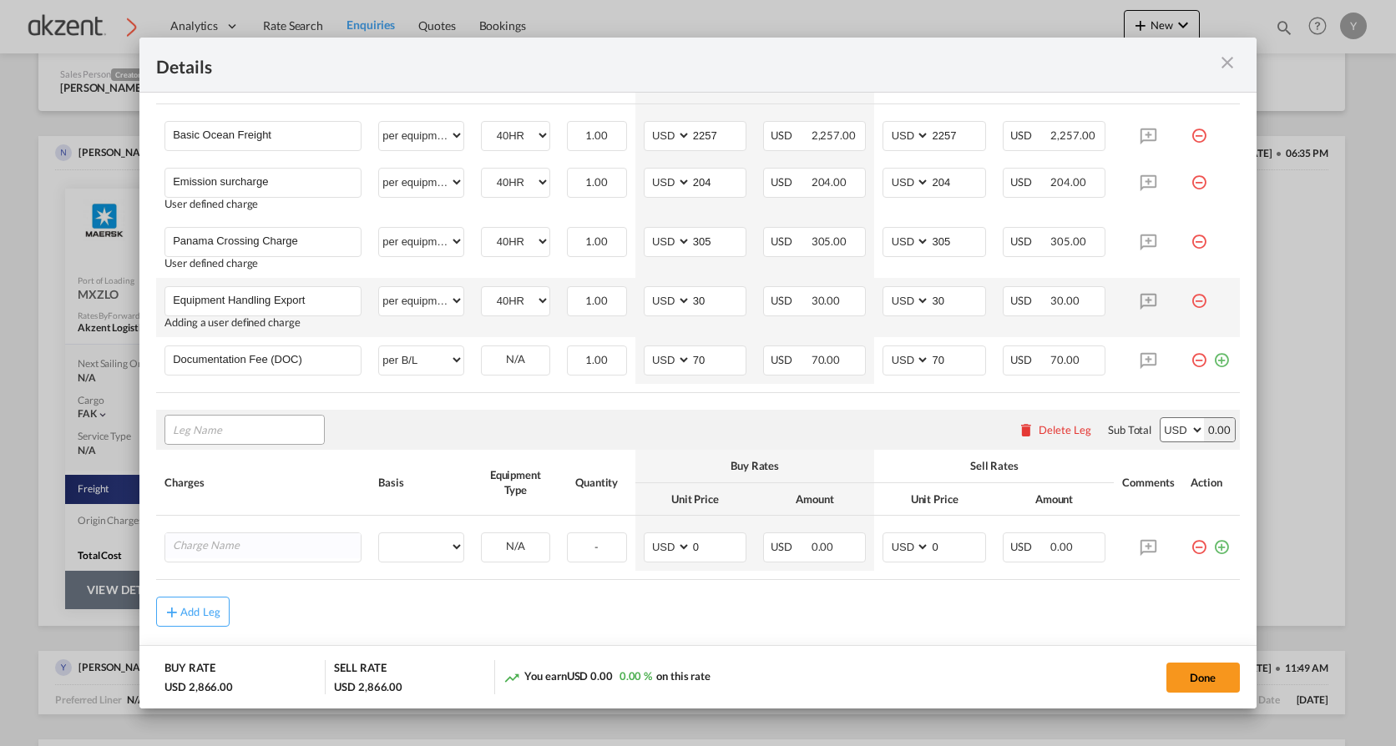
click at [226, 426] on input "Leg Name" at bounding box center [248, 429] width 151 height 25
type input "Akzent charges"
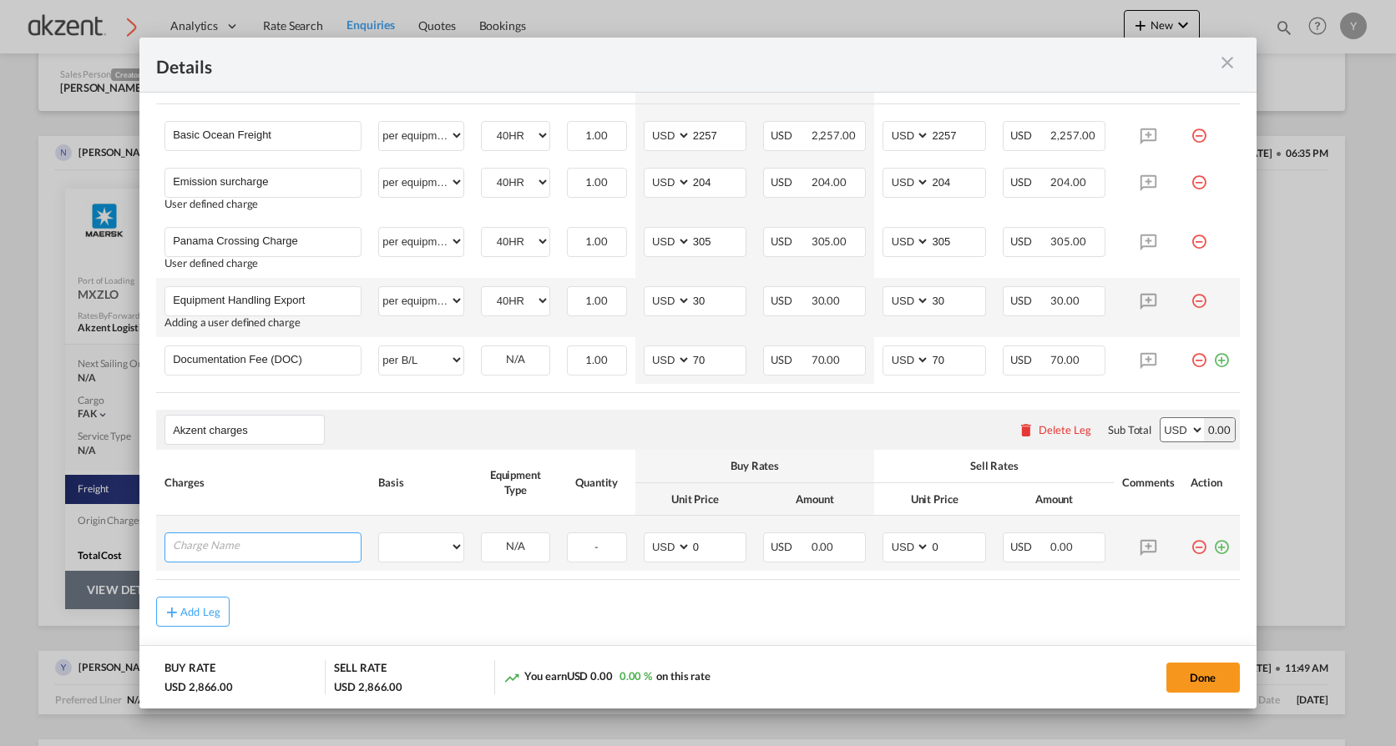
click at [248, 548] on input "Charge Name" at bounding box center [267, 546] width 188 height 25
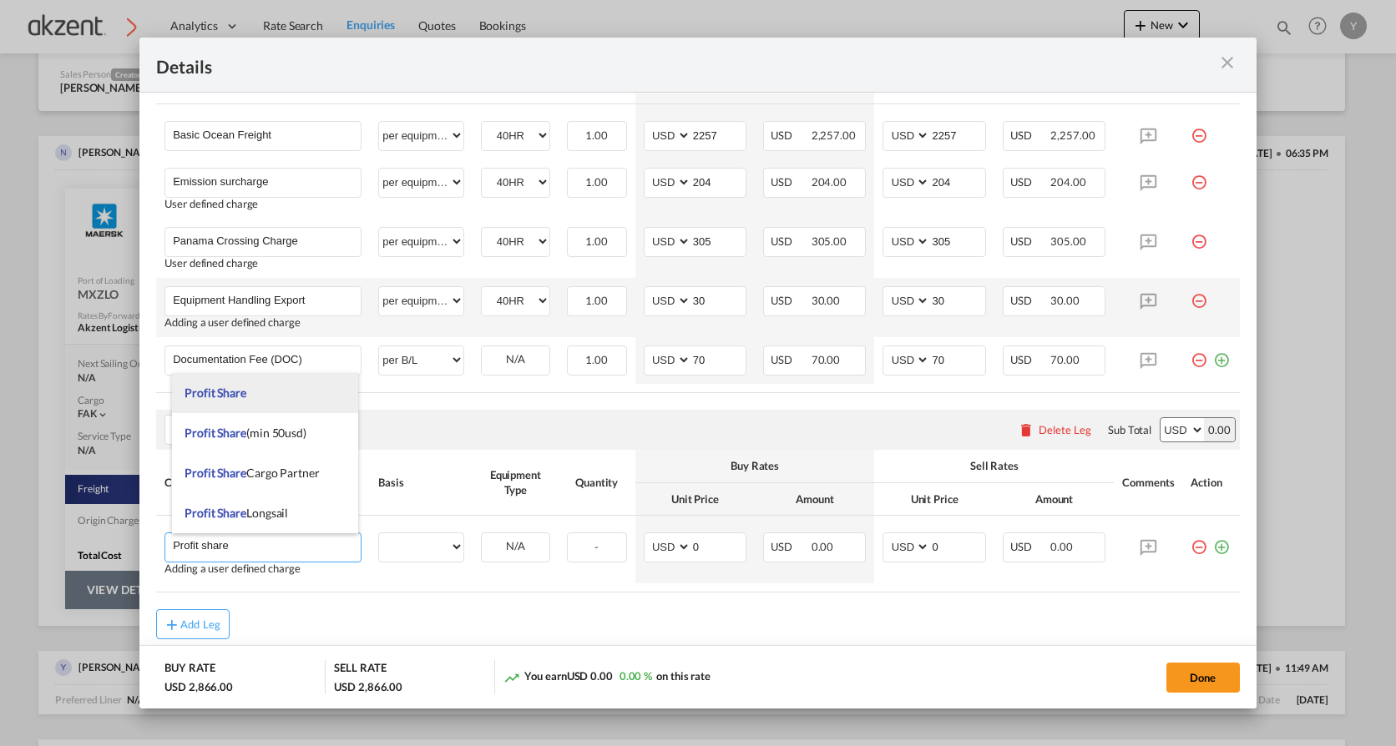
click at [255, 390] on li "Profit Share" at bounding box center [265, 393] width 186 height 40
type input "Profit Share"
select select "per container"
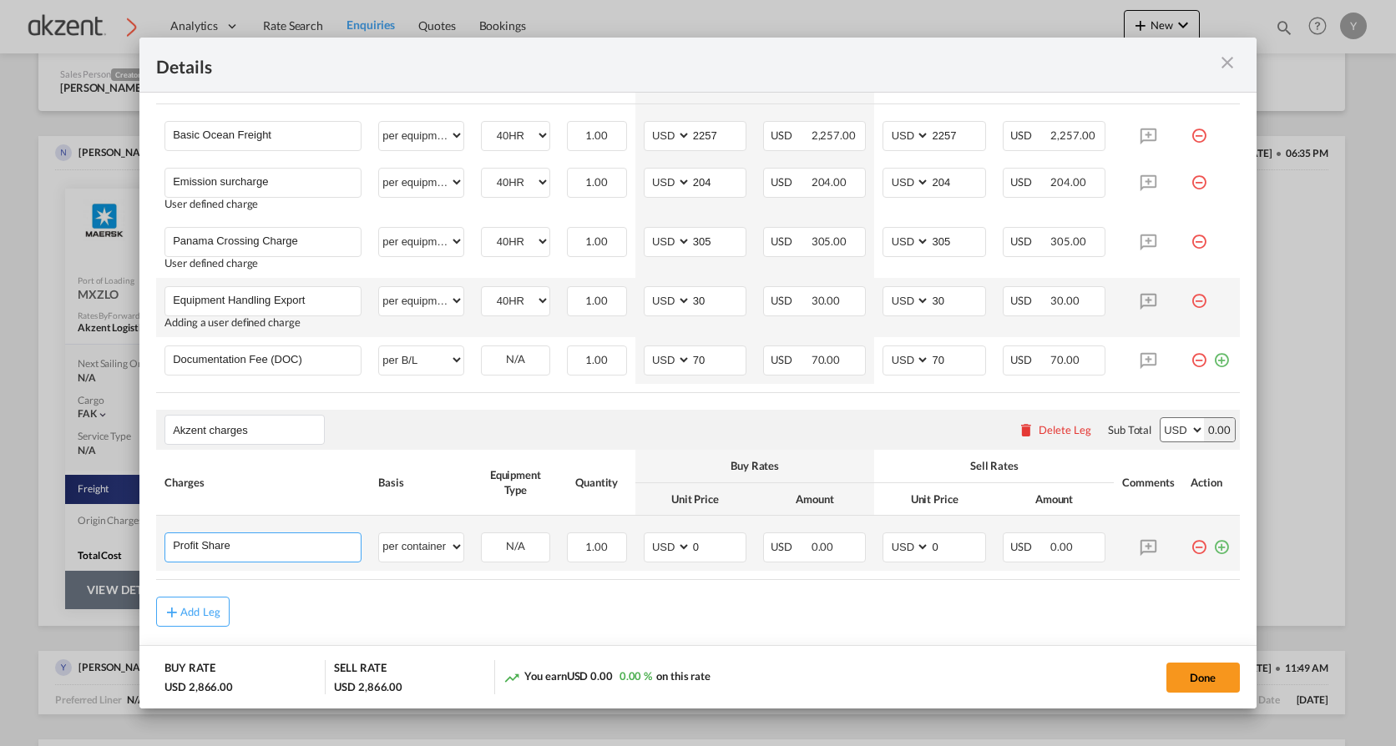
click at [312, 547] on input "Profit Share" at bounding box center [267, 546] width 188 height 25
click at [265, 549] on input "Profit Share min" at bounding box center [267, 546] width 188 height 25
drag, startPoint x: 265, startPoint y: 549, endPoint x: 230, endPoint y: 549, distance: 34.2
click at [230, 549] on input "Profit Share min" at bounding box center [267, 546] width 188 height 25
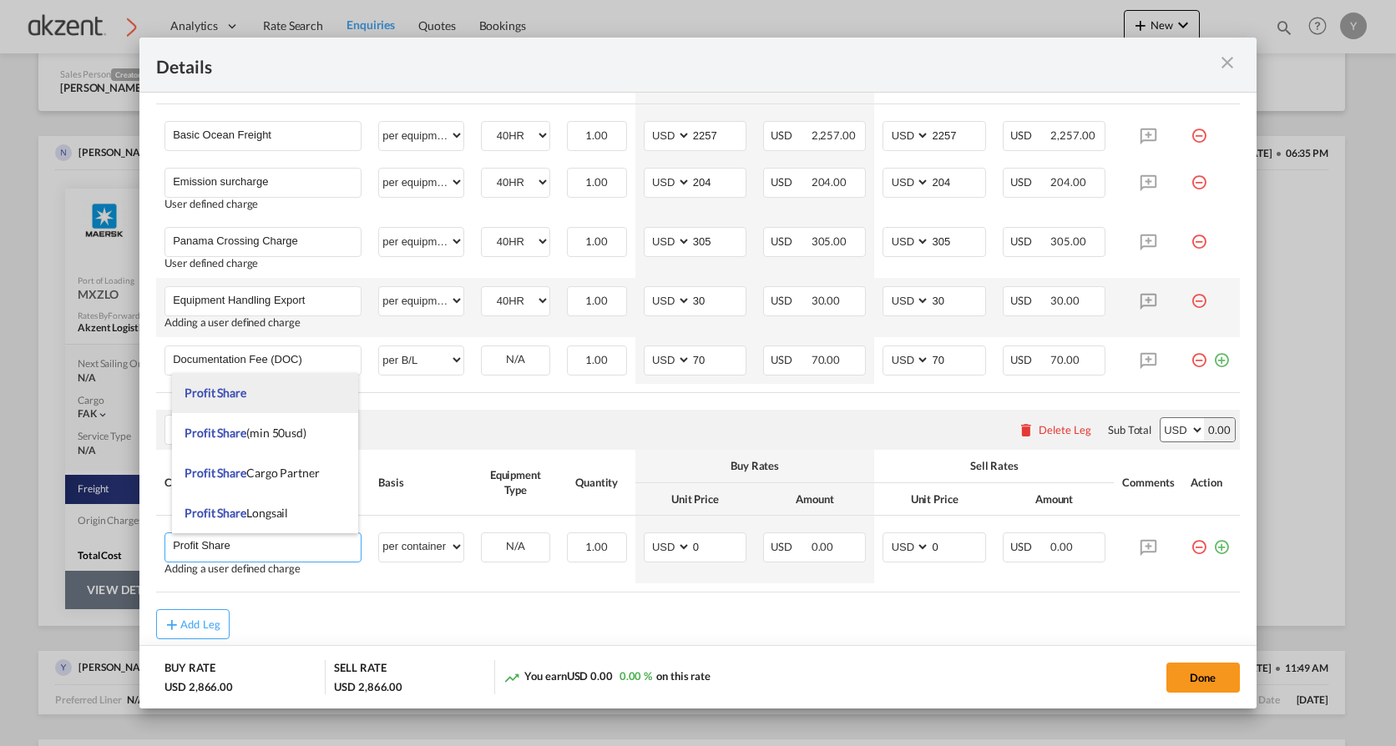
click at [292, 389] on li "Profit Share" at bounding box center [265, 393] width 186 height 40
type input "Profit Share Minimum"
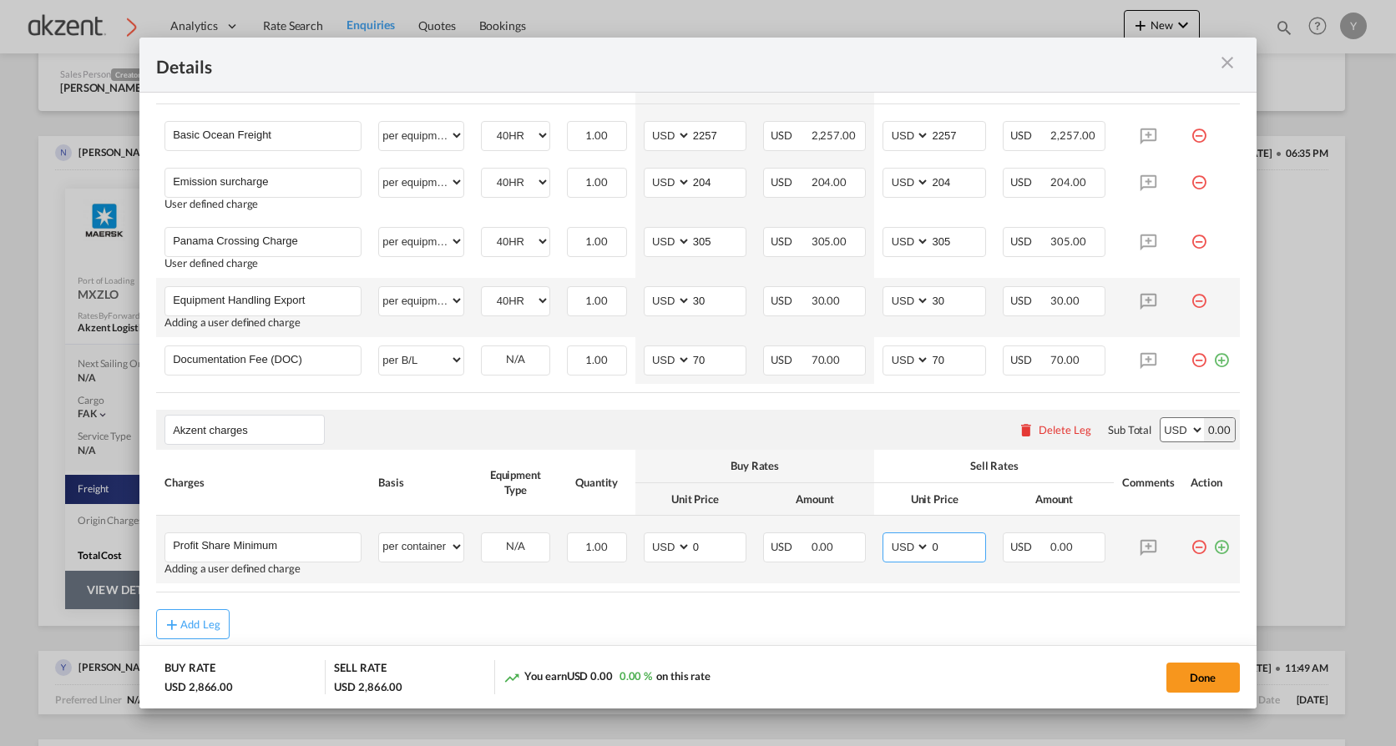
click at [958, 544] on input "0" at bounding box center [957, 546] width 54 height 25
type input "70"
click at [1013, 579] on td "USD 70.00" at bounding box center [1053, 550] width 119 height 68
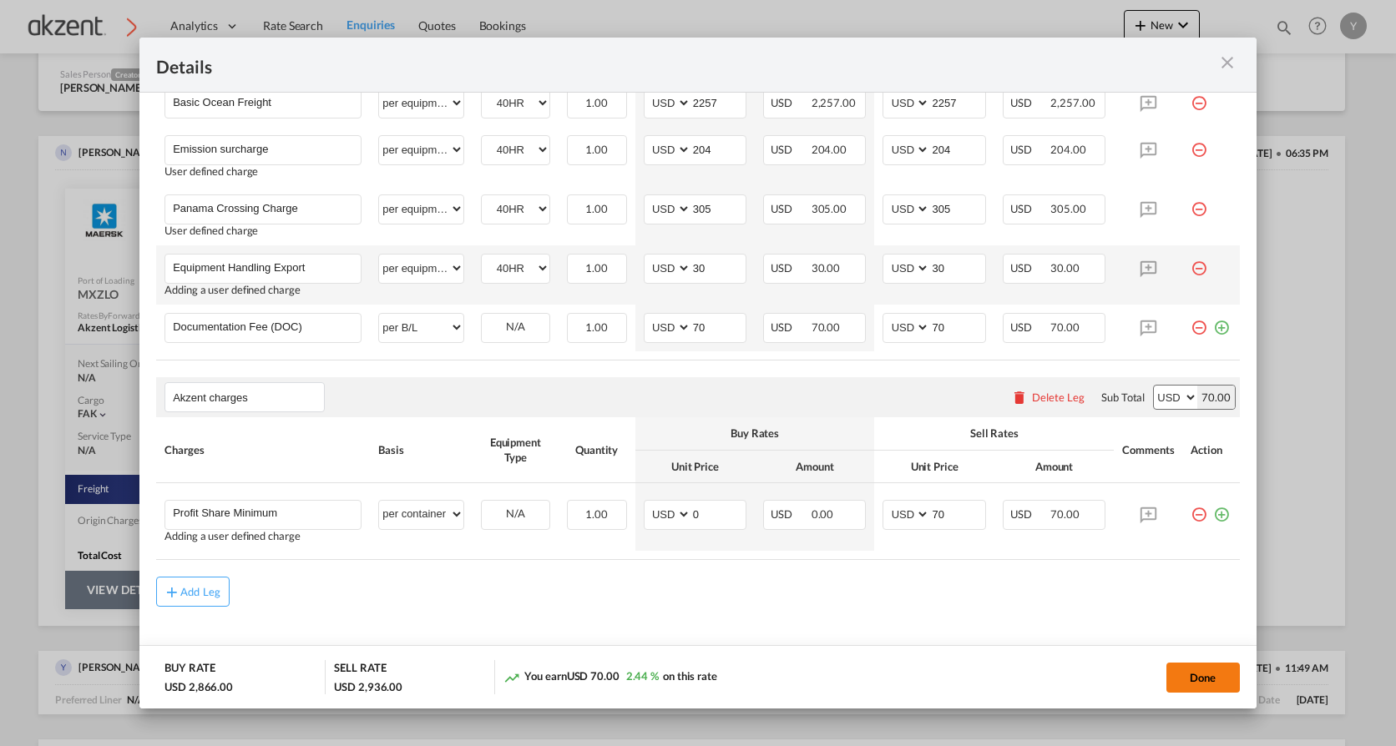
click at [1171, 685] on button "Done" at bounding box center [1202, 678] width 73 height 30
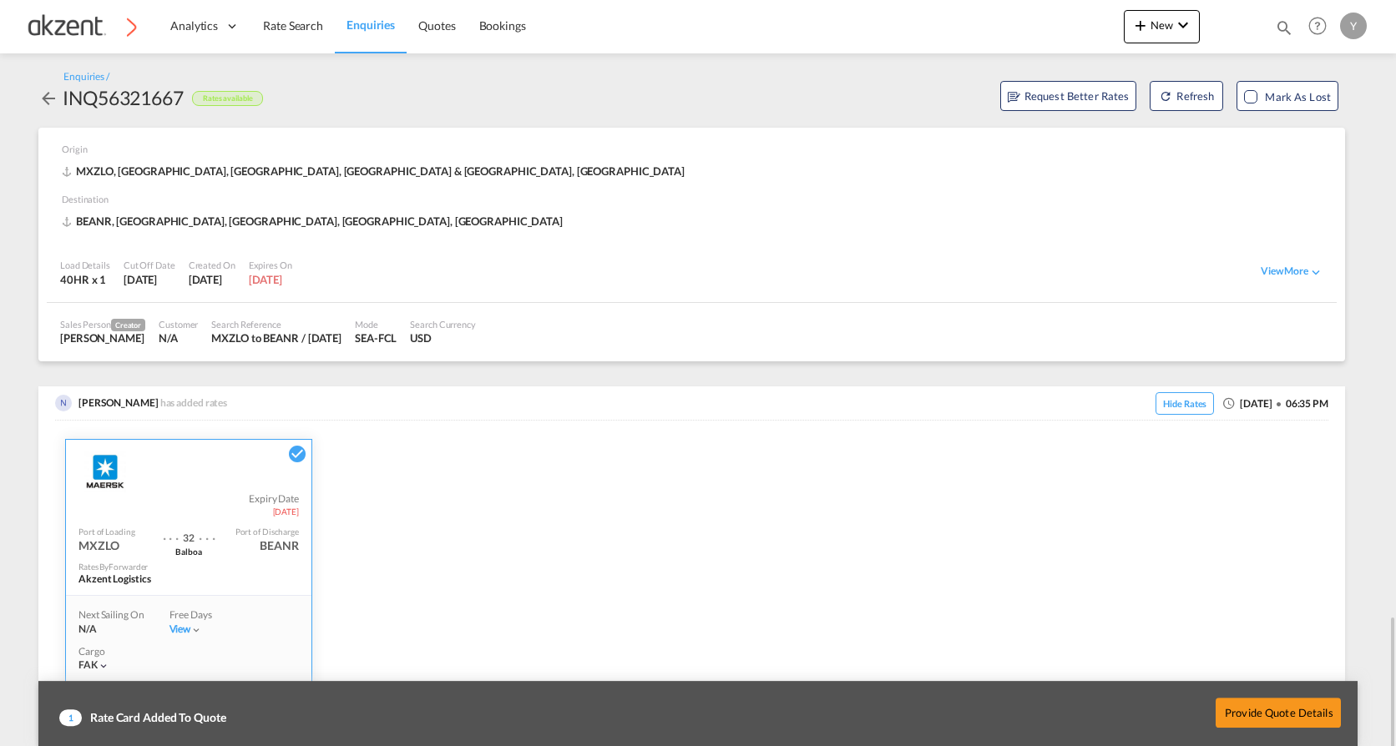
scroll to position [369, 0]
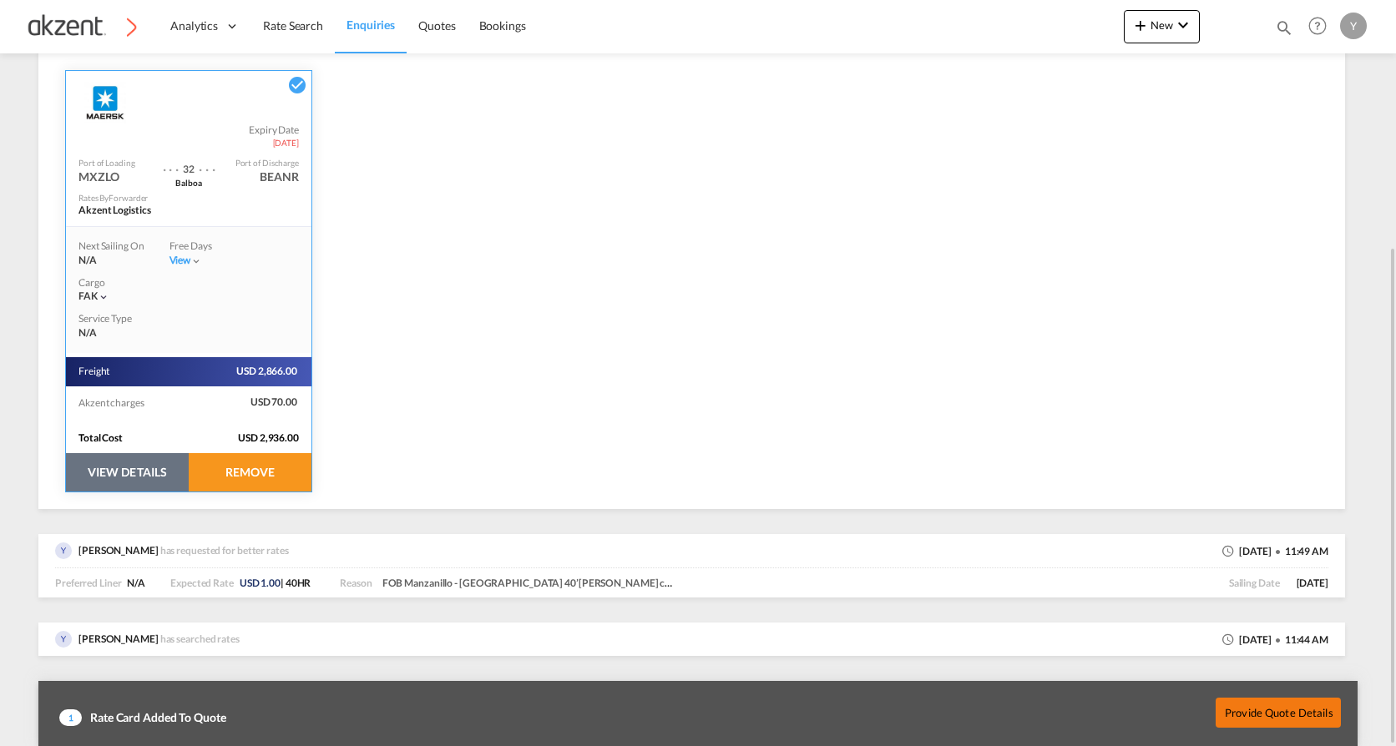
click at [1238, 706] on button "Provide Quote Details" at bounding box center [1278, 713] width 125 height 30
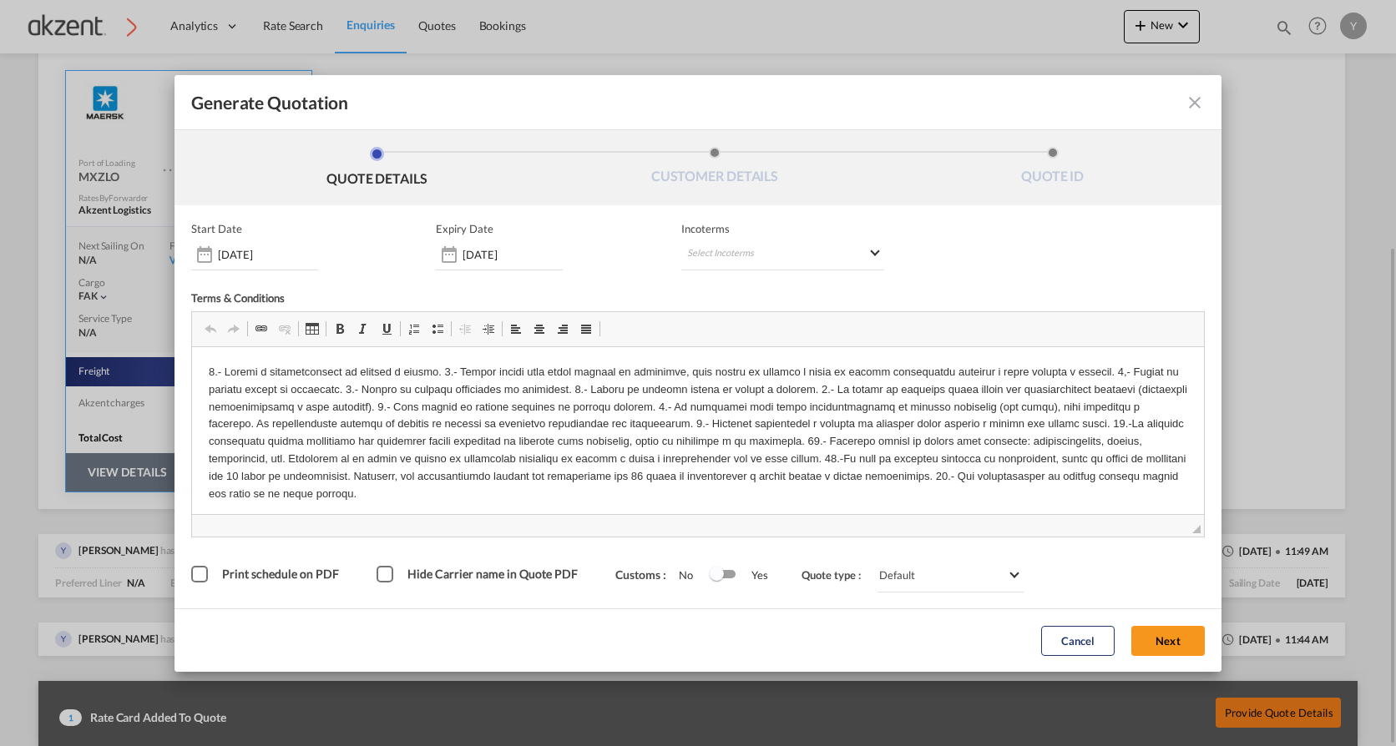
scroll to position [0, 0]
drag, startPoint x: 487, startPoint y: 497, endPoint x: 199, endPoint y: 366, distance: 316.5
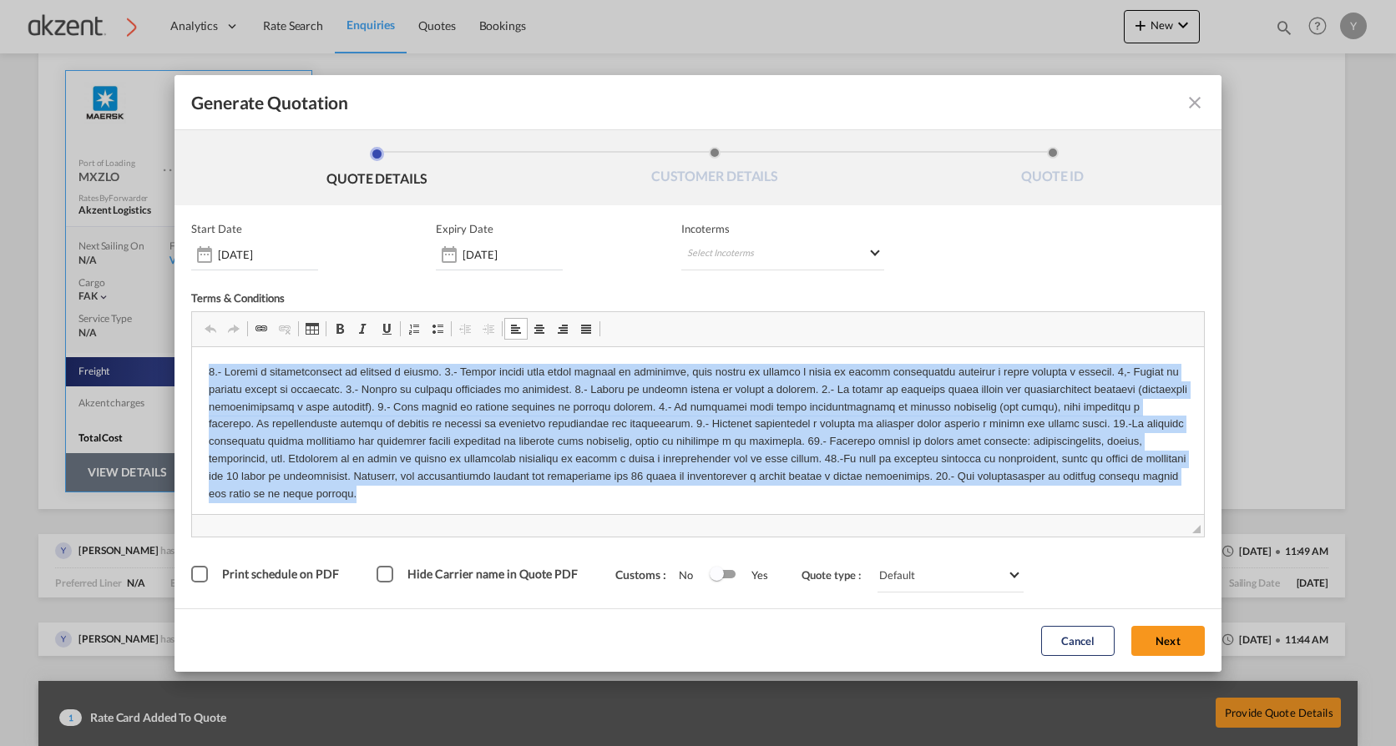
scroll to position [5, 0]
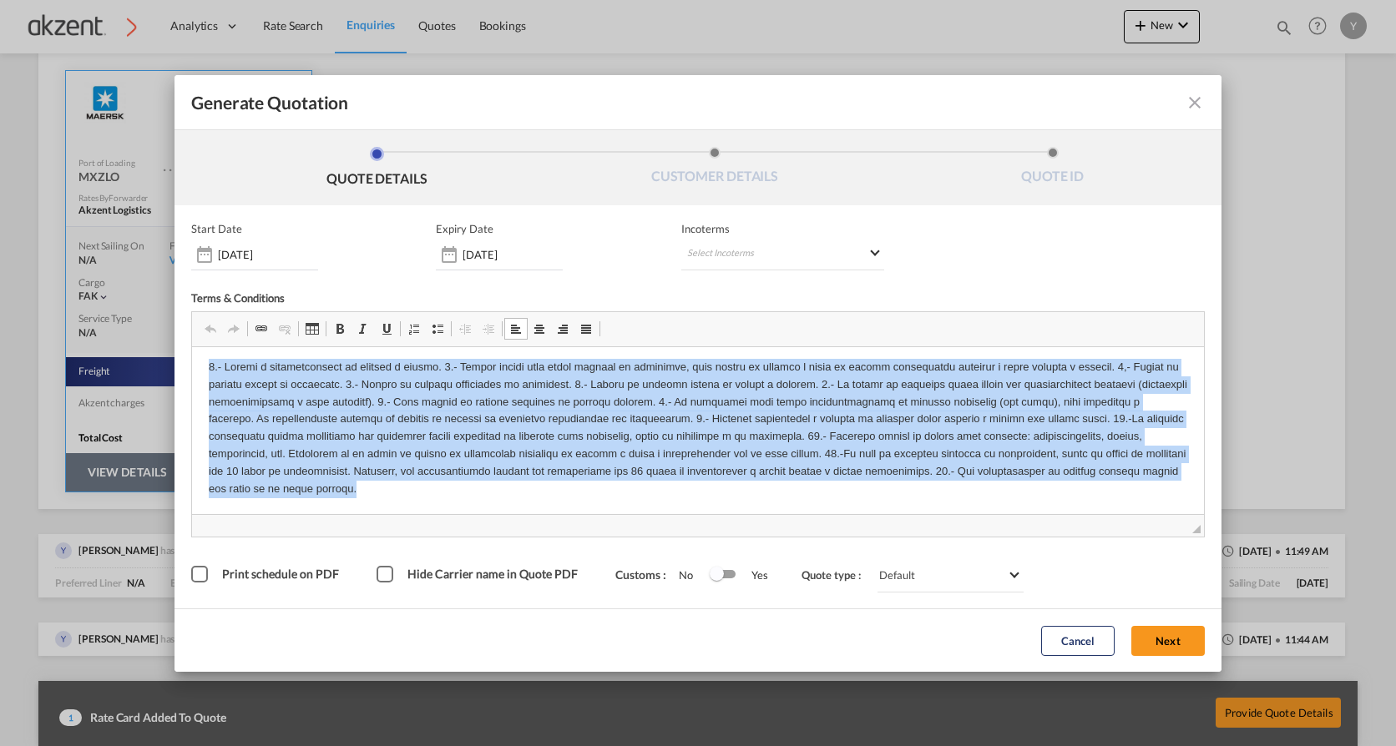
drag, startPoint x: 210, startPoint y: 369, endPoint x: 589, endPoint y: 516, distance: 407.3
click at [589, 513] on html at bounding box center [698, 427] width 1012 height 172
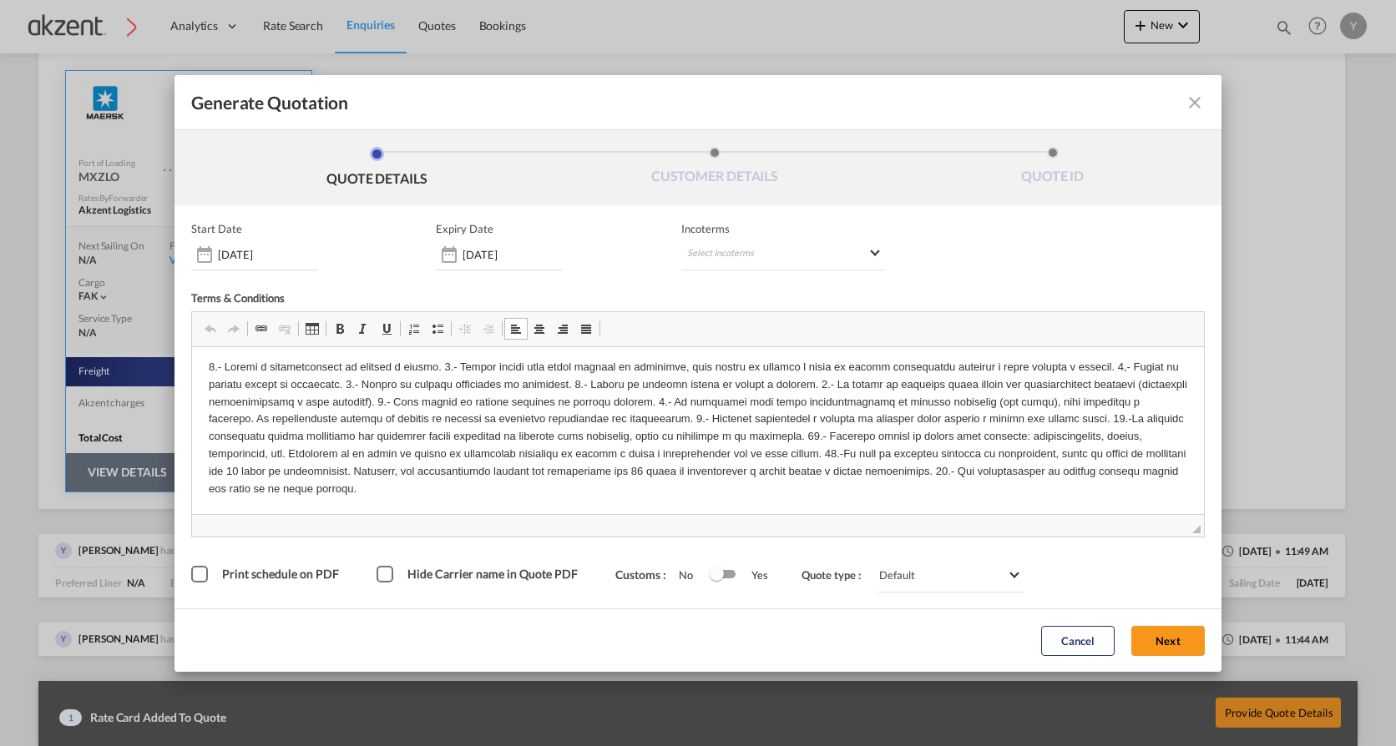
scroll to position [0, 0]
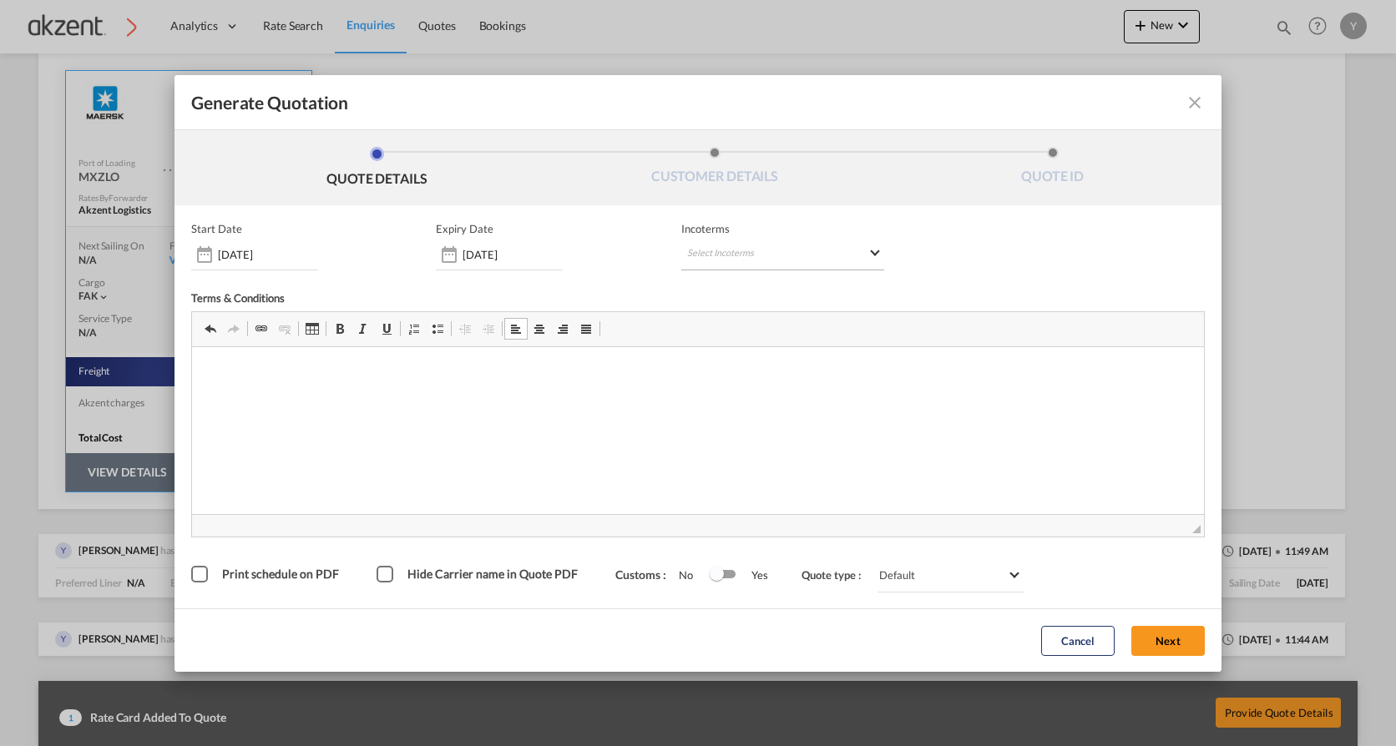
click at [791, 260] on md-select "Select Incoterms DAP - export Delivered at Place FAS - import Free Alongside Sh…" at bounding box center [782, 255] width 203 height 30
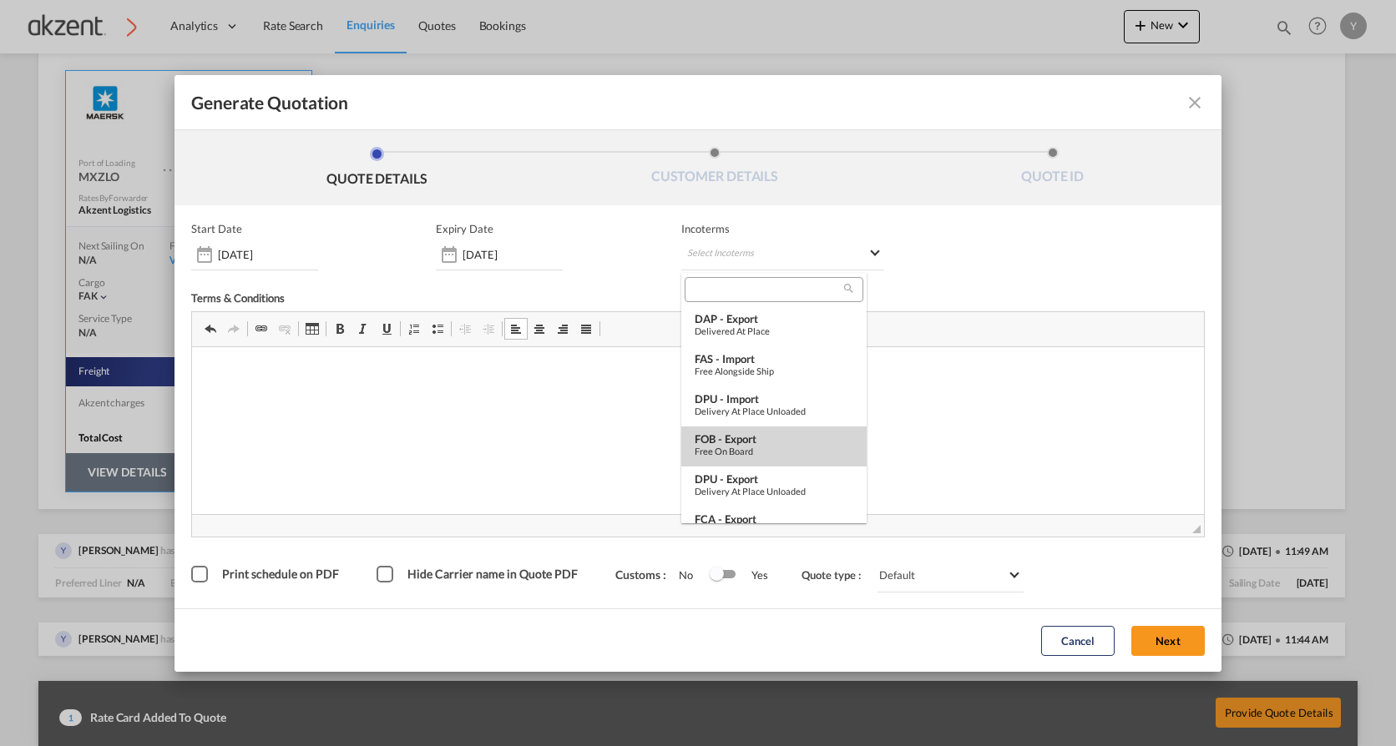
click at [753, 454] on div "Free on Board" at bounding box center [774, 451] width 159 height 11
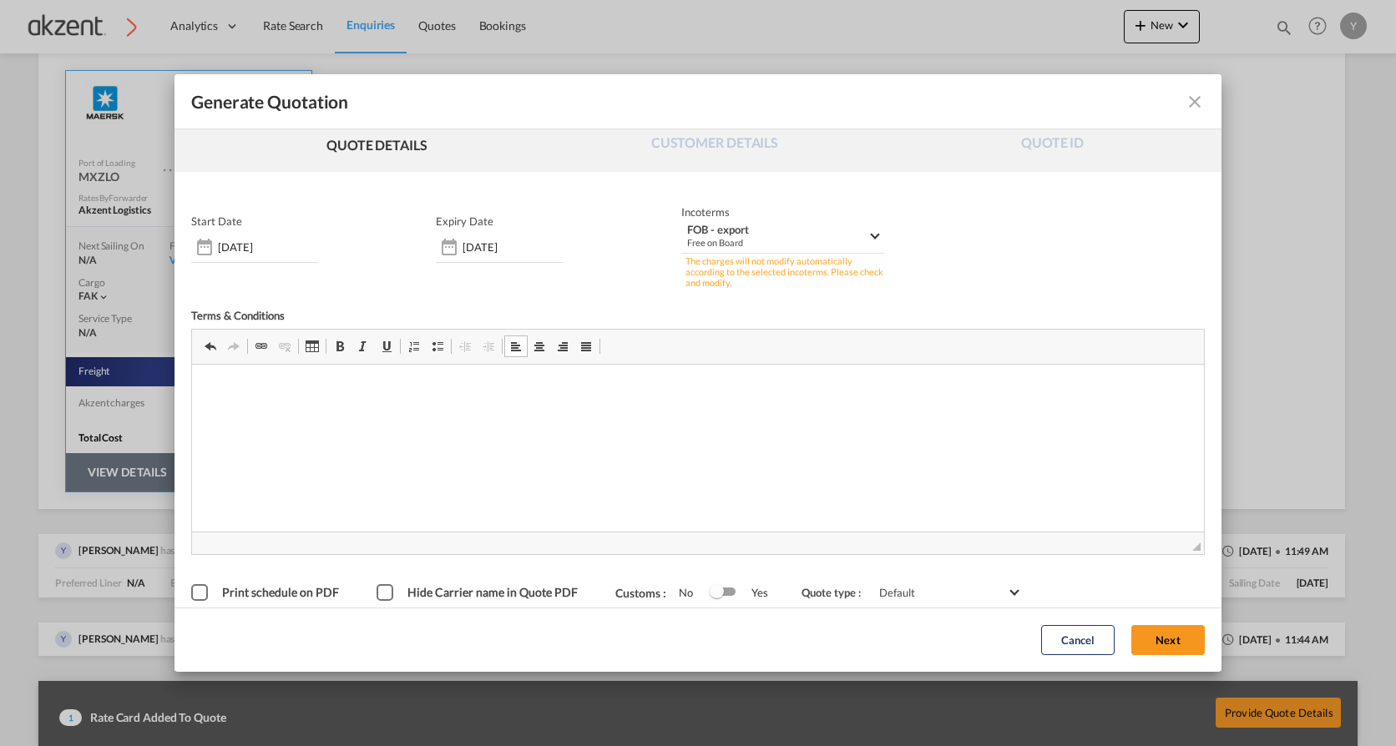
scroll to position [50, 0]
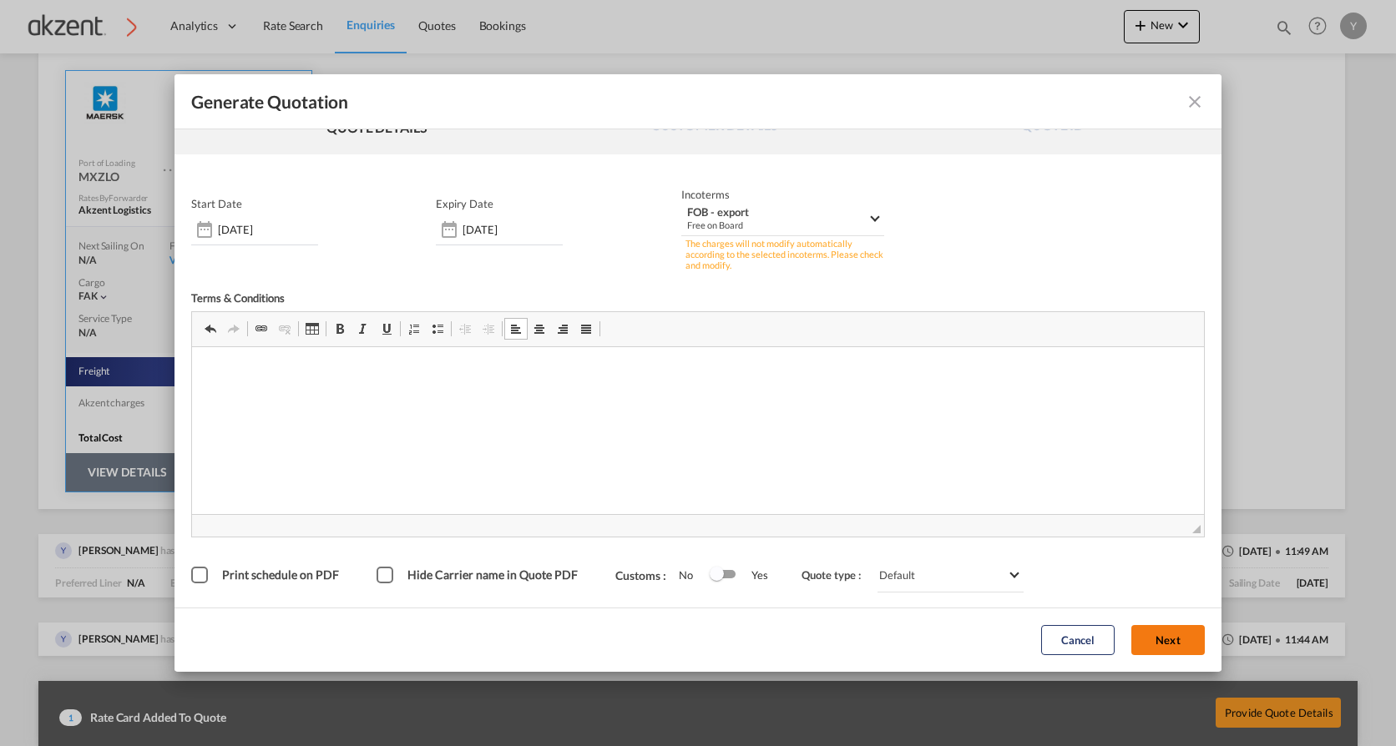
click at [1187, 637] on button "Next" at bounding box center [1167, 641] width 73 height 30
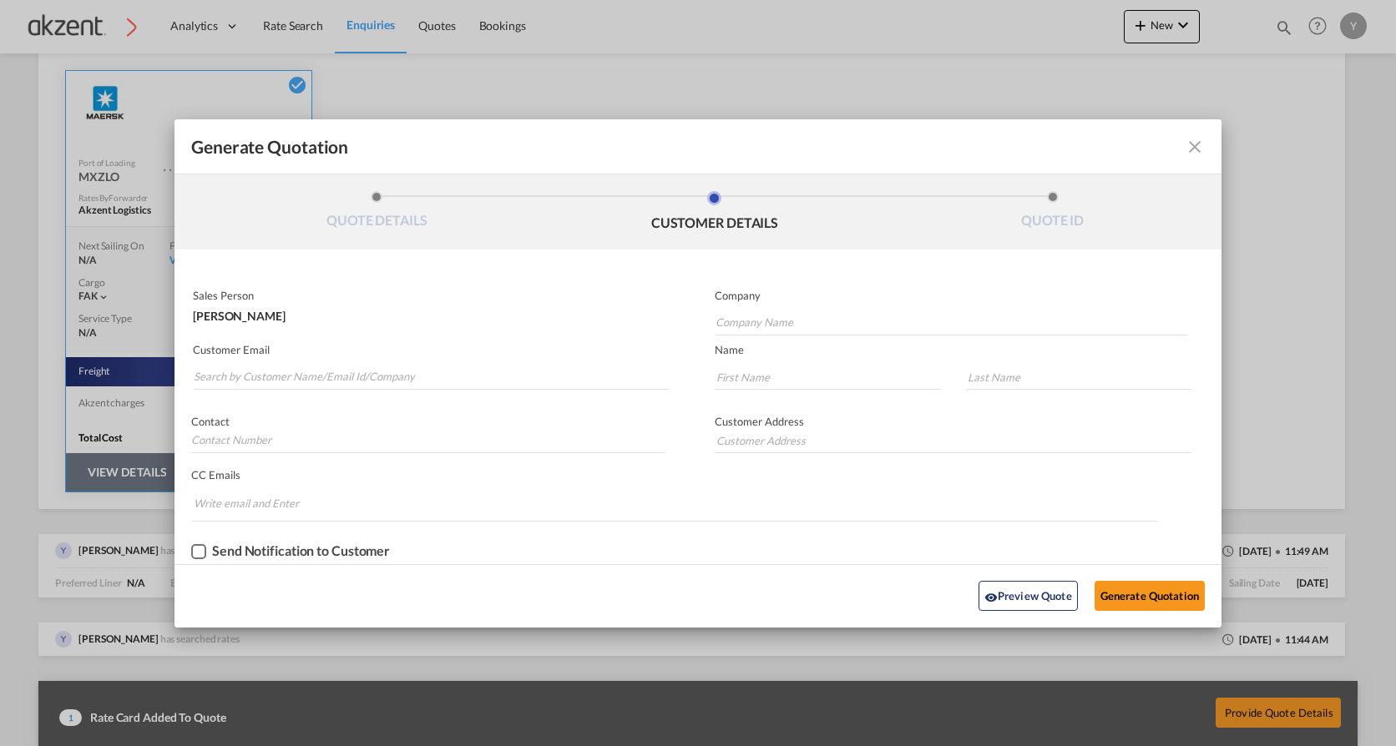
scroll to position [0, 0]
click at [862, 330] on input "Company Name" at bounding box center [952, 323] width 473 height 25
click at [764, 319] on input "Company Name" at bounding box center [952, 323] width 473 height 25
paste input "Remant Cool Logistics"
type input "Remant Cool Logistics"
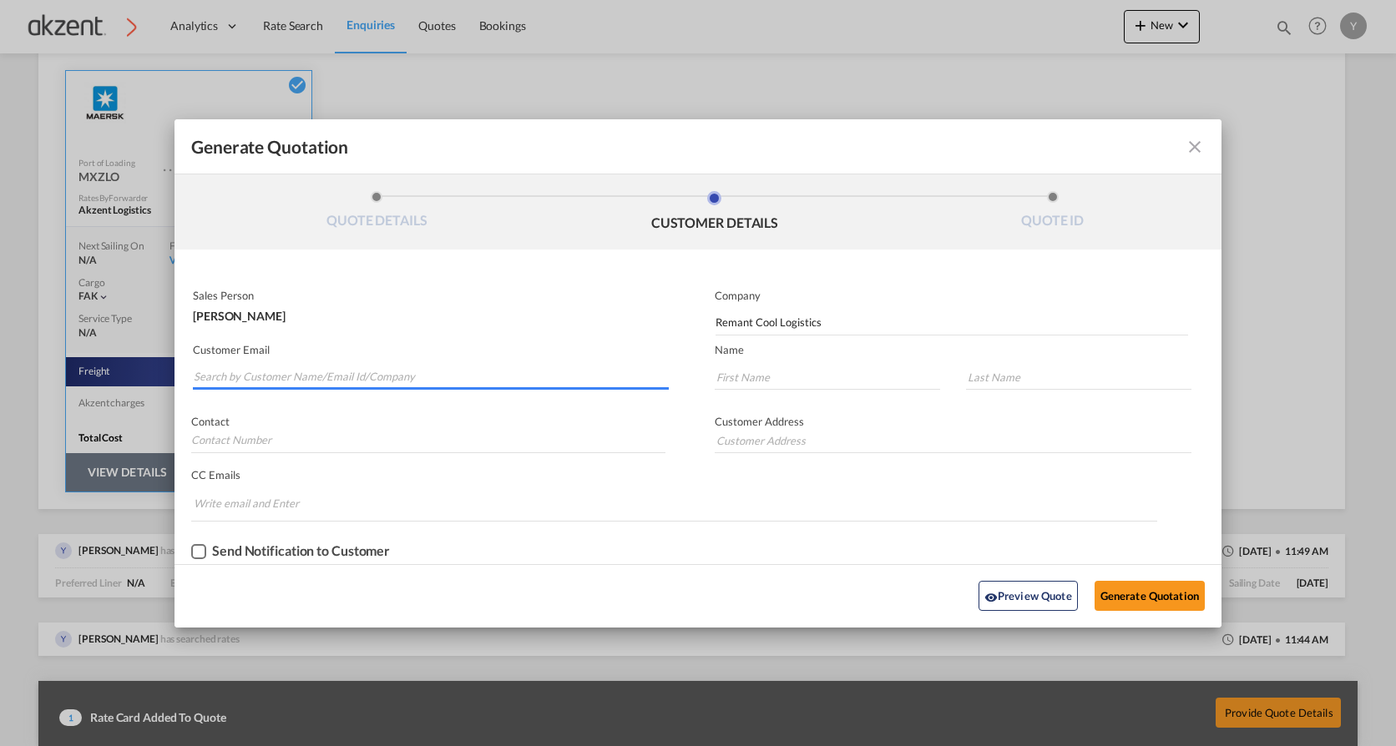
click at [425, 365] on input "Search by Customer Name/Email Id/Company" at bounding box center [431, 377] width 475 height 25
paste input "[EMAIL_ADDRESS][DOMAIN_NAME]"
type input "[EMAIL_ADDRESS][DOMAIN_NAME]"
type input "Bram"
type input "Huderek"
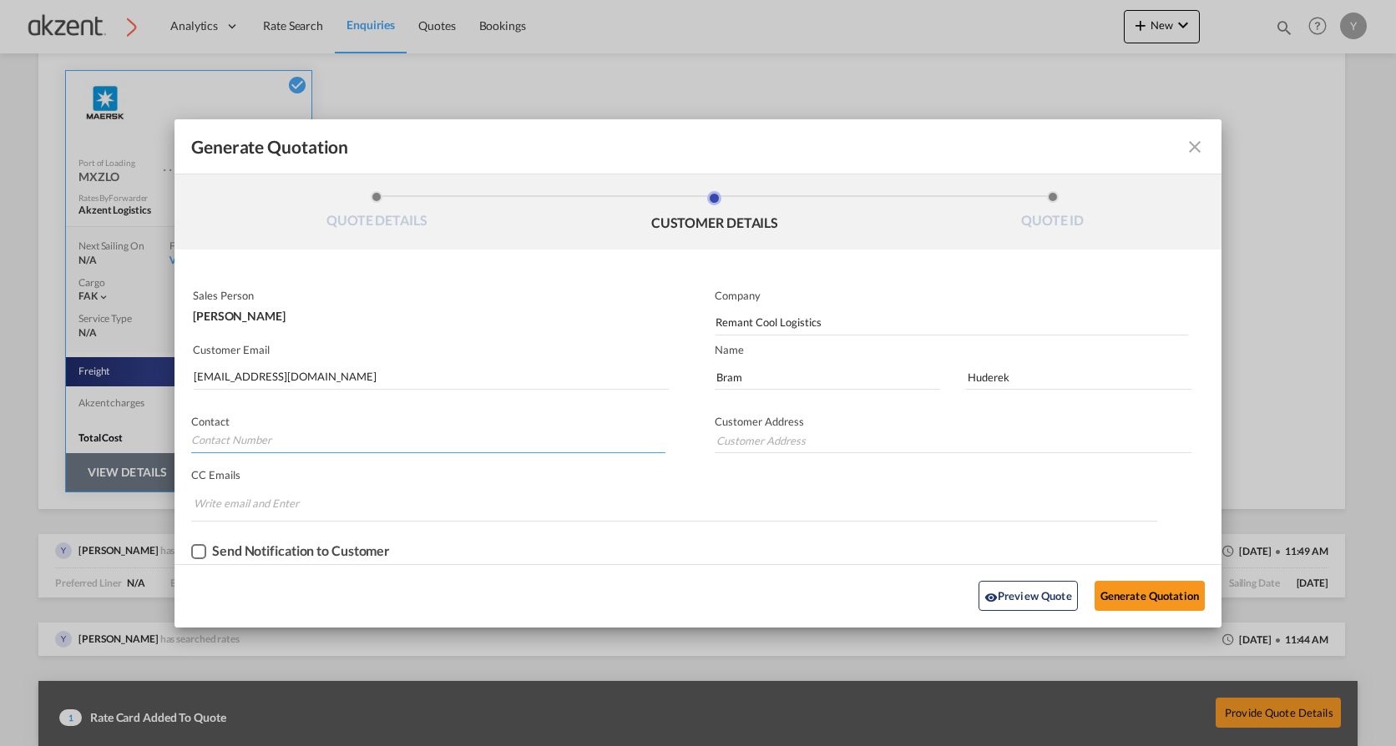
click at [497, 448] on input "Generate QuotationQUOTE ..." at bounding box center [428, 440] width 474 height 25
paste input "[PHONE_NUMBER]"
type input "[PHONE_NUMBER]"
click at [842, 428] on input "Generate QuotationQUOTE ..." at bounding box center [953, 440] width 477 height 25
paste input "[GEOGRAPHIC_DATA], [GEOGRAPHIC_DATA]"
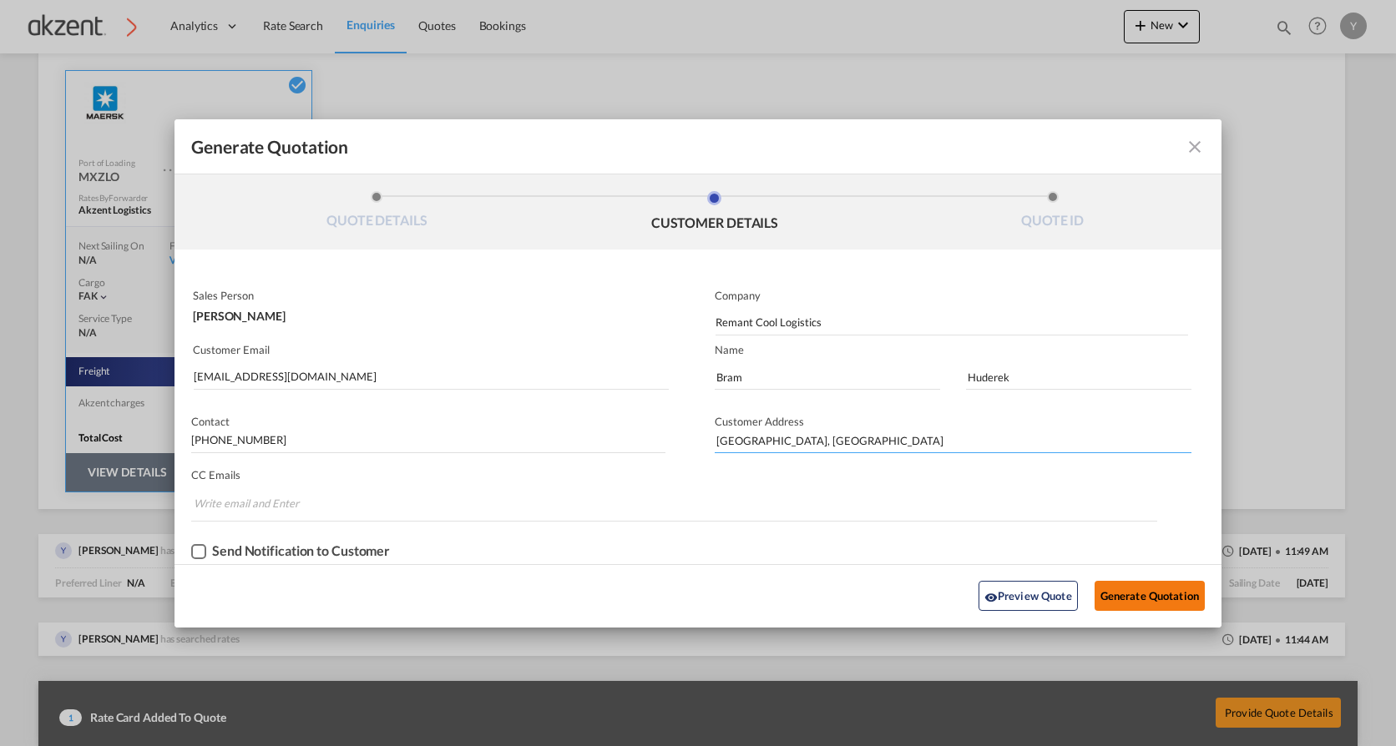
type input "[GEOGRAPHIC_DATA], [GEOGRAPHIC_DATA]"
click at [1165, 599] on button "Generate Quotation" at bounding box center [1150, 596] width 110 height 30
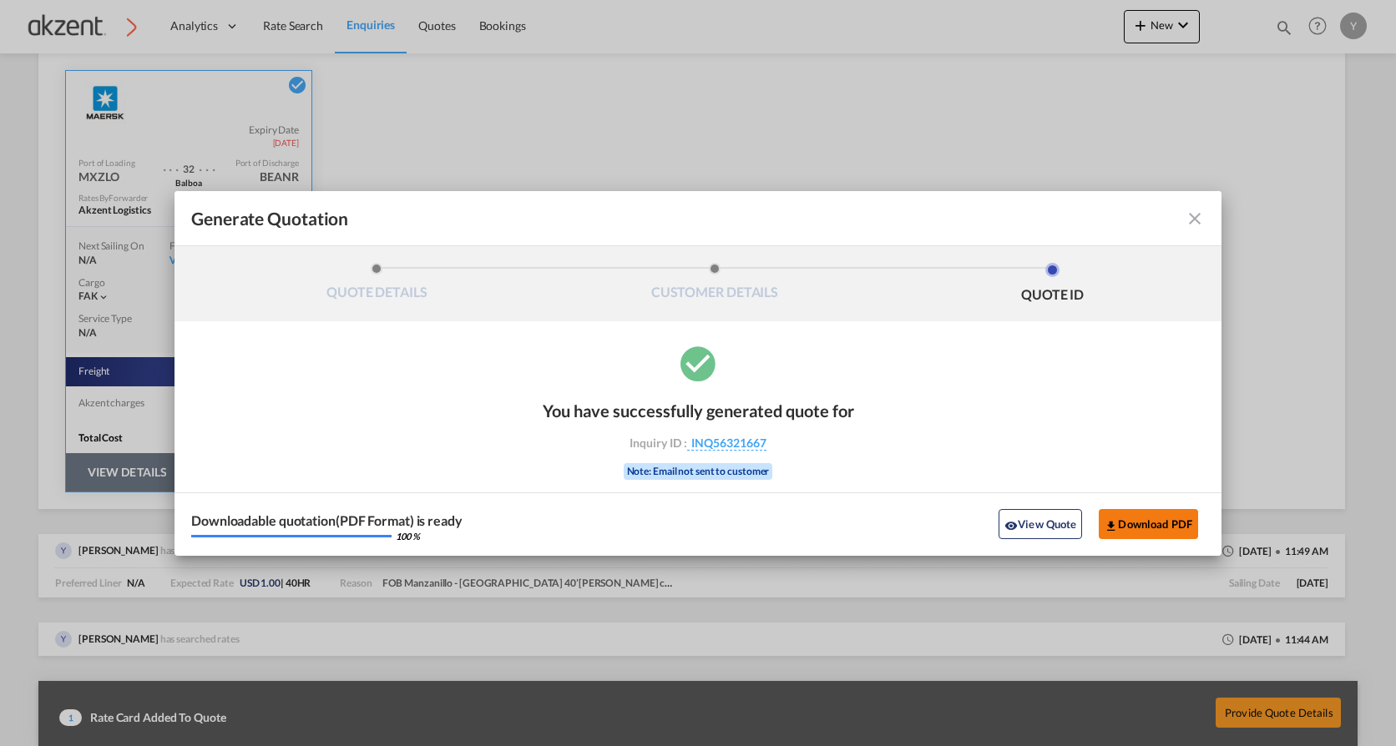
click at [1149, 525] on button "Download PDF" at bounding box center [1148, 524] width 99 height 30
click at [1186, 225] on md-icon "icon-close fg-AAA8AD cursor m-0" at bounding box center [1195, 219] width 20 height 20
